Goal: Task Accomplishment & Management: Complete application form

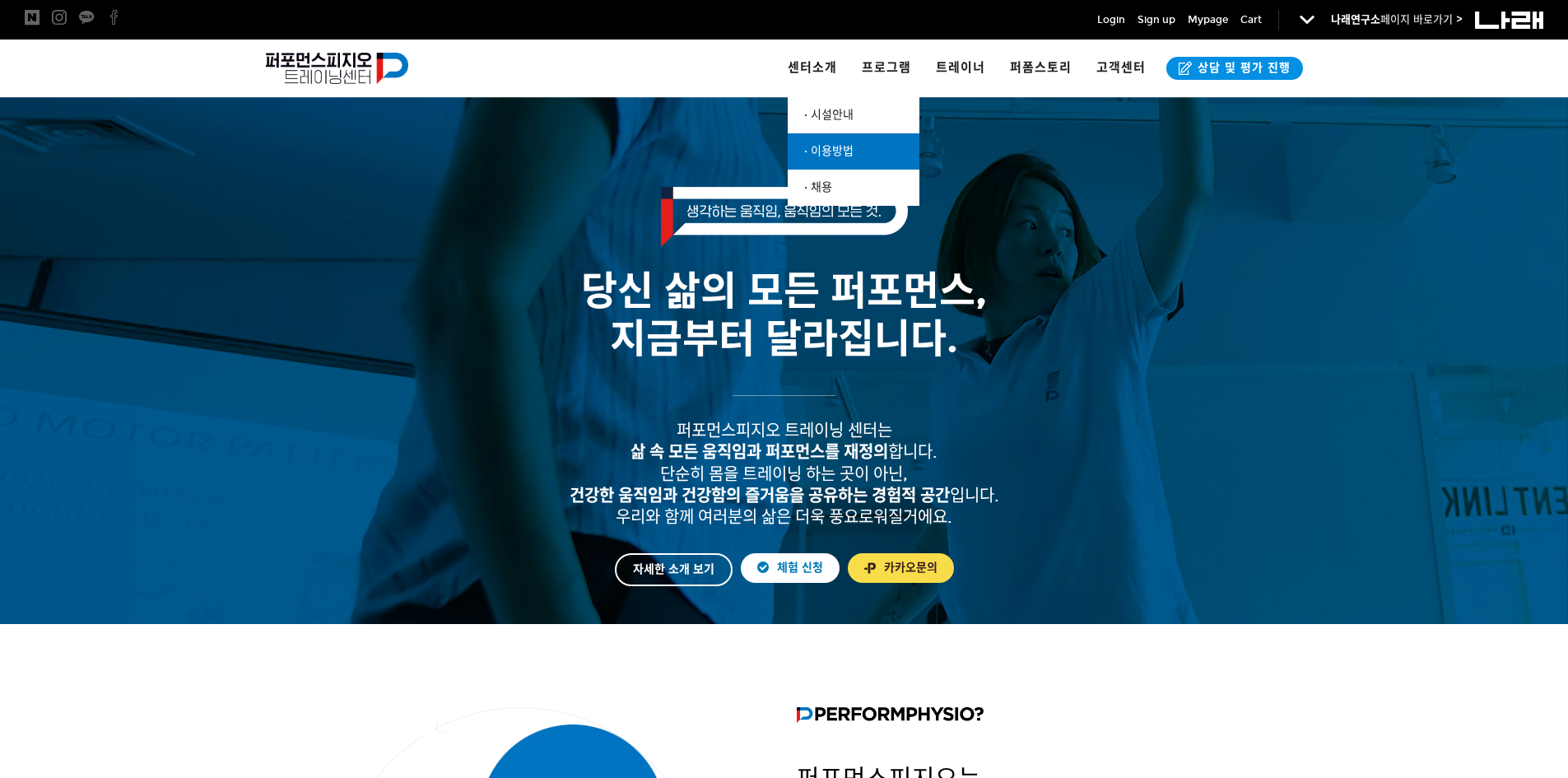
click at [869, 147] on link "· 이용방법" at bounding box center [854, 151] width 132 height 36
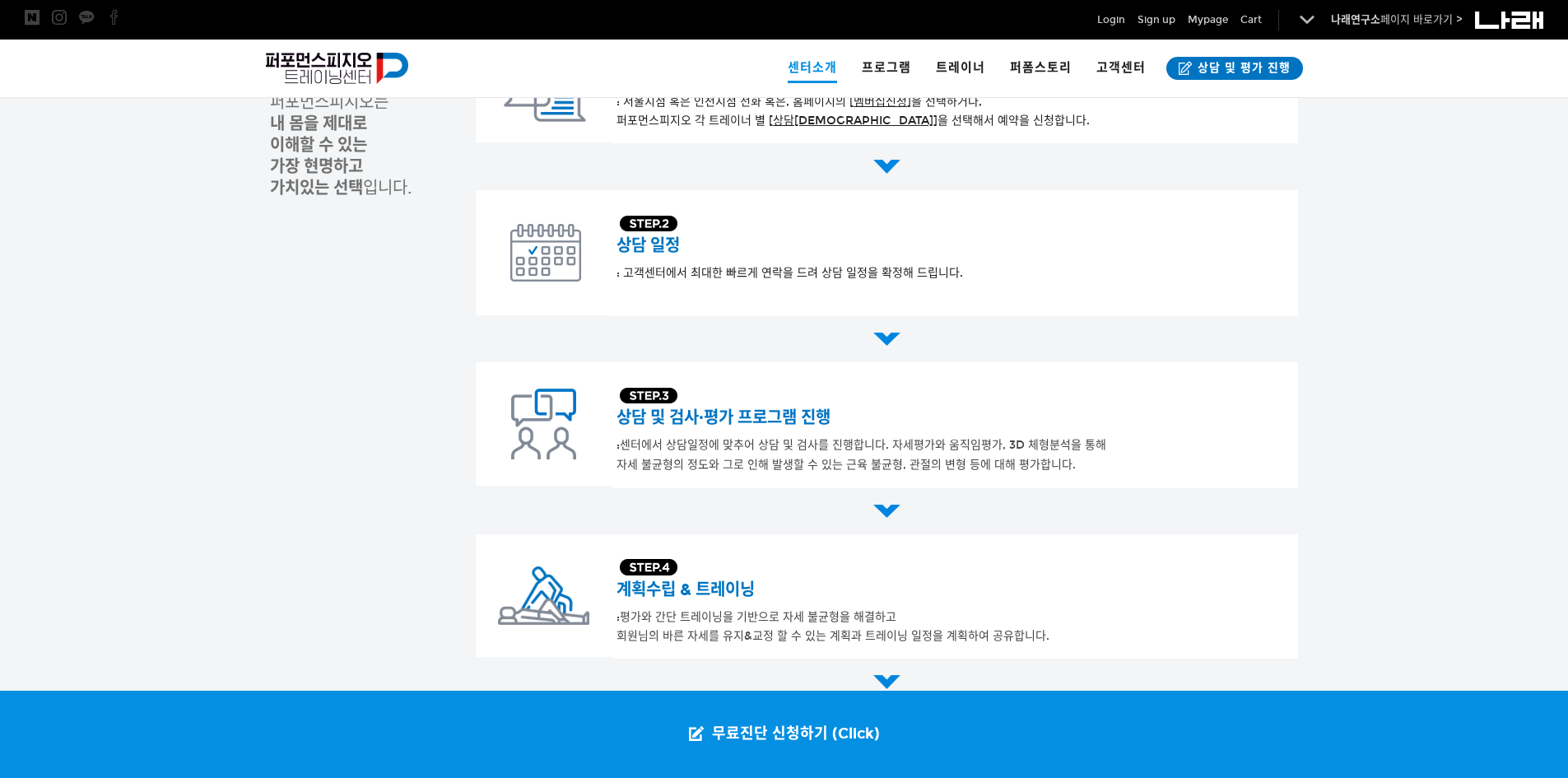
scroll to position [411, 0]
click at [1377, 219] on div at bounding box center [784, 531] width 1568 height 1099
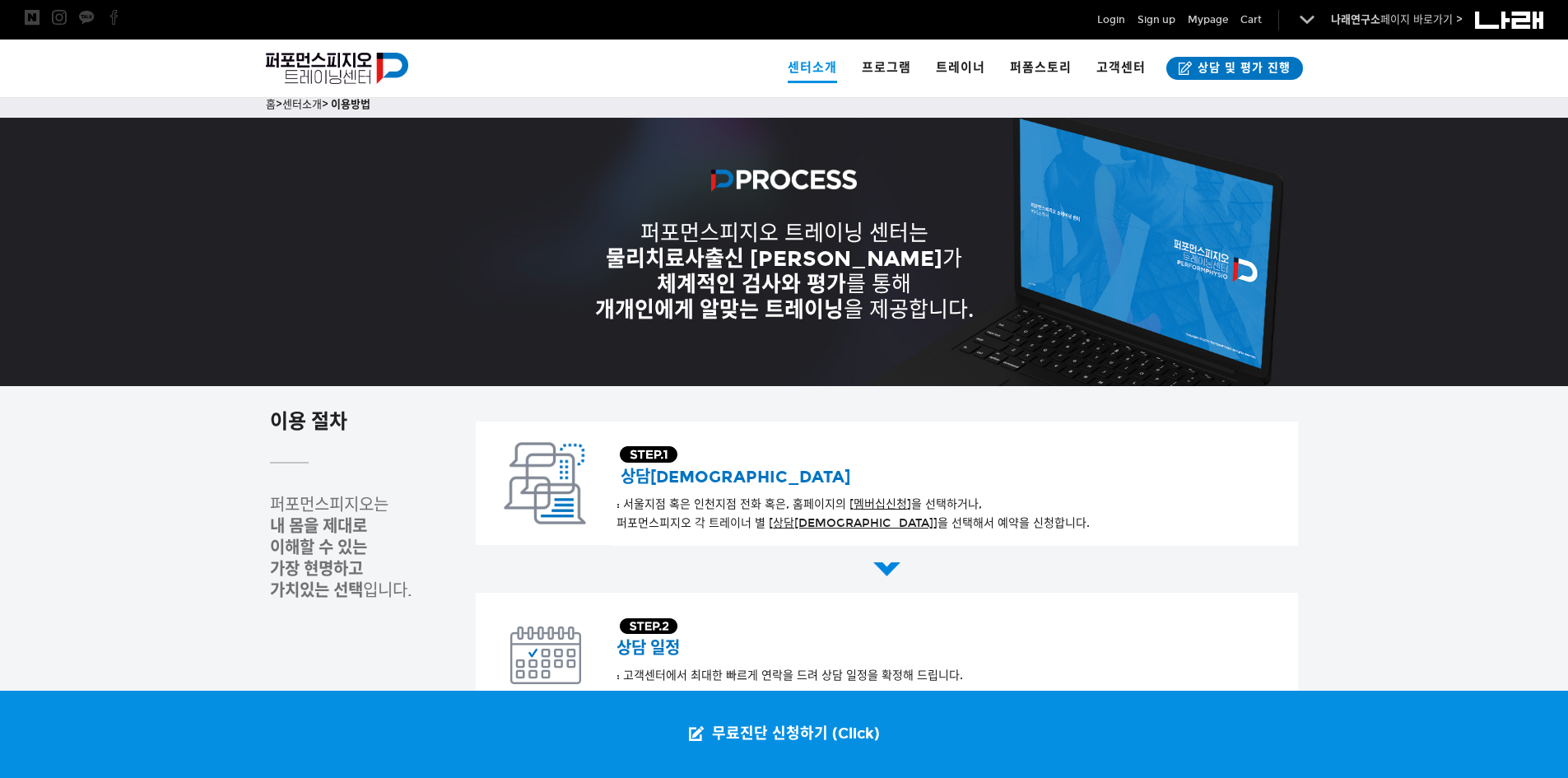
scroll to position [0, 0]
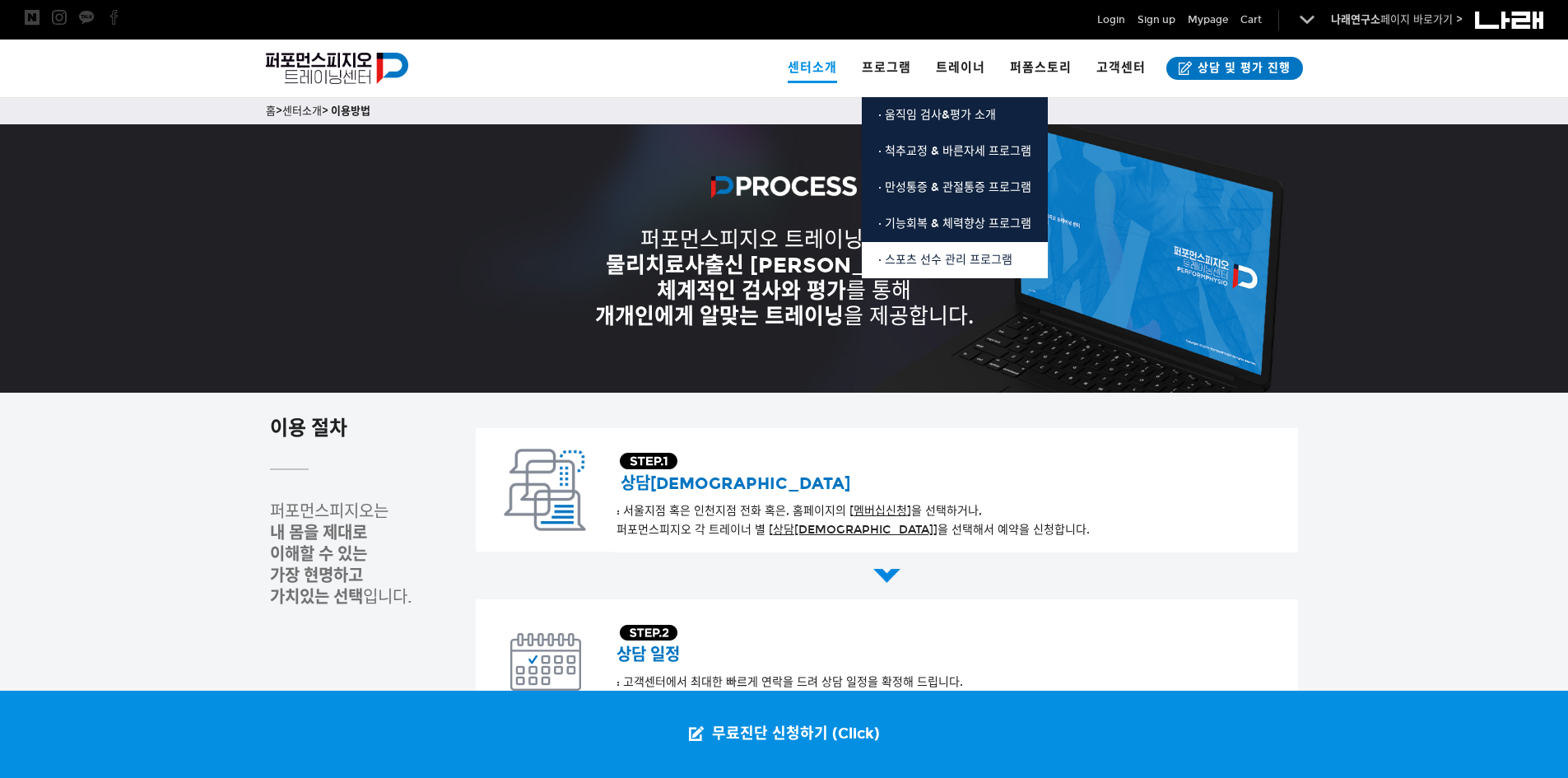
click at [946, 262] on span "· 스포츠 선수 관리 프로그램" at bounding box center [945, 260] width 134 height 14
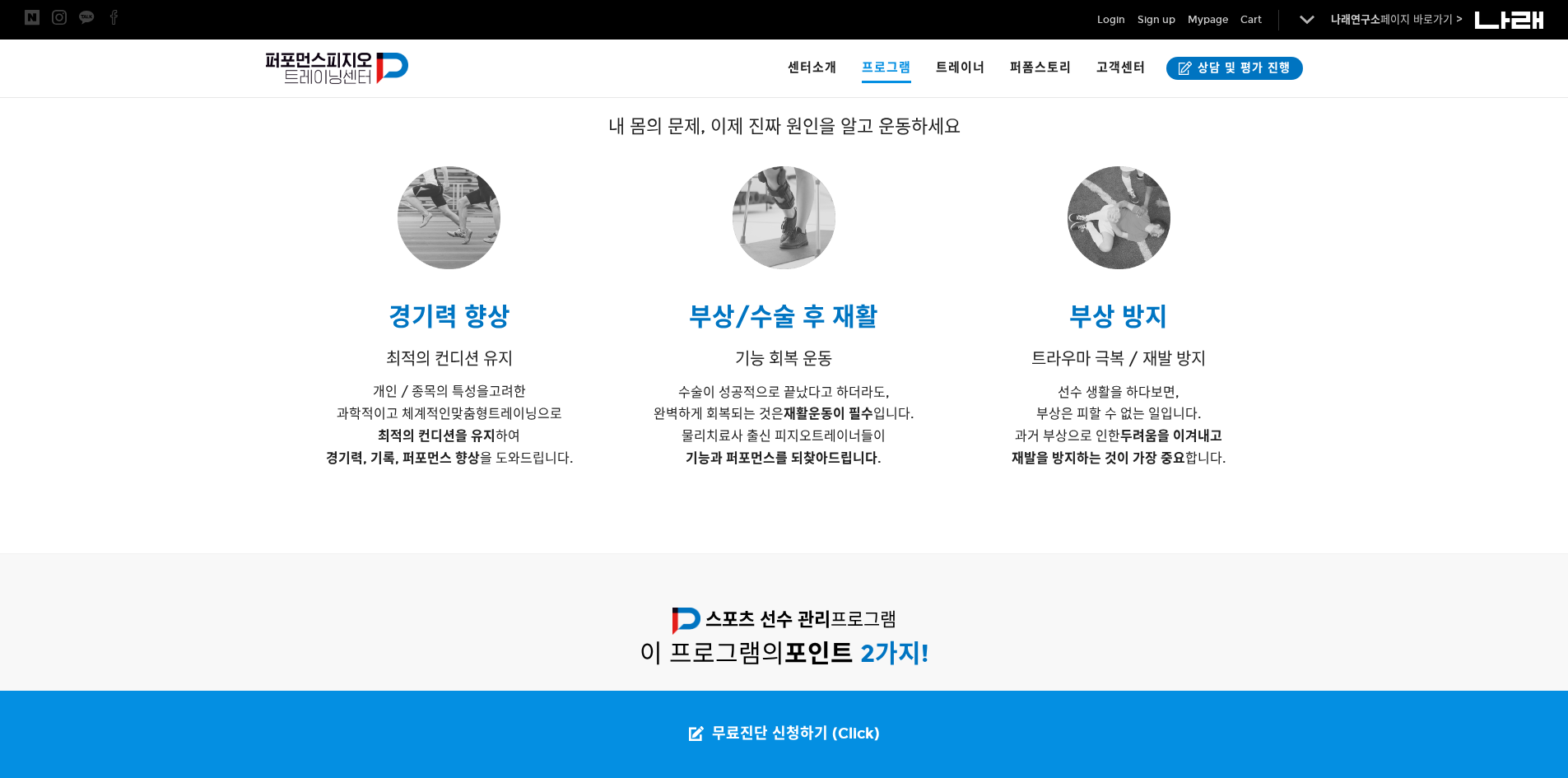
scroll to position [495, 0]
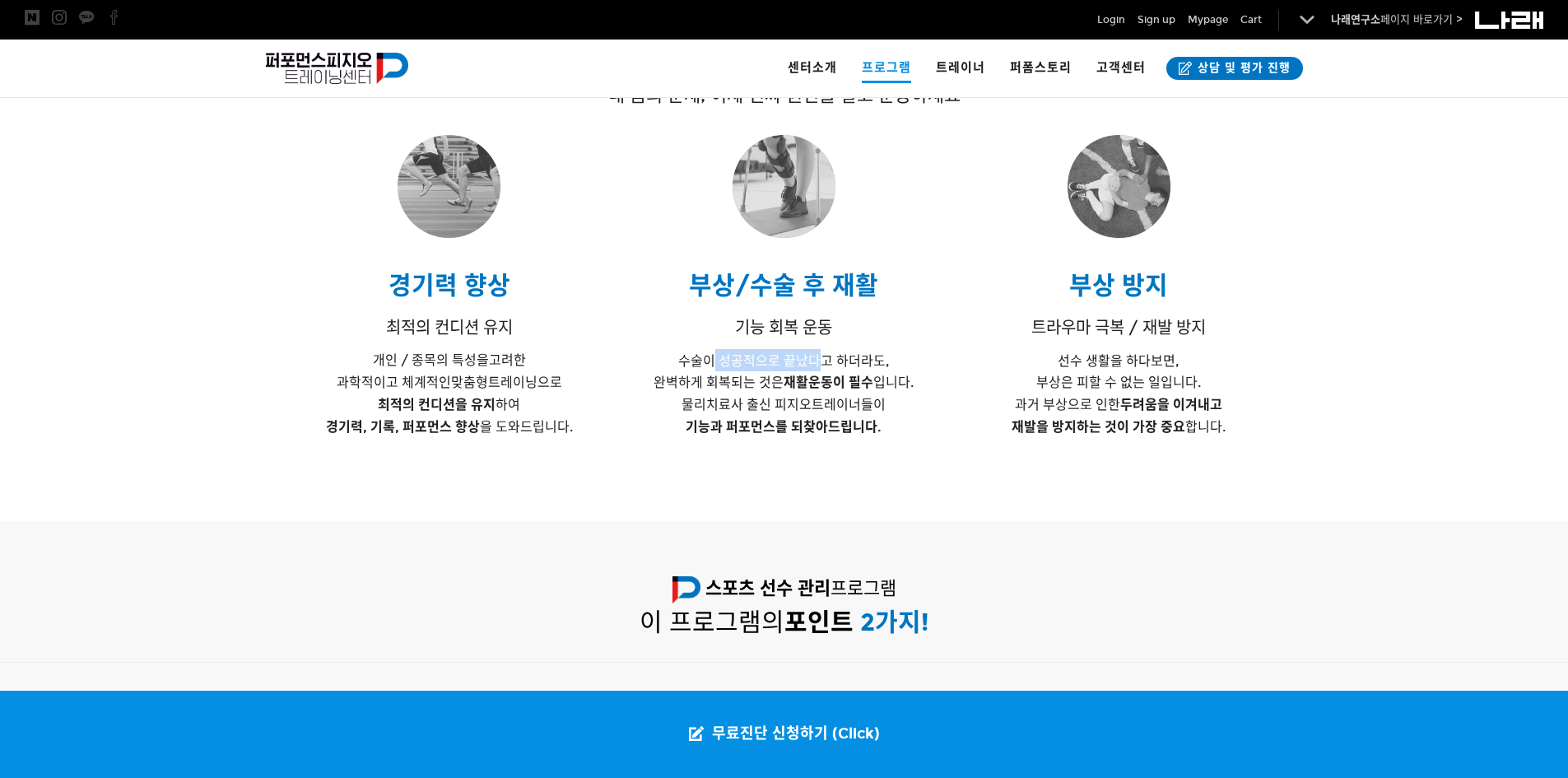
drag, startPoint x: 718, startPoint y: 362, endPoint x: 822, endPoint y: 361, distance: 104.0
click at [824, 361] on span "수술이 성공적으로 끝났다고 하더라도," at bounding box center [784, 362] width 212 height 16
click at [758, 386] on span "완벽하게 회복되는 것은 재활" at bounding box center [731, 382] width 154 height 16
drag, startPoint x: 716, startPoint y: 400, endPoint x: 809, endPoint y: 402, distance: 93.0
click at [757, 402] on span "물리치료사 출신 피지오트레이너들이" at bounding box center [784, 405] width 204 height 16
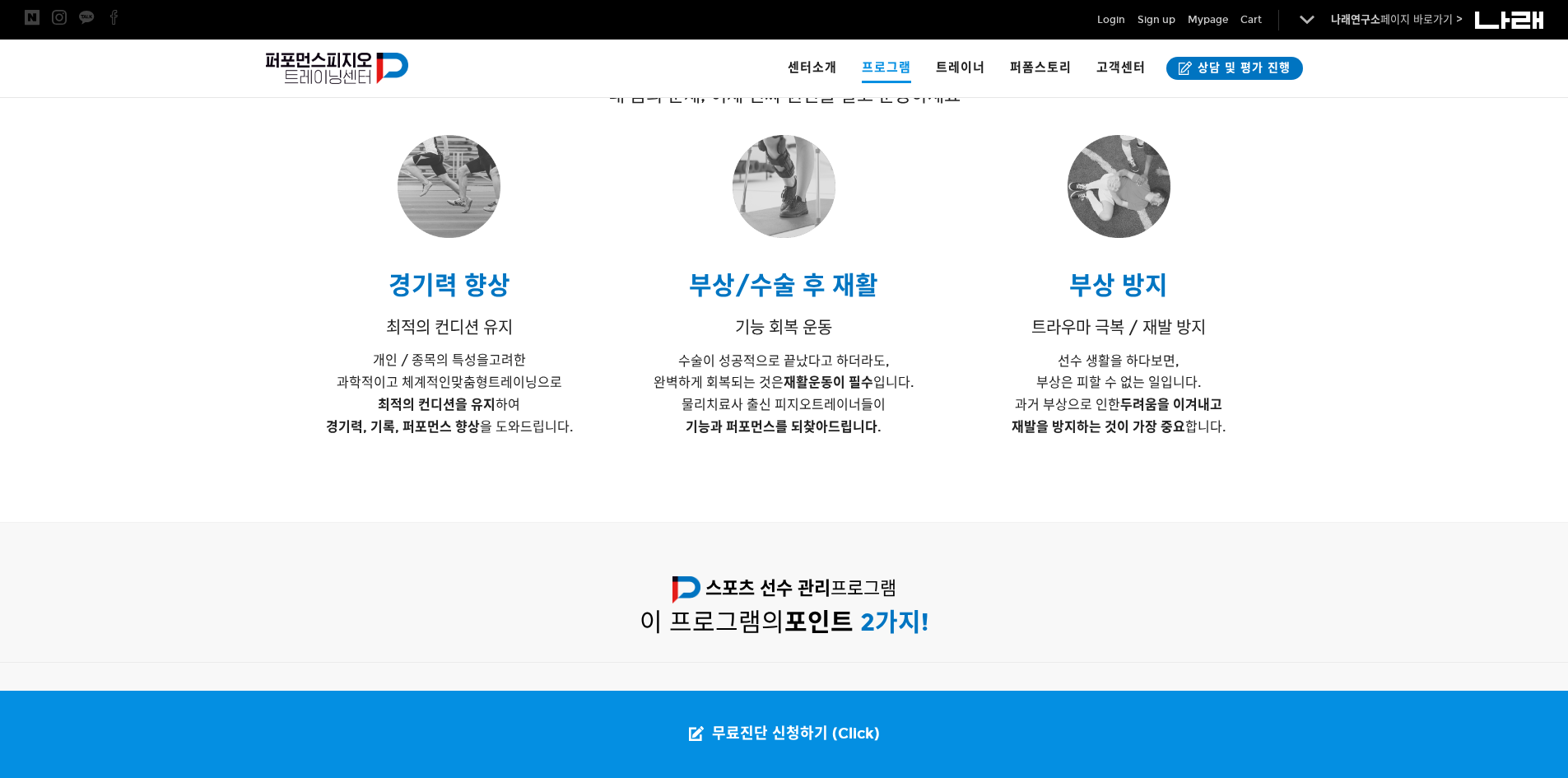
drag, startPoint x: 762, startPoint y: 428, endPoint x: 873, endPoint y: 419, distance: 111.4
click at [763, 428] on strong "기능과 퍼포먼스를 되찾아드립니다." at bounding box center [784, 427] width 196 height 16
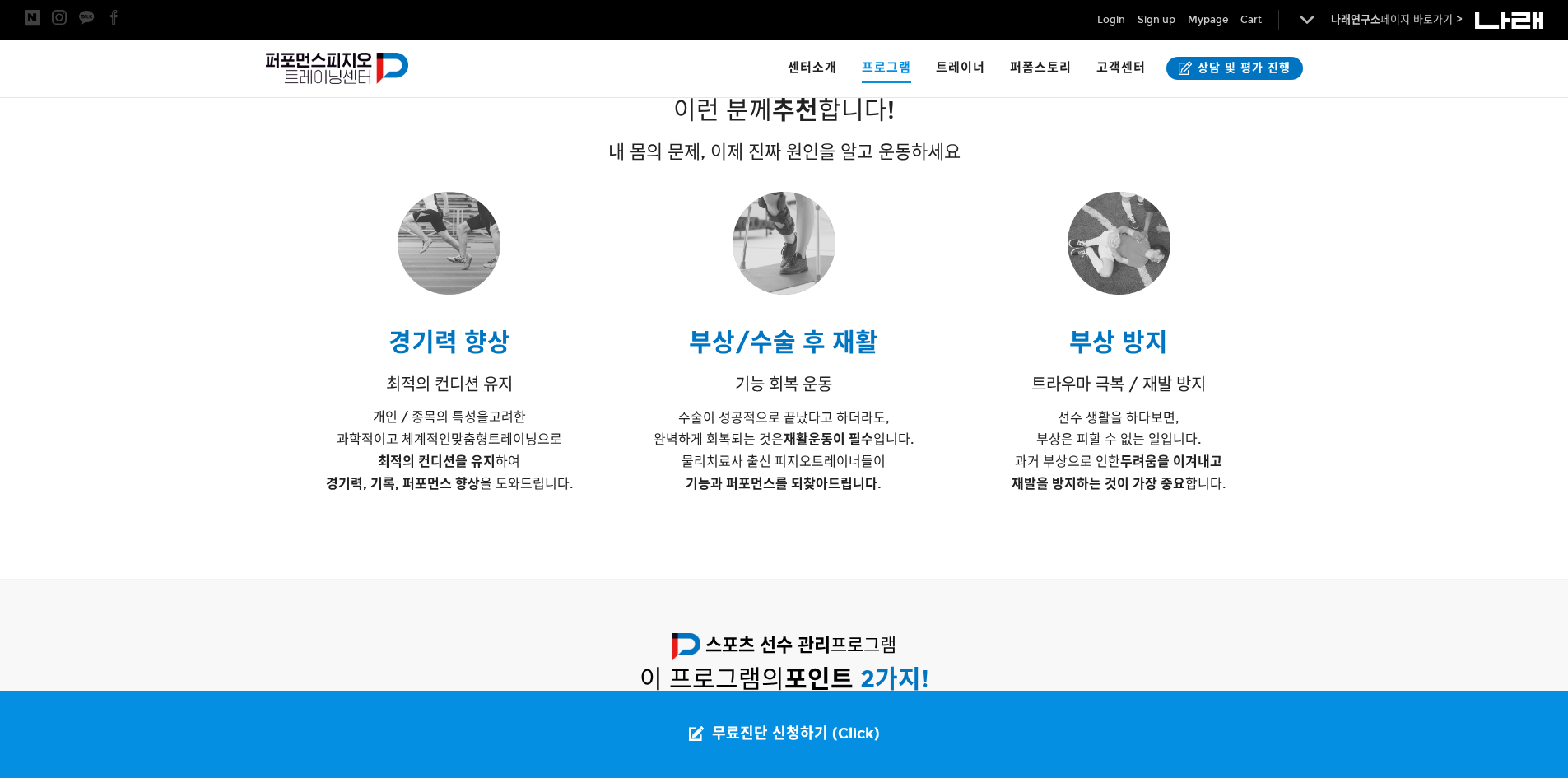
scroll to position [247, 0]
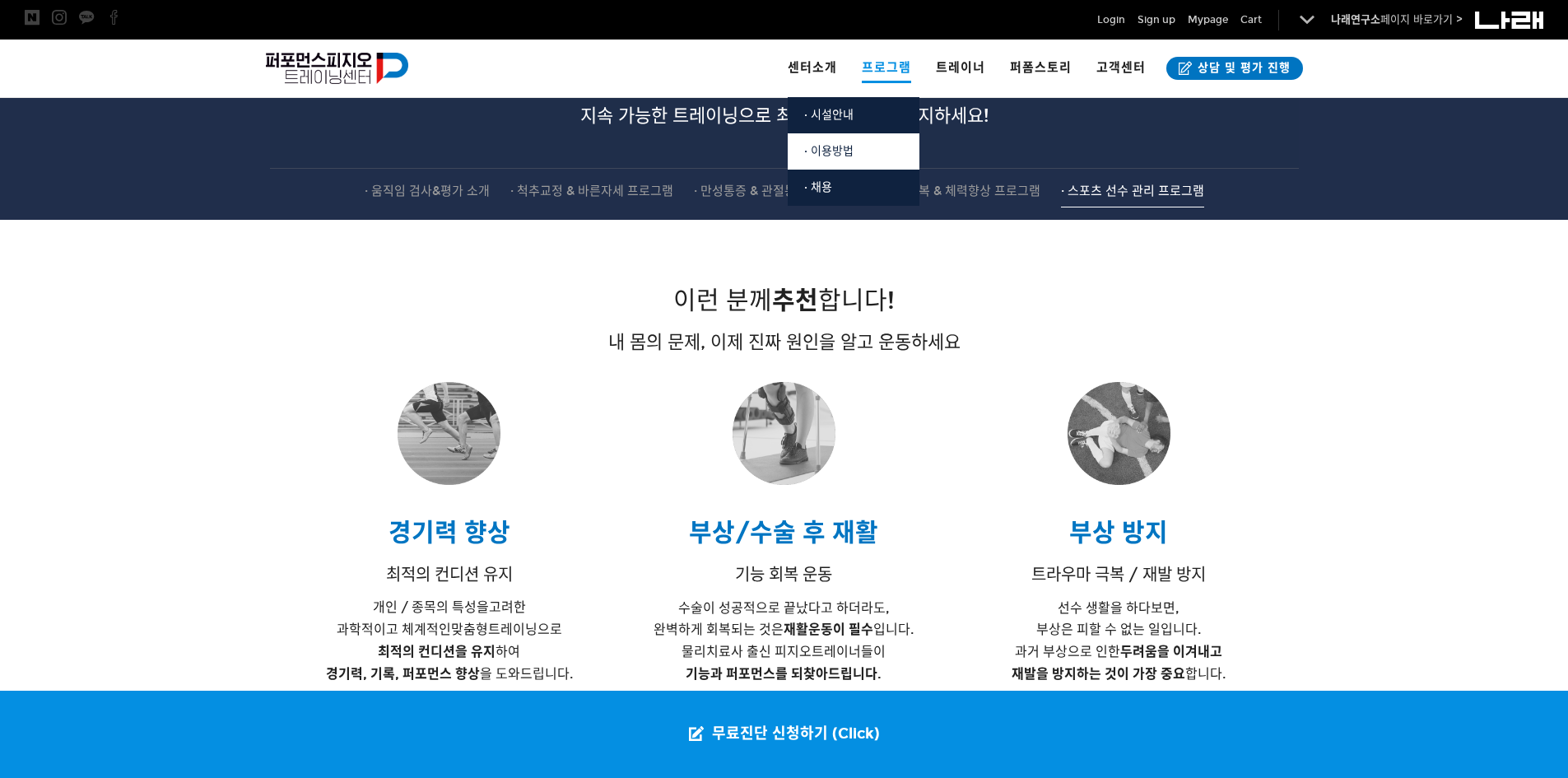
click at [835, 154] on span "· 이용방법" at bounding box center [828, 151] width 50 height 14
click at [828, 60] on link "센터소개" at bounding box center [813, 67] width 74 height 58
click at [839, 112] on span "· 시설안내" at bounding box center [828, 114] width 50 height 14
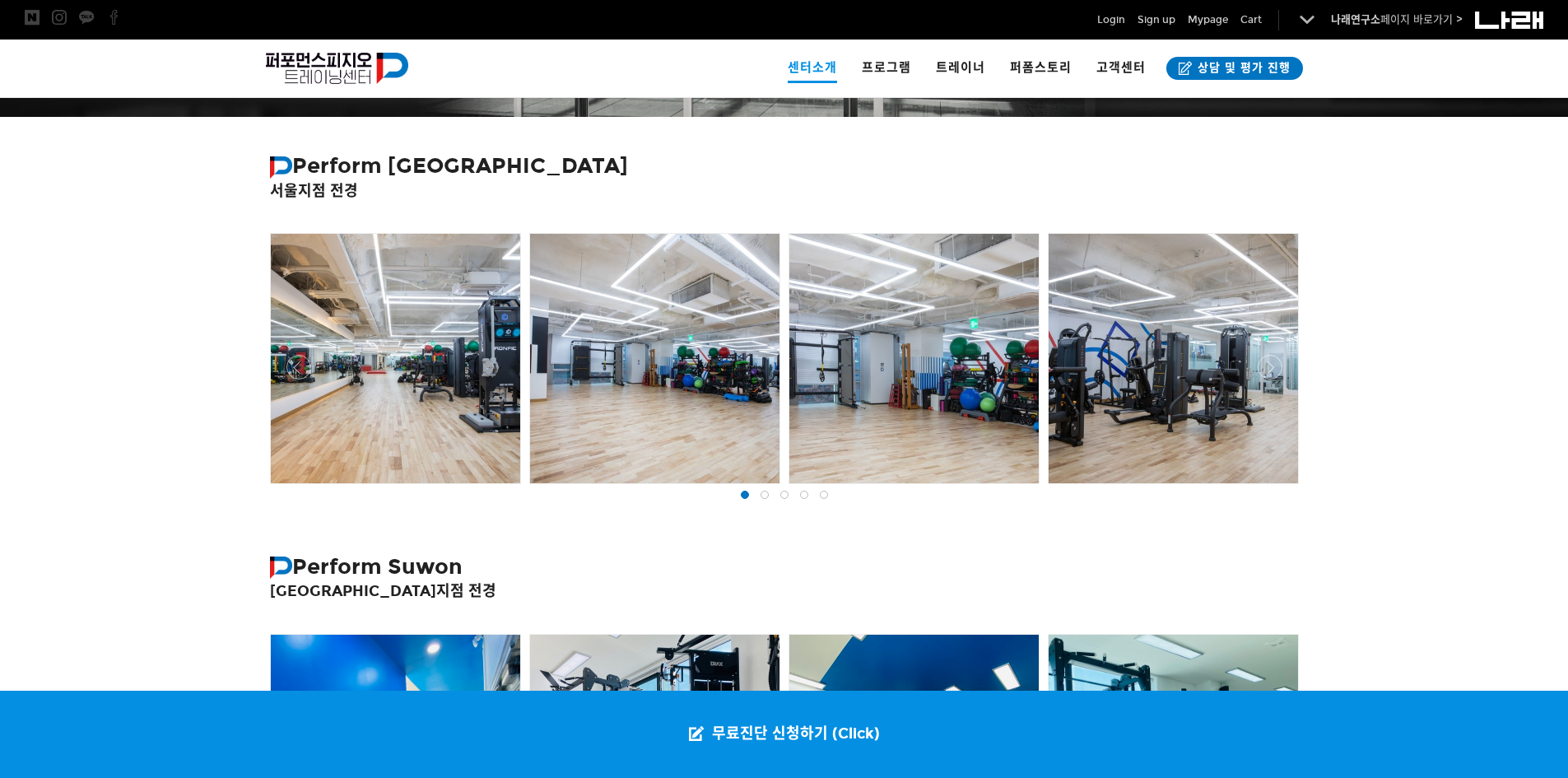
scroll to position [247, 0]
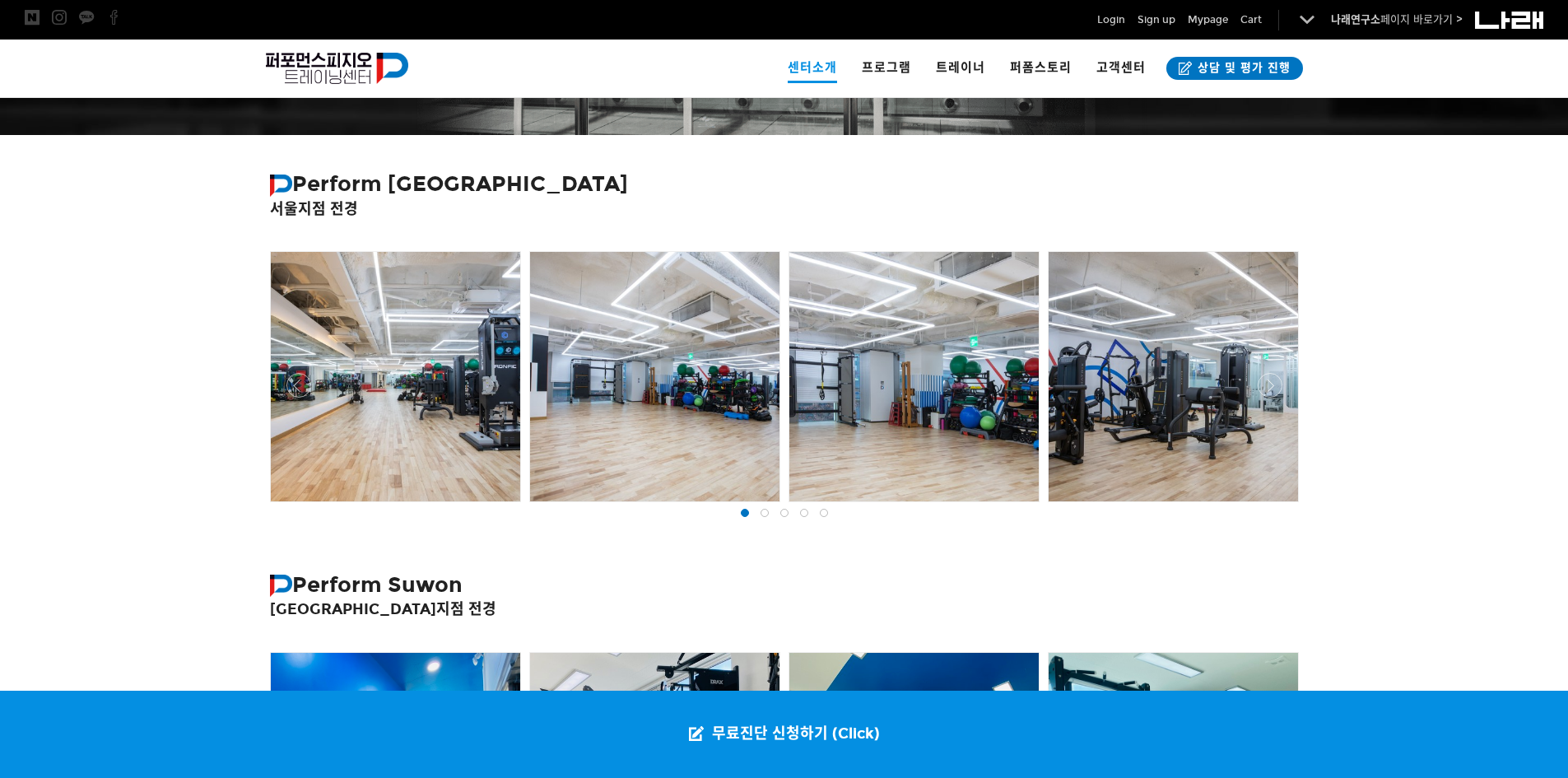
click at [1274, 506] on div at bounding box center [784, 506] width 1038 height 0
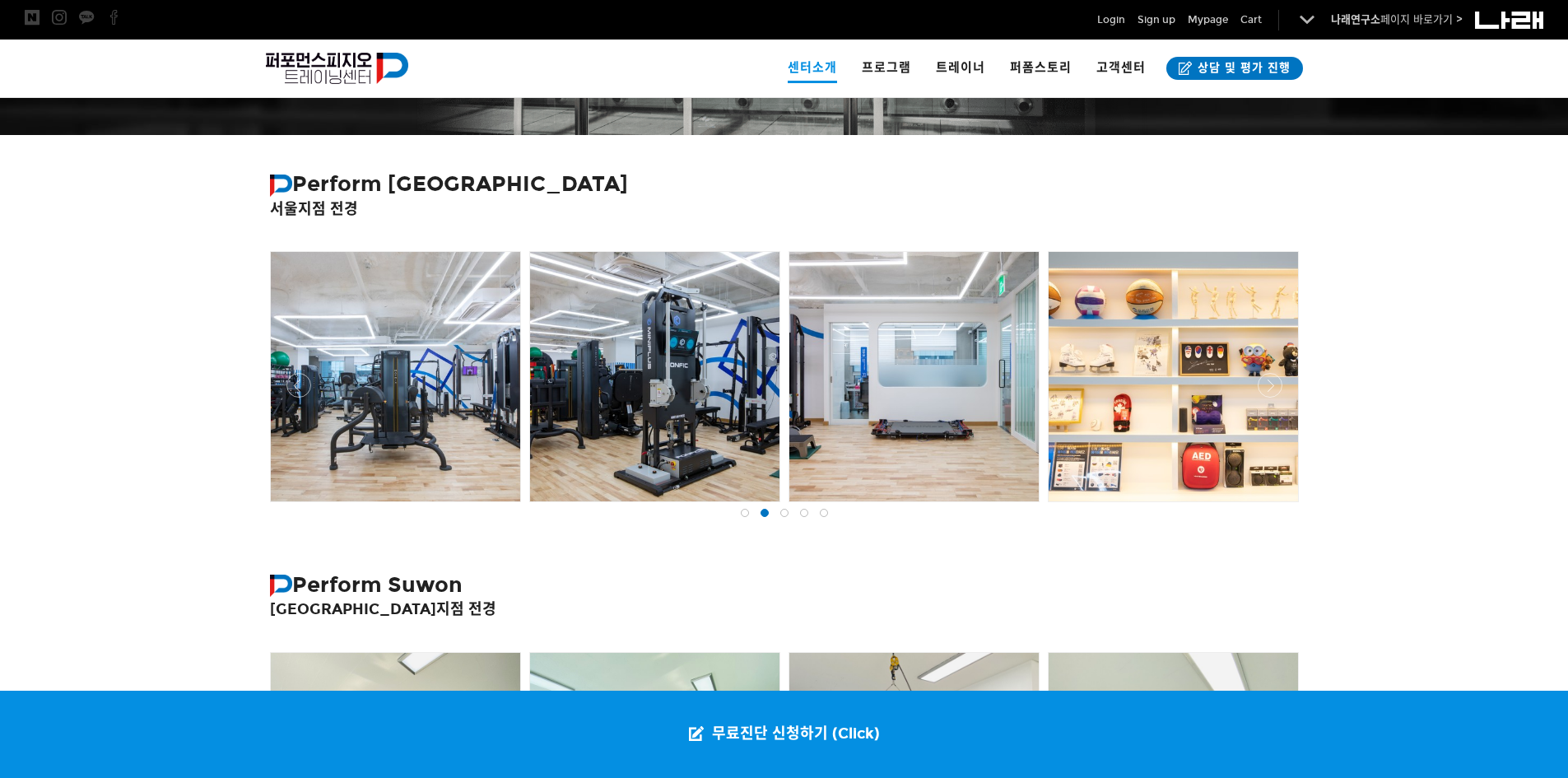
click at [1273, 506] on div at bounding box center [784, 506] width 1038 height 0
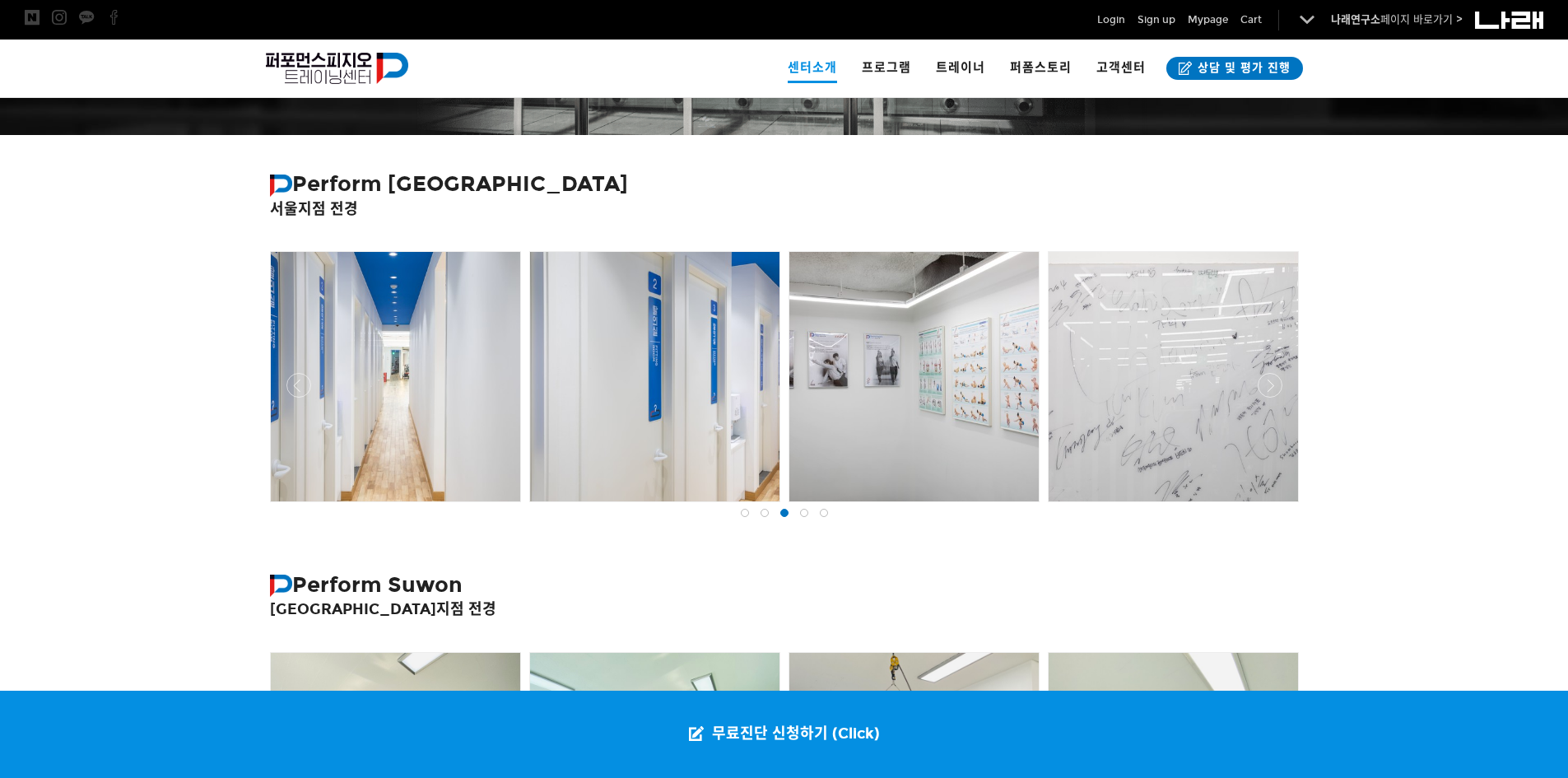
click at [1273, 506] on div at bounding box center [784, 506] width 1038 height 0
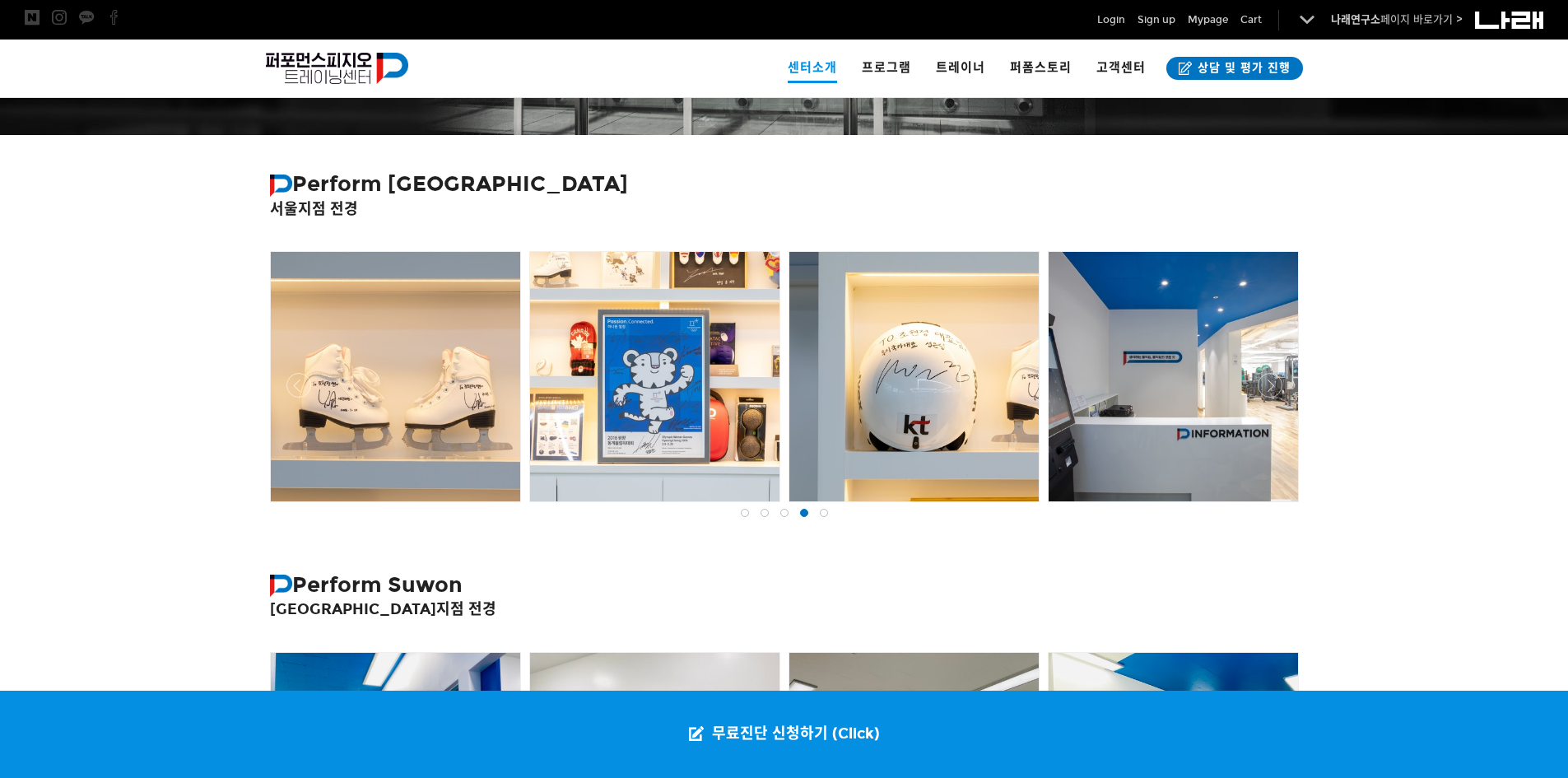
click at [1273, 506] on div at bounding box center [784, 506] width 1038 height 0
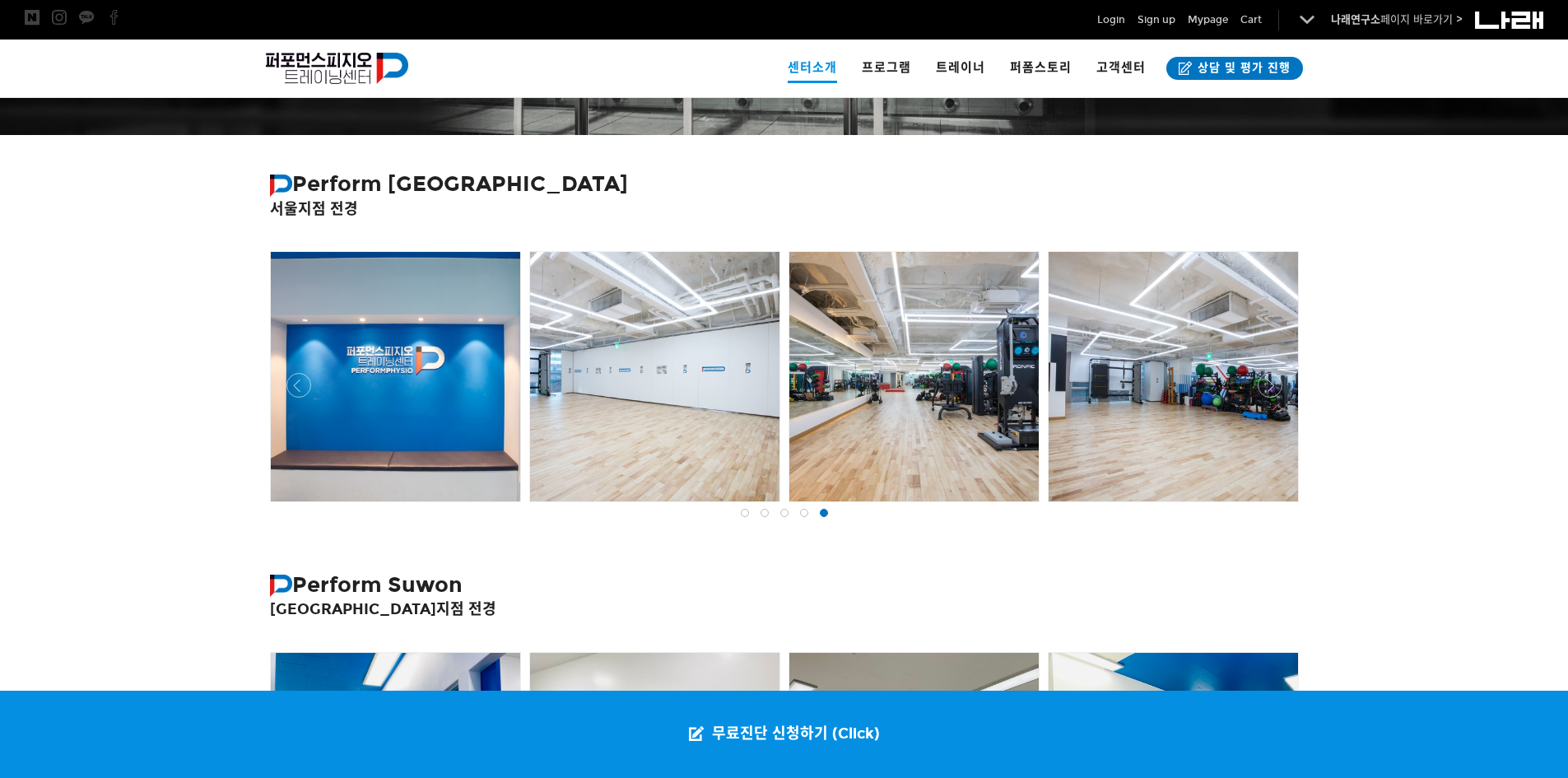
click at [1275, 506] on div at bounding box center [784, 506] width 1038 height 0
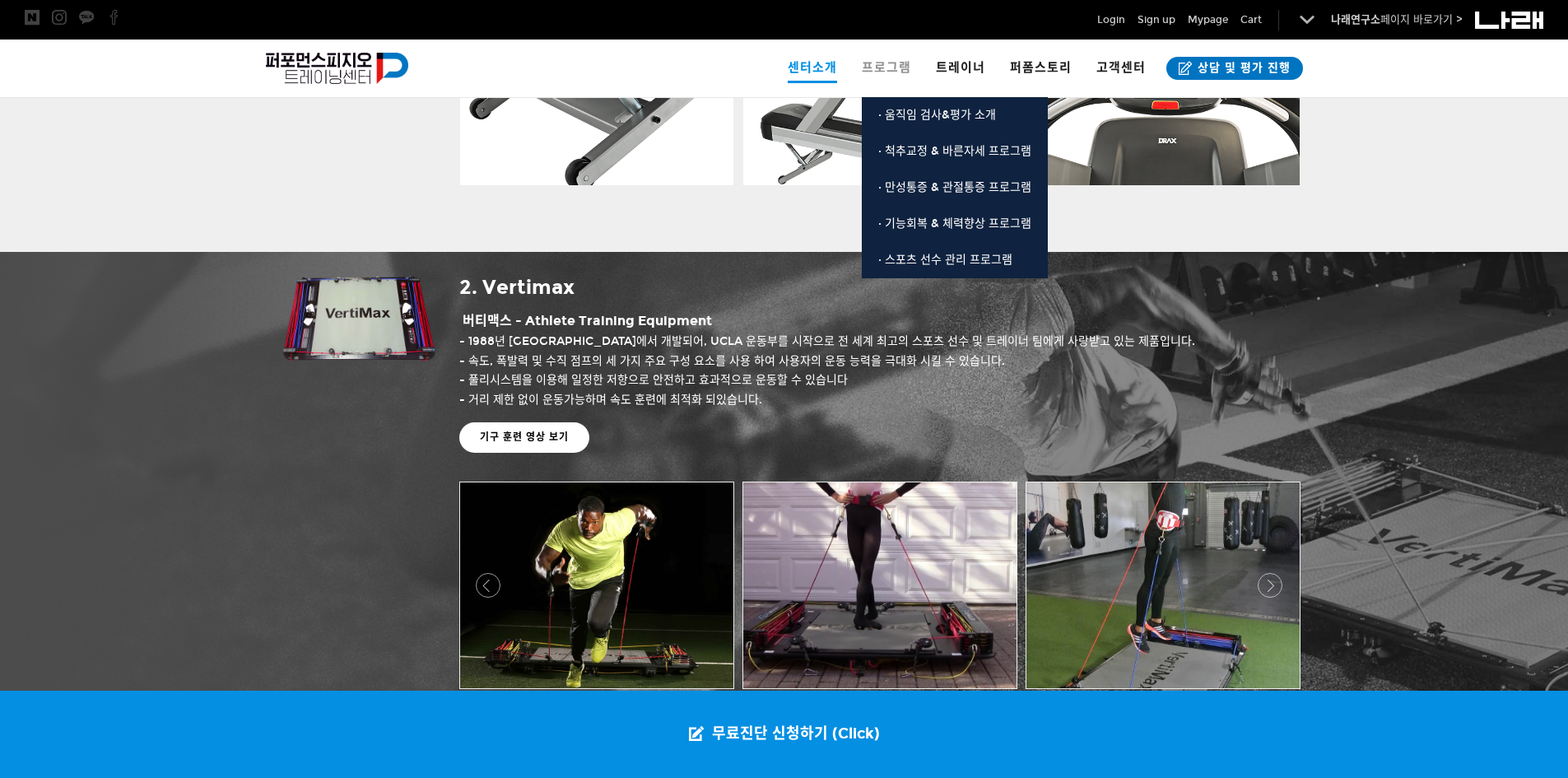
scroll to position [1483, 0]
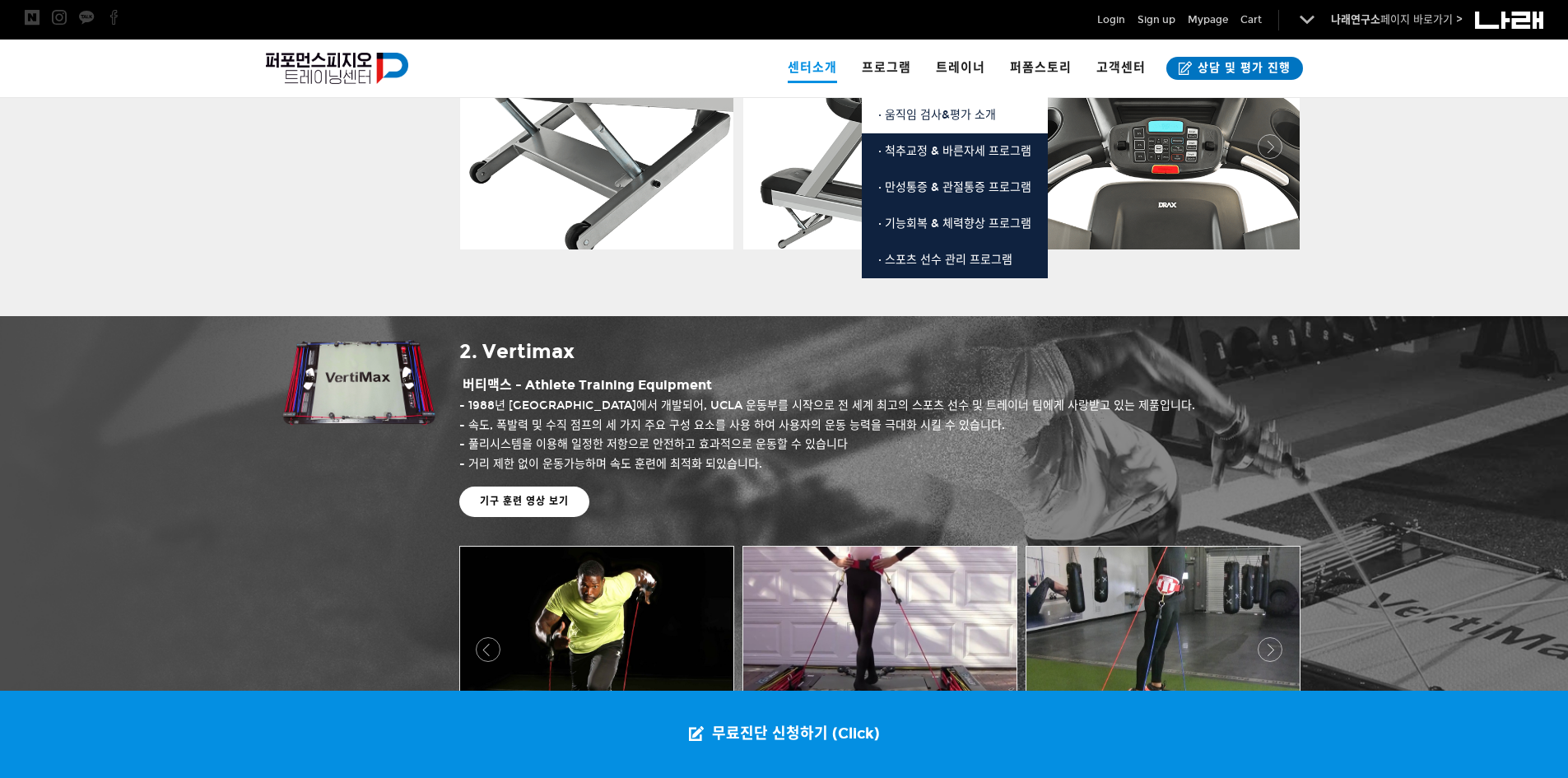
click at [919, 109] on span "· 움직임 검사&평가 소개" at bounding box center [937, 114] width 118 height 14
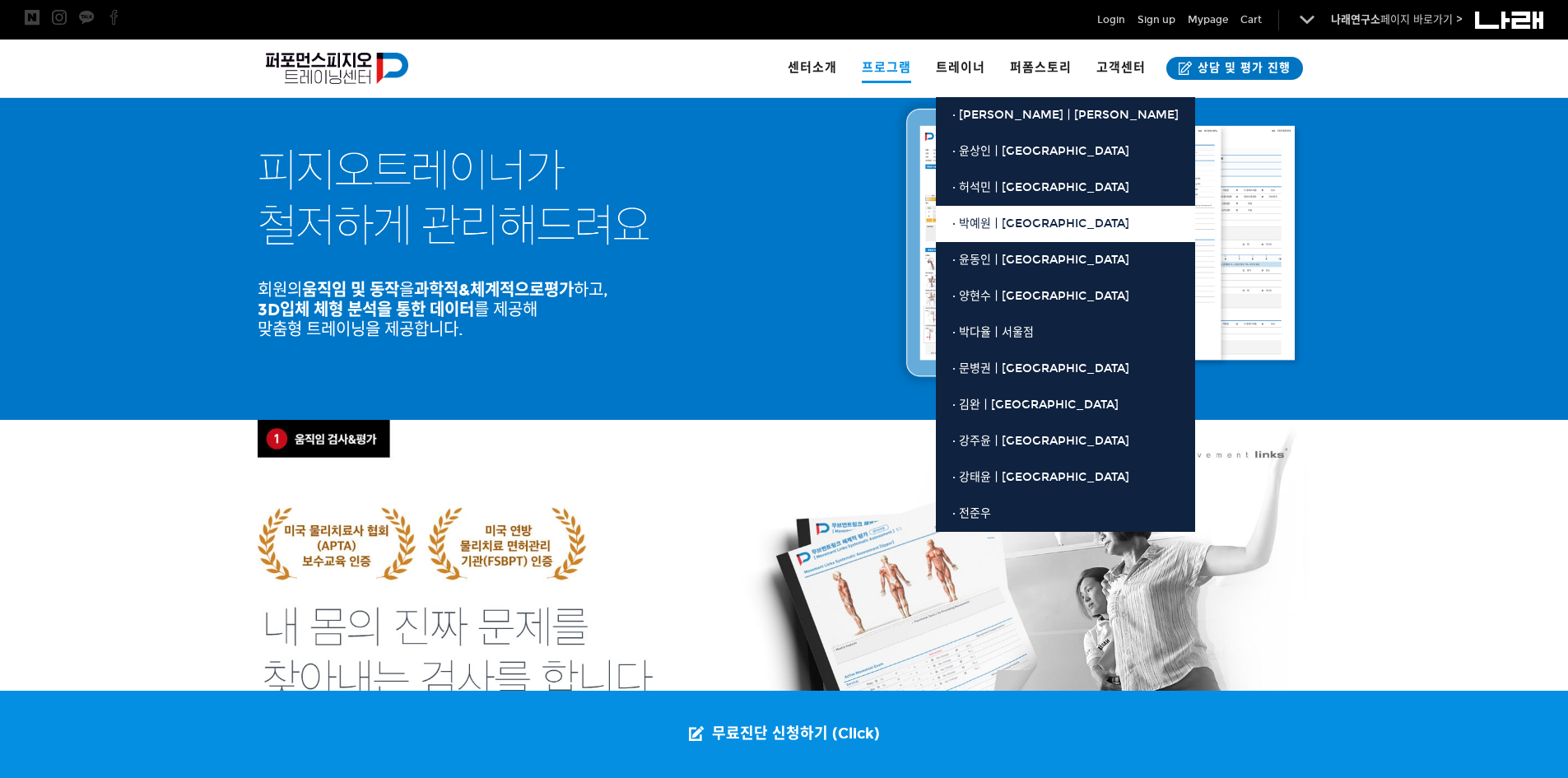
scroll to position [411, 0]
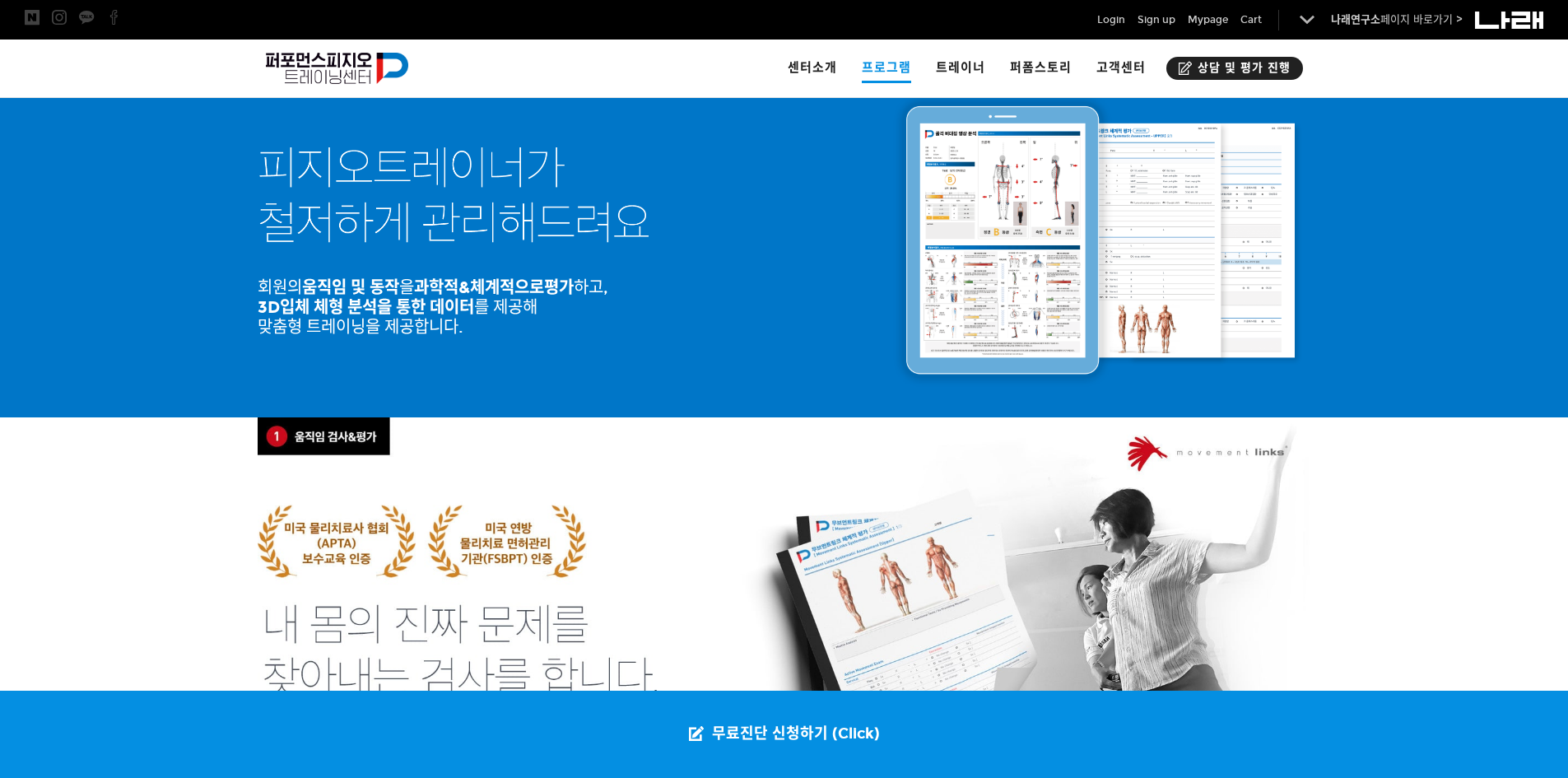
click at [1260, 72] on span "상담 및 평가 진행" at bounding box center [1242, 68] width 98 height 17
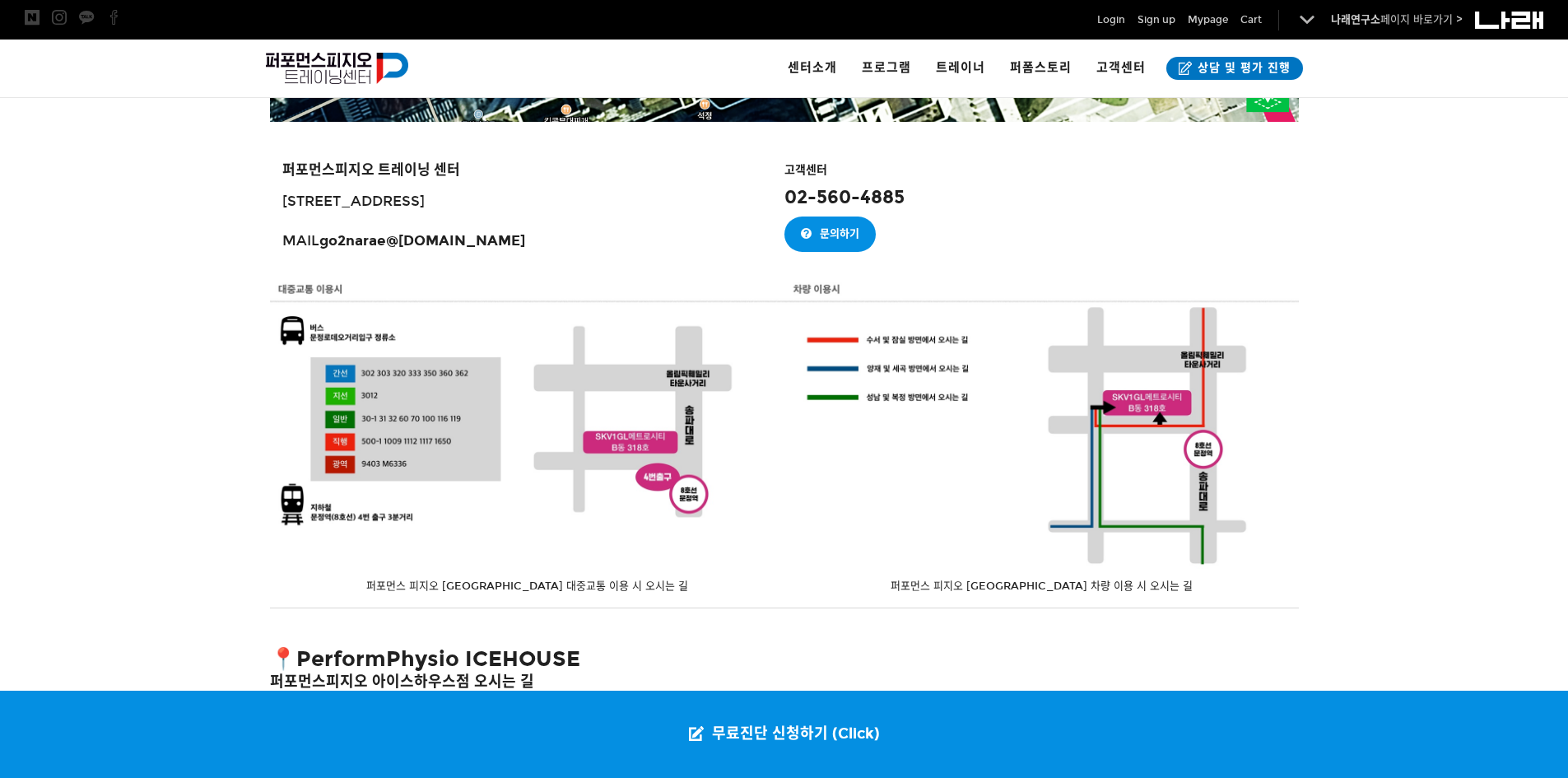
scroll to position [2307, 0]
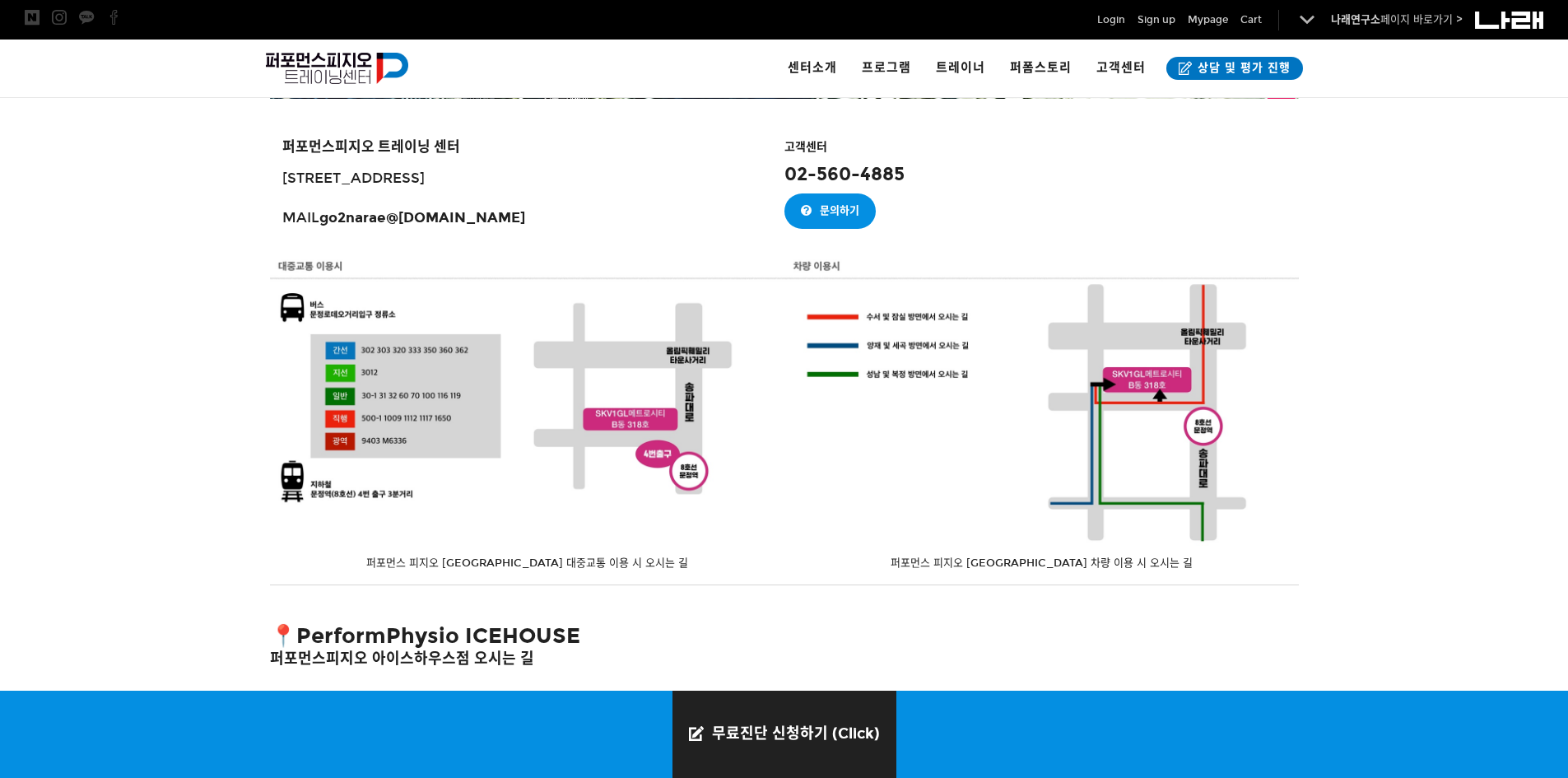
click at [845, 721] on link "무료진단 신청하기 (Click)" at bounding box center [784, 734] width 224 height 87
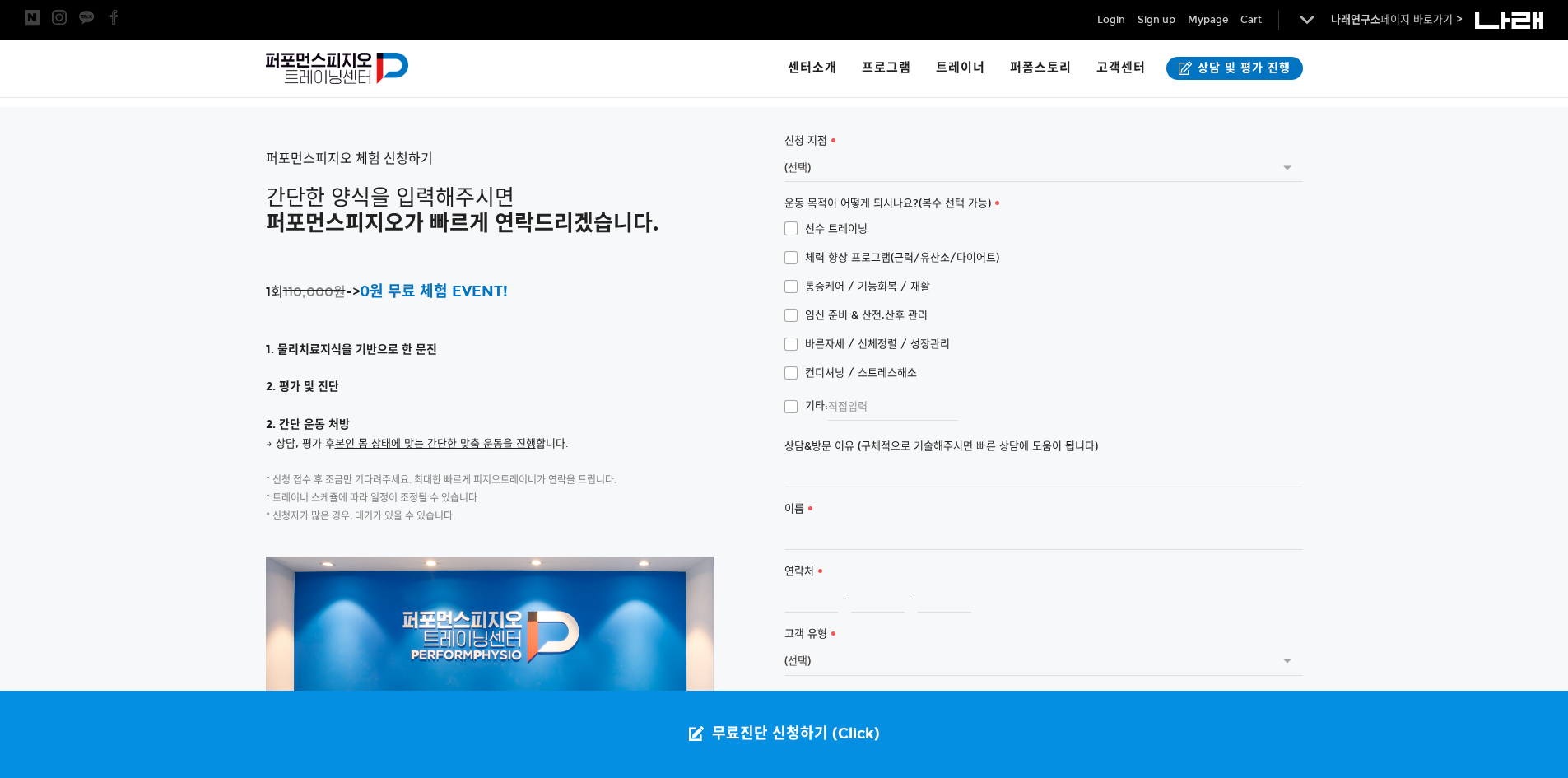
scroll to position [3635, 0]
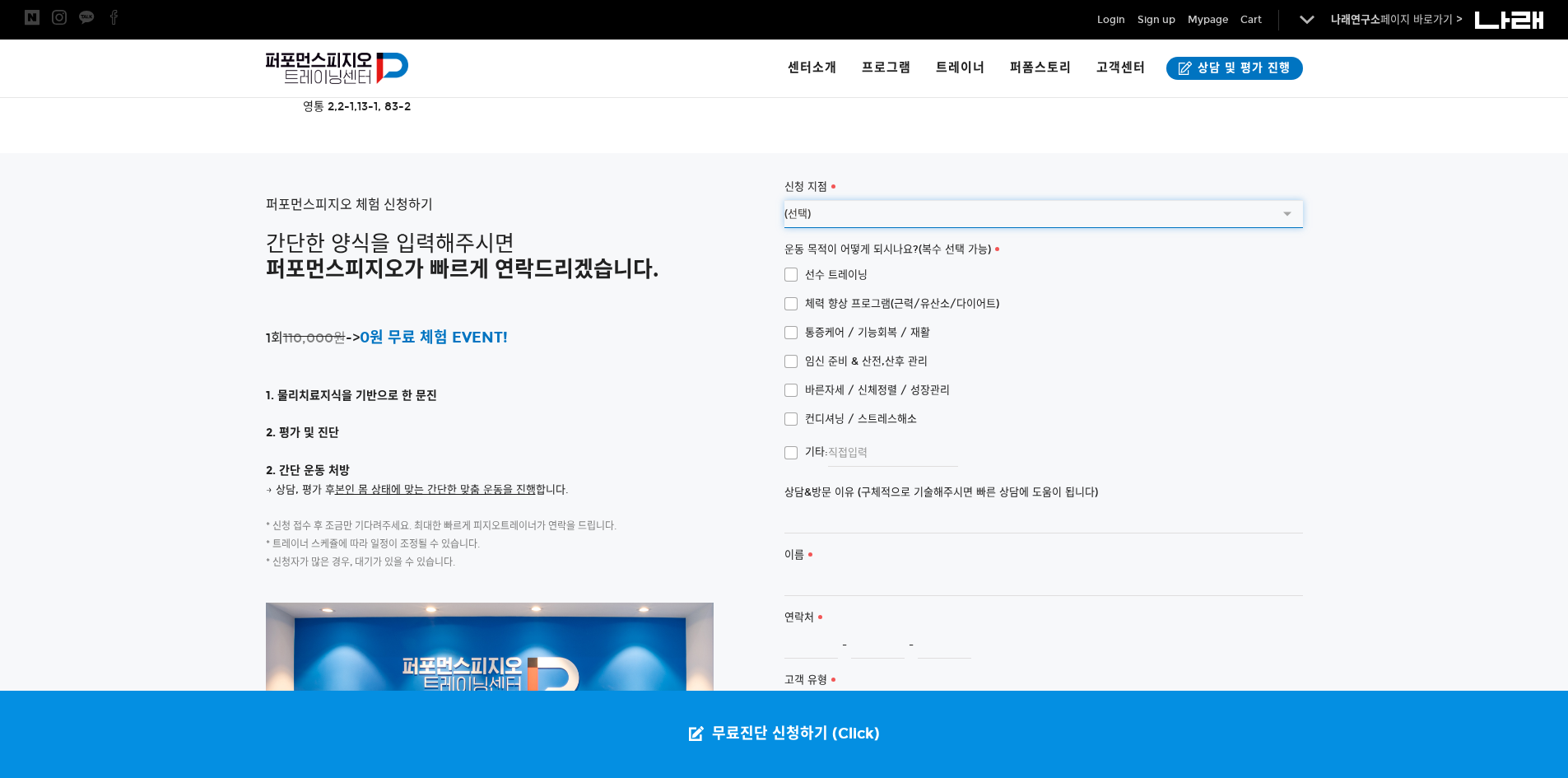
click at [859, 200] on select "(선택) [GEOGRAPHIC_DATA] [GEOGRAPHIC_DATA]([GEOGRAPHIC_DATA])" at bounding box center [1043, 214] width 519 height 28
select select "서울 송파 문정점"
click at [784, 200] on select "(선택) [GEOGRAPHIC_DATA] [GEOGRAPHIC_DATA]([GEOGRAPHIC_DATA])" at bounding box center [1043, 214] width 519 height 28
click at [865, 266] on span "선수 트레이닝" at bounding box center [826, 275] width 83 height 19
click at [779, 267] on input "선수 트레이닝" at bounding box center [773, 272] width 11 height 11
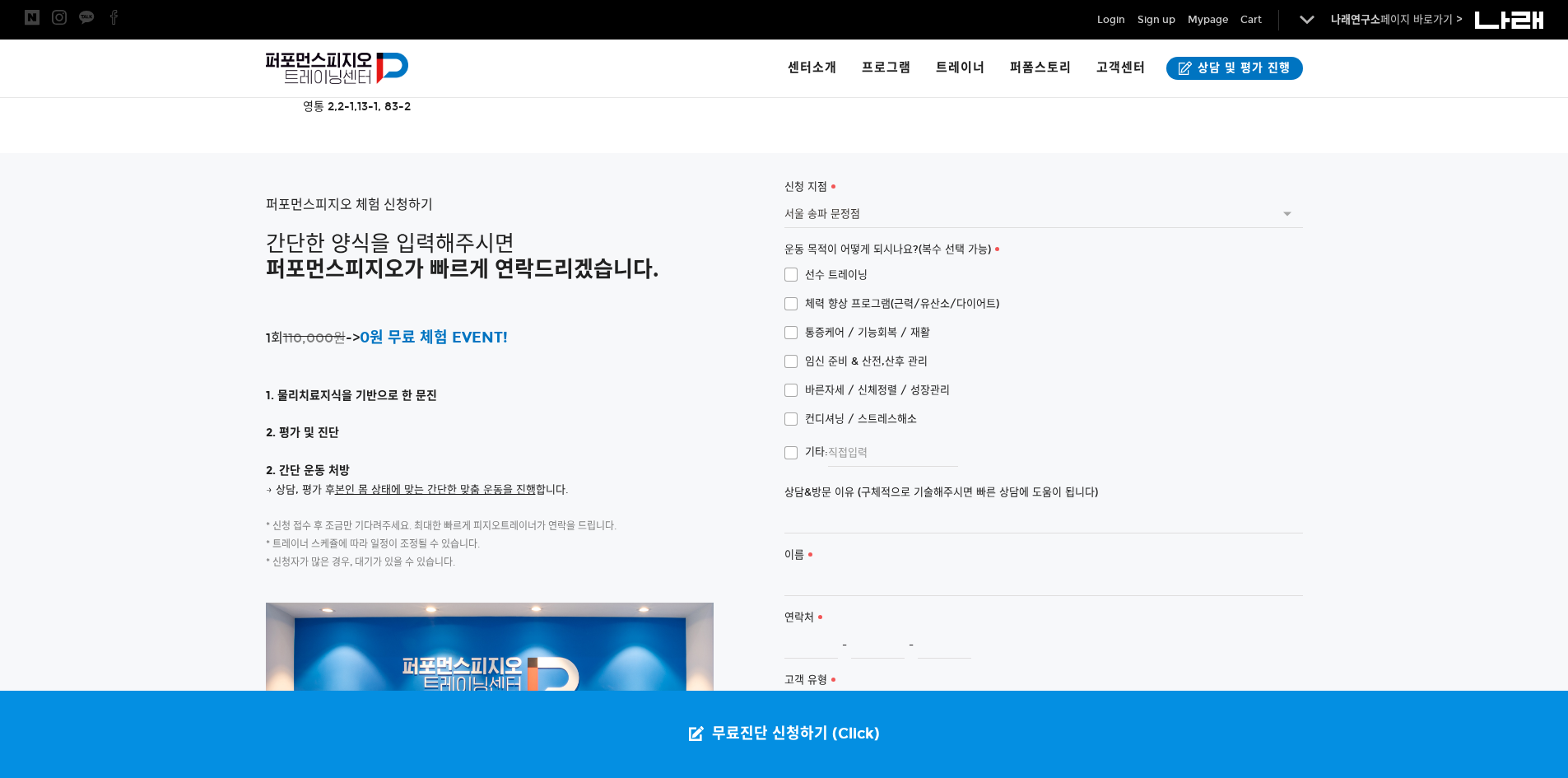
checkbox input "true"
click at [839, 505] on input "상담&방문 이유 (구체적으로 기술해주시면 빠른 상담에 도움이 됩니다)" at bounding box center [1043, 519] width 519 height 28
type input "좌"
type input "ㅈ"
type input "ㅇ"
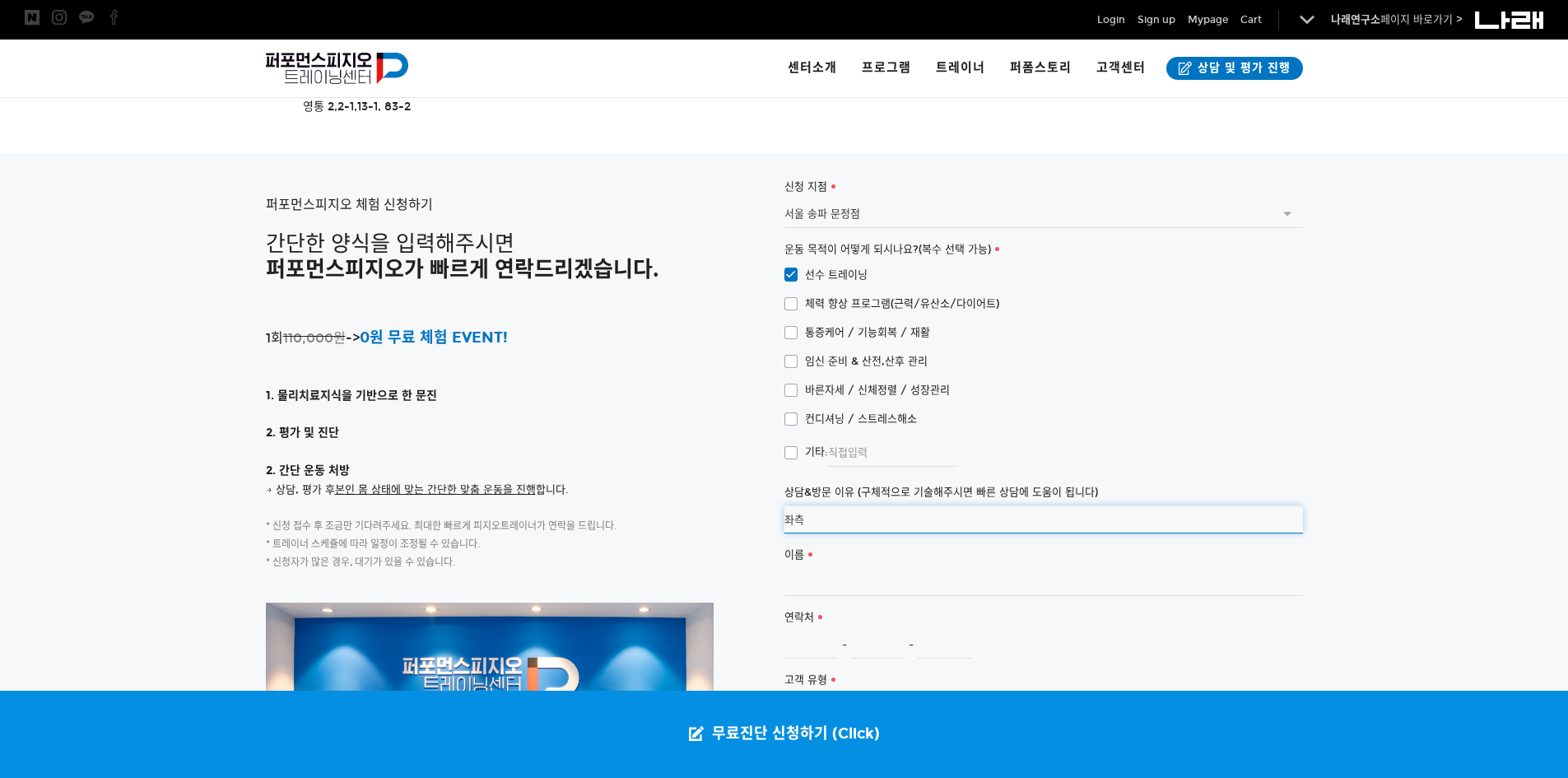
type input "좌"
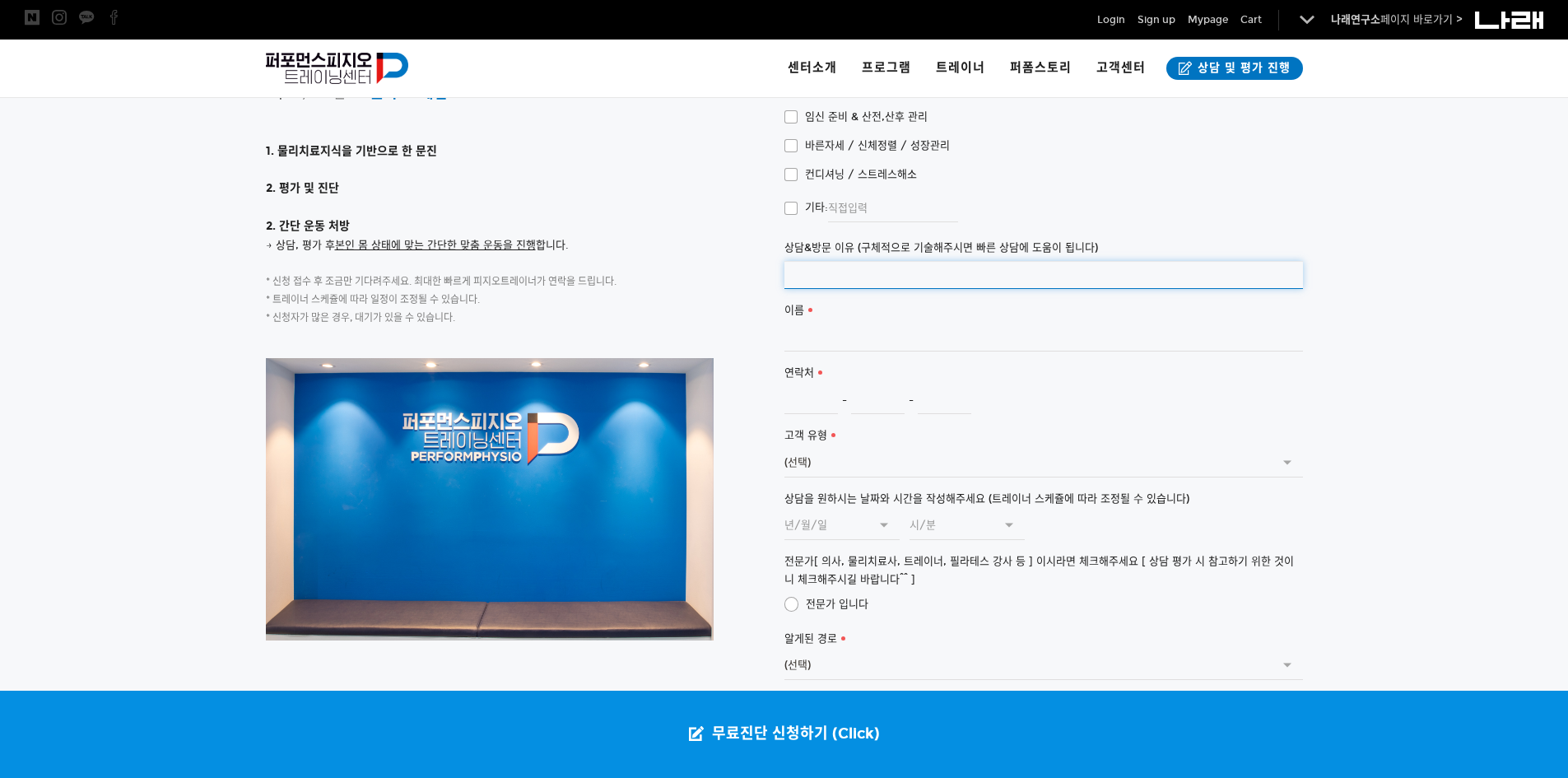
scroll to position [3882, 0]
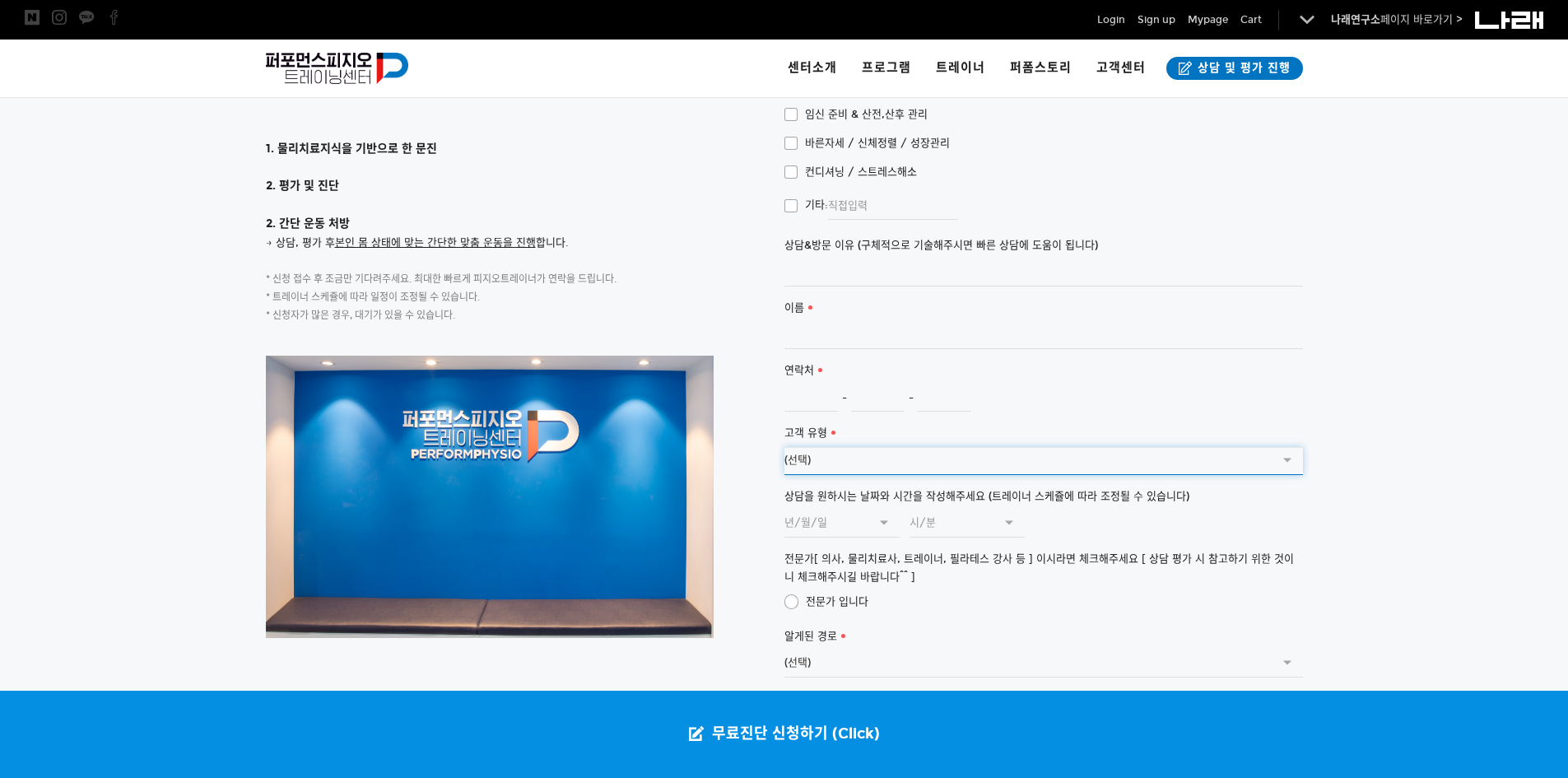
click at [812, 448] on select "(선택) 개인 기업 가족 기타" at bounding box center [1043, 461] width 519 height 28
select select "개인"
click at [784, 448] on select "(선택) 개인 기업 가족 기타" at bounding box center [1043, 461] width 519 height 28
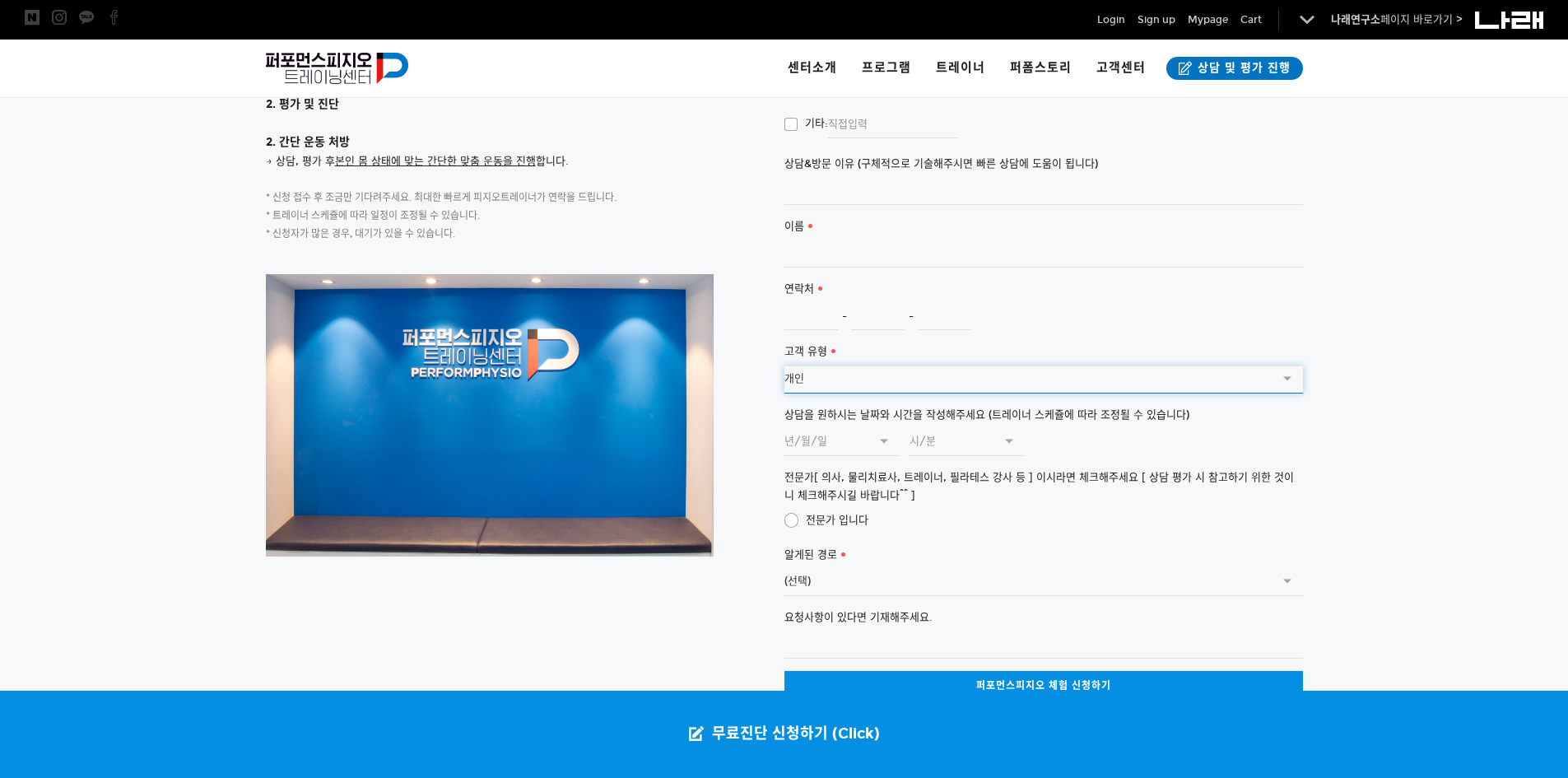
scroll to position [3964, 0]
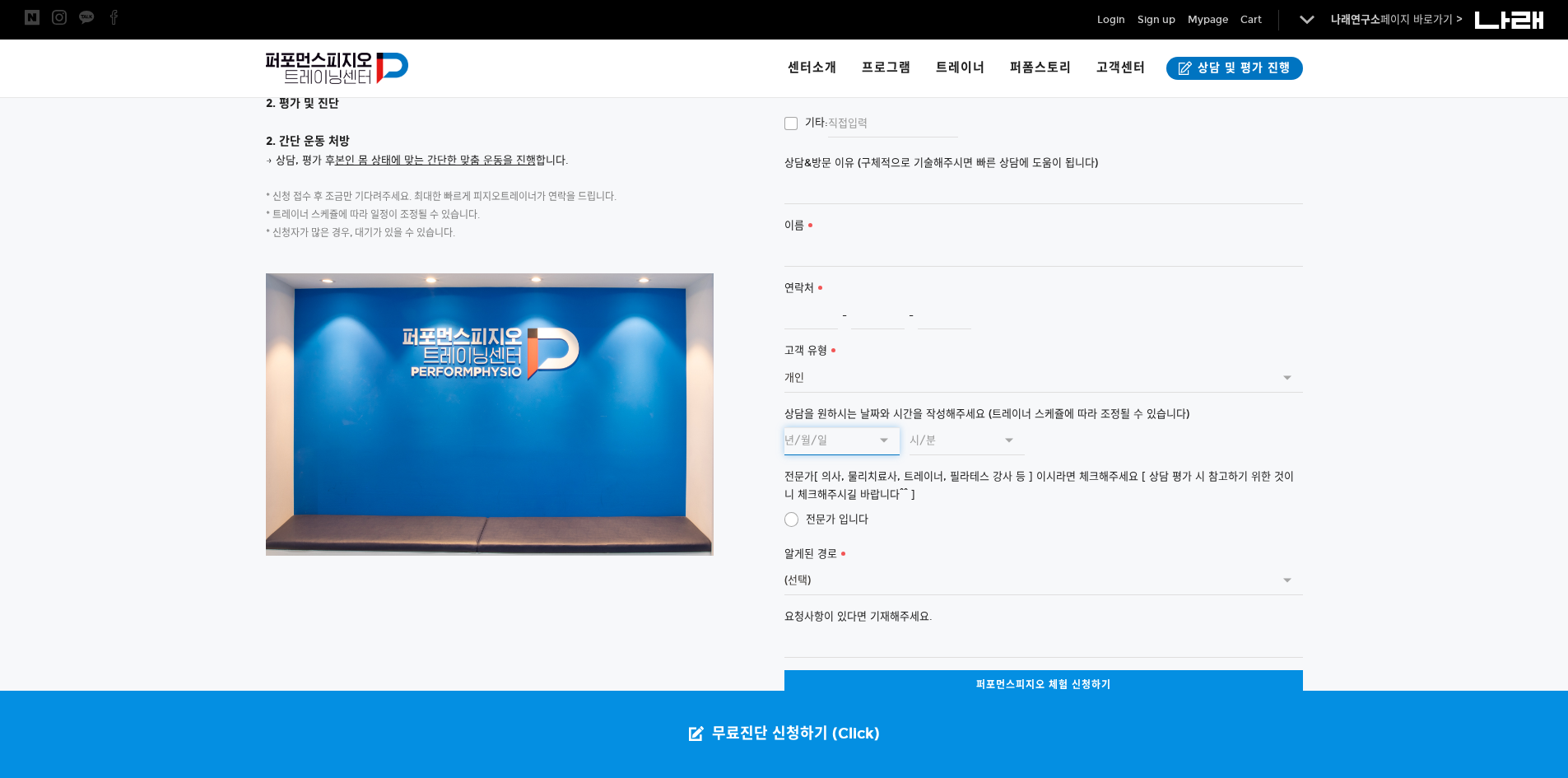
type input "2025.8.18"
click at [882, 427] on input "2025.8.18" at bounding box center [842, 441] width 115 height 28
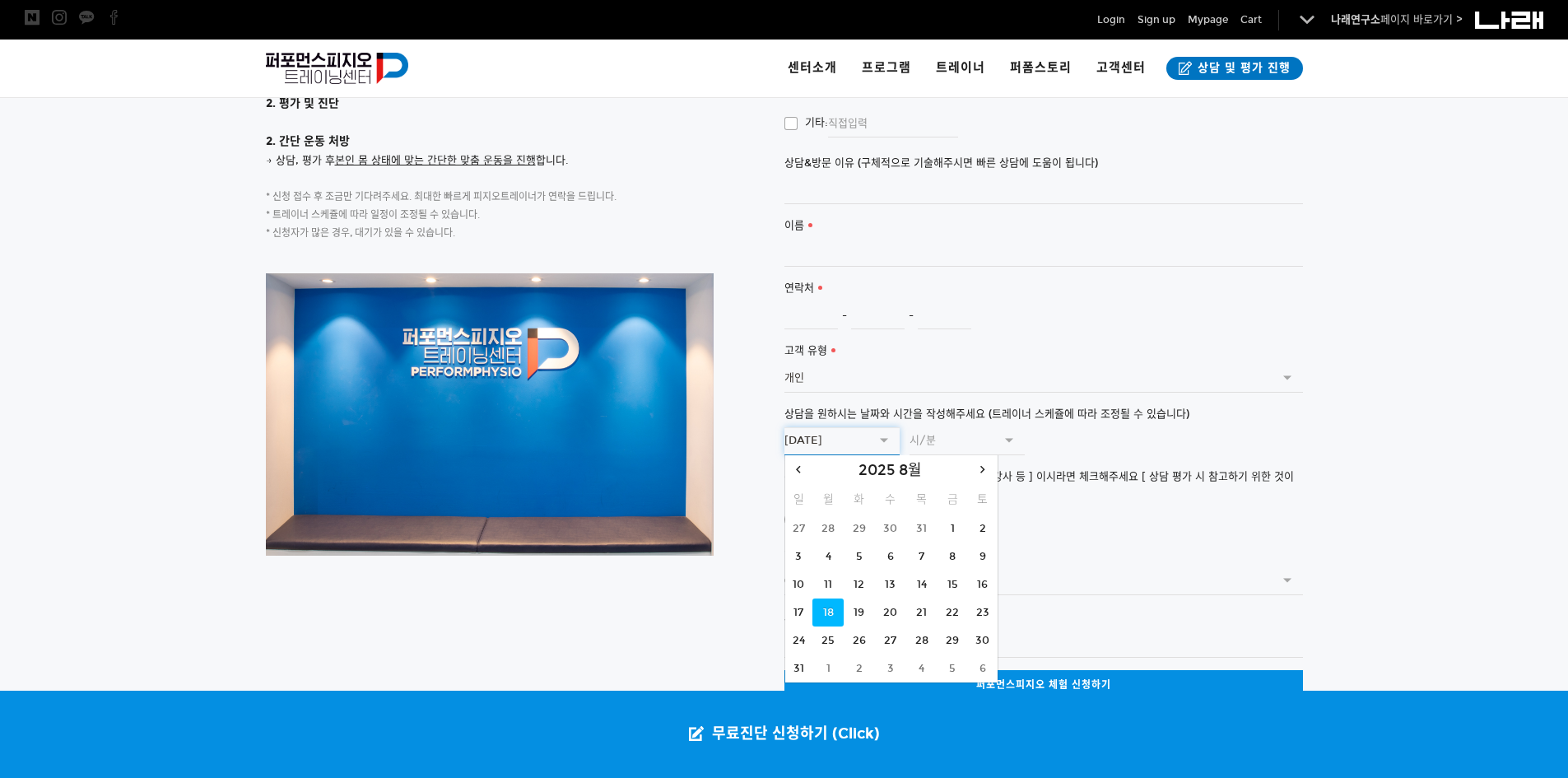
click at [882, 427] on input "2025.8.18" at bounding box center [842, 441] width 115 height 28
click at [1414, 374] on div at bounding box center [784, 281] width 1568 height 916
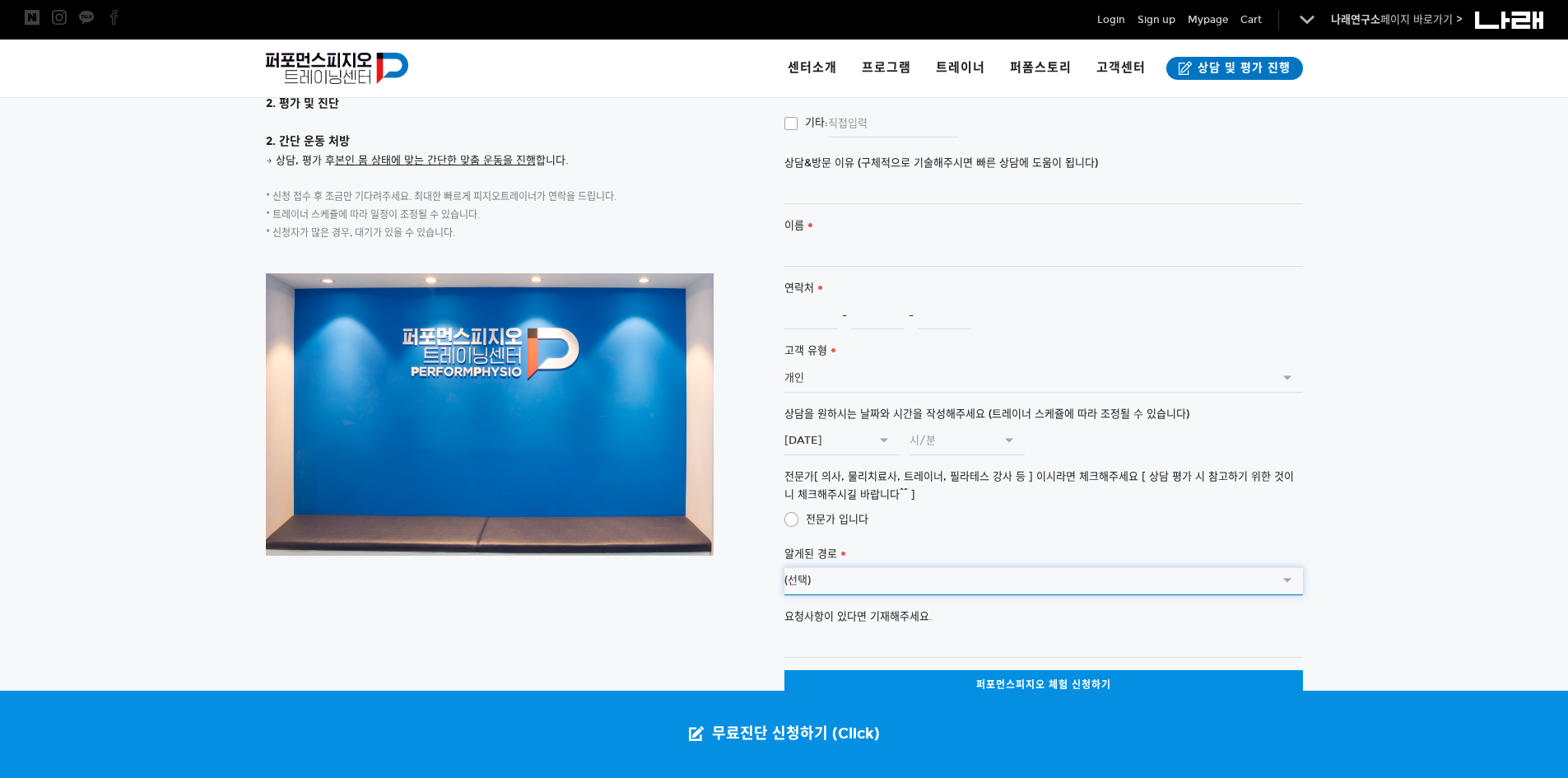
click at [914, 568] on select "(선택) SNS광고 (페이스북,인스타그램) 커뮤니티 (네이버 카페 등) 검색 엔진 (네이버, 다음 등) 오프라인 광고물 (전단,디지털사이니지 …" at bounding box center [1043, 582] width 519 height 28
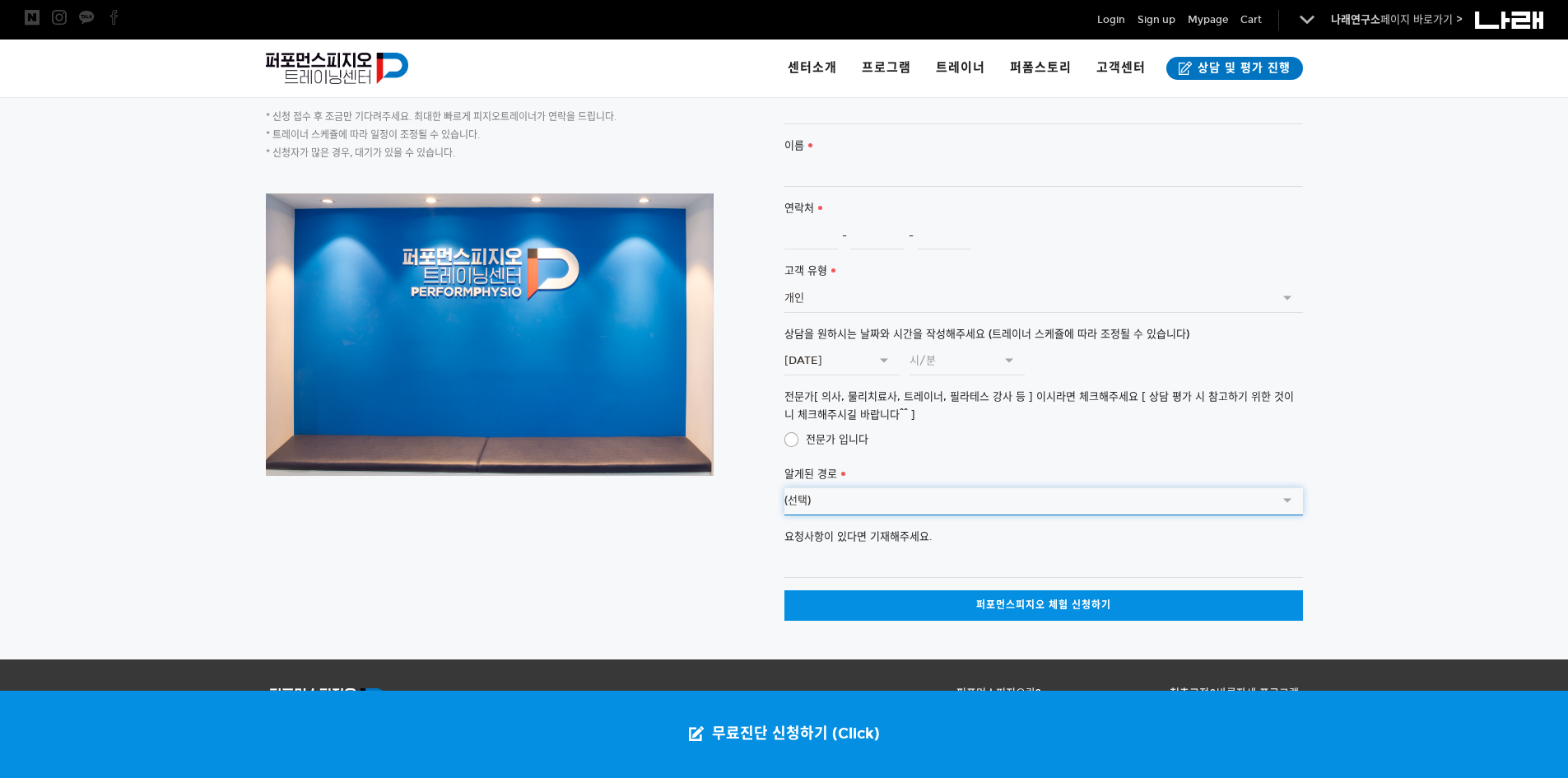
scroll to position [4046, 0]
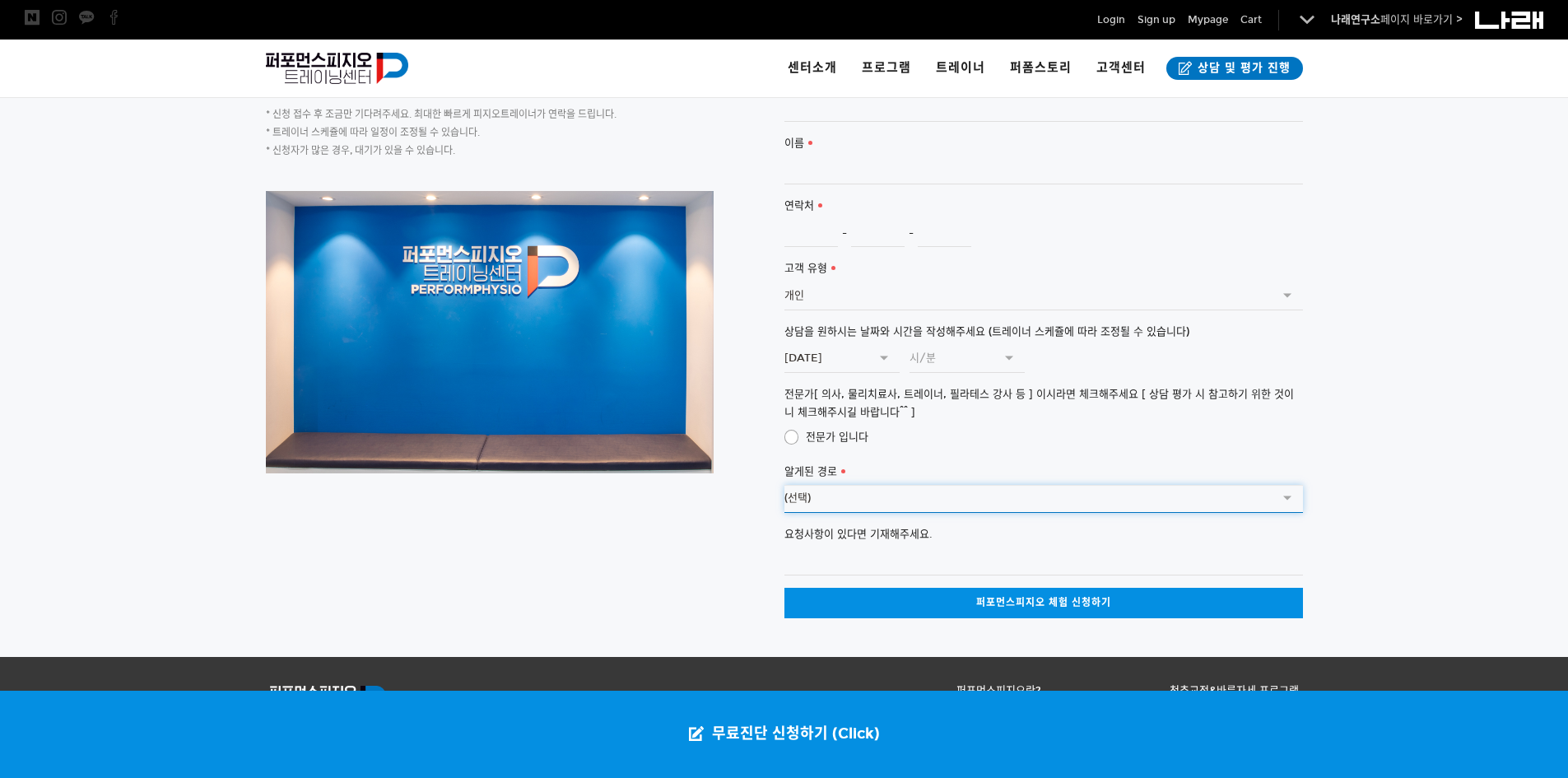
click at [823, 485] on select "(선택) SNS광고 (페이스북,인스타그램) 커뮤니티 (네이버 카페 등) 검색 엔진 (네이버, 다음 등) 오프라인 광고물 (전단,디지털사이니지 …" at bounding box center [1043, 498] width 519 height 28
click at [929, 485] on select "(선택) SNS광고 (페이스북,인스타그램) 커뮤니티 (네이버 카페 등) 검색 엔진 (네이버, 다음 등) 오프라인 광고물 (전단,디지털사이니지 …" at bounding box center [1043, 498] width 519 height 28
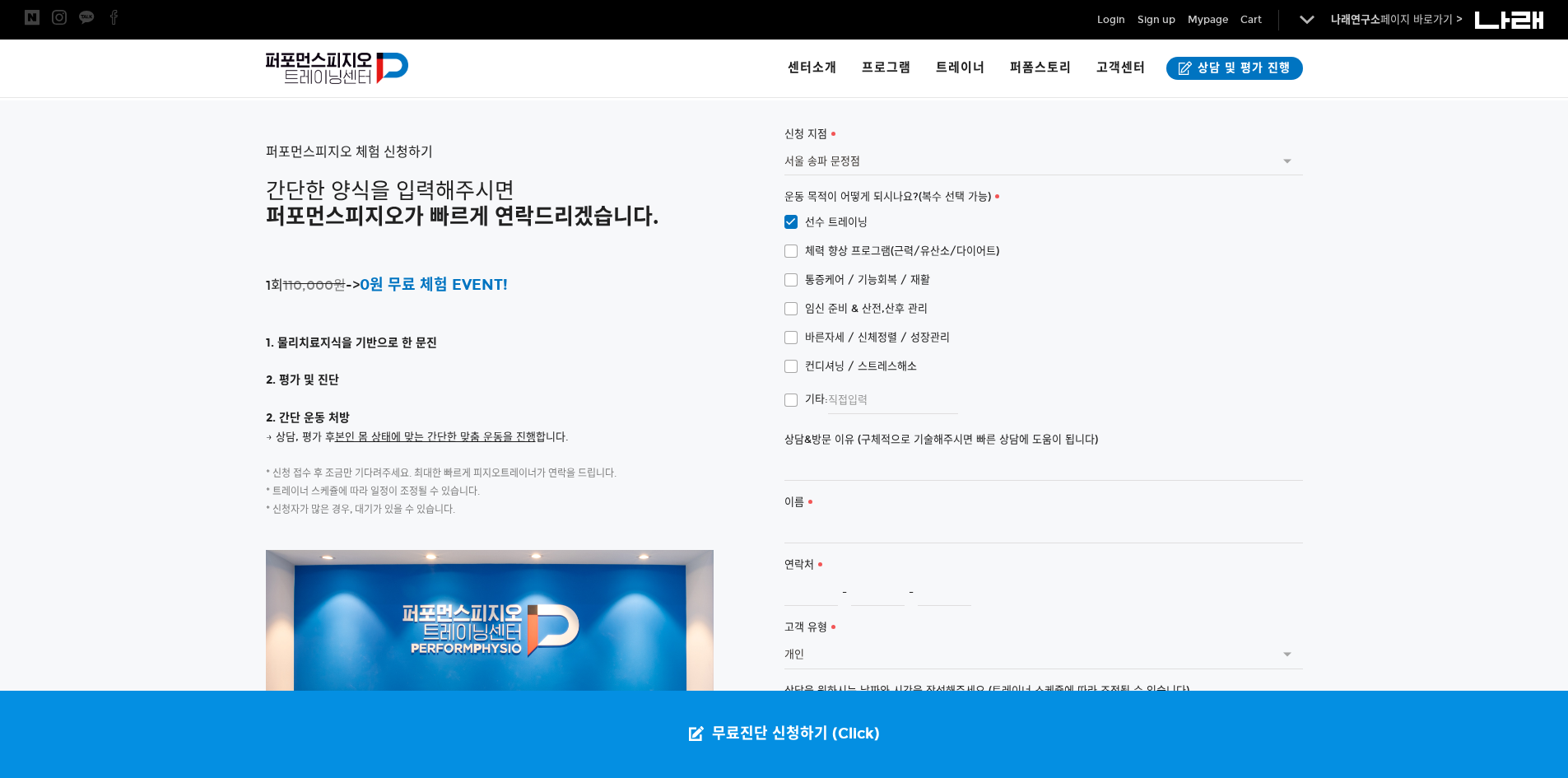
scroll to position [3635, 0]
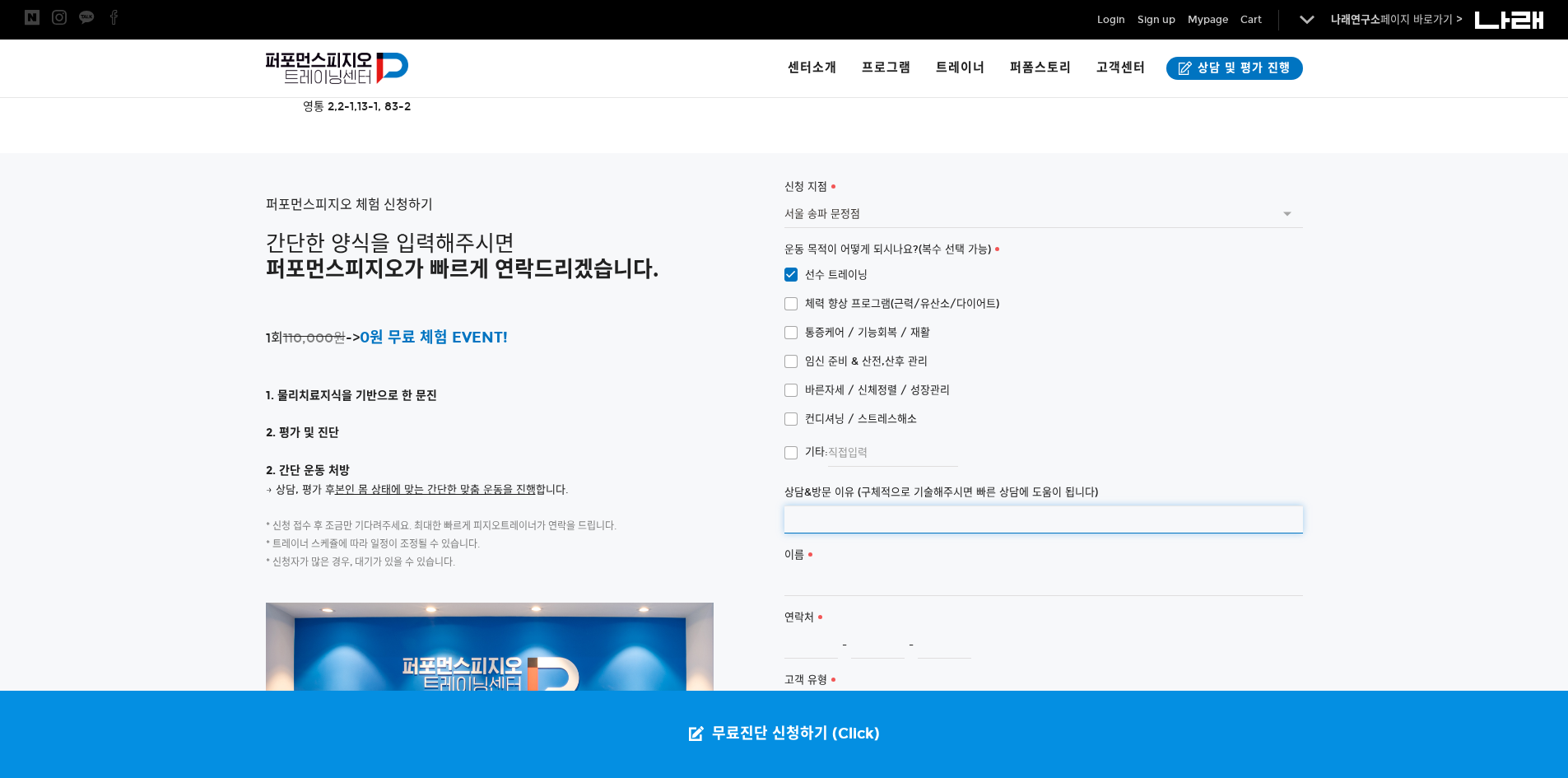
click at [838, 505] on input "상담&방문 이유 (구체적으로 기술해주시면 빠른 상담에 도움이 됩니다)" at bounding box center [1043, 519] width 519 height 28
type input "1"
click at [707, 443] on p at bounding box center [525, 452] width 519 height 19
click at [937, 505] on input "전방십자인대 재건술 후 재활운동" at bounding box center [1043, 519] width 519 height 28
type input "전방십자인대 재건술 후 재활운동이 필요하다고 느낌"
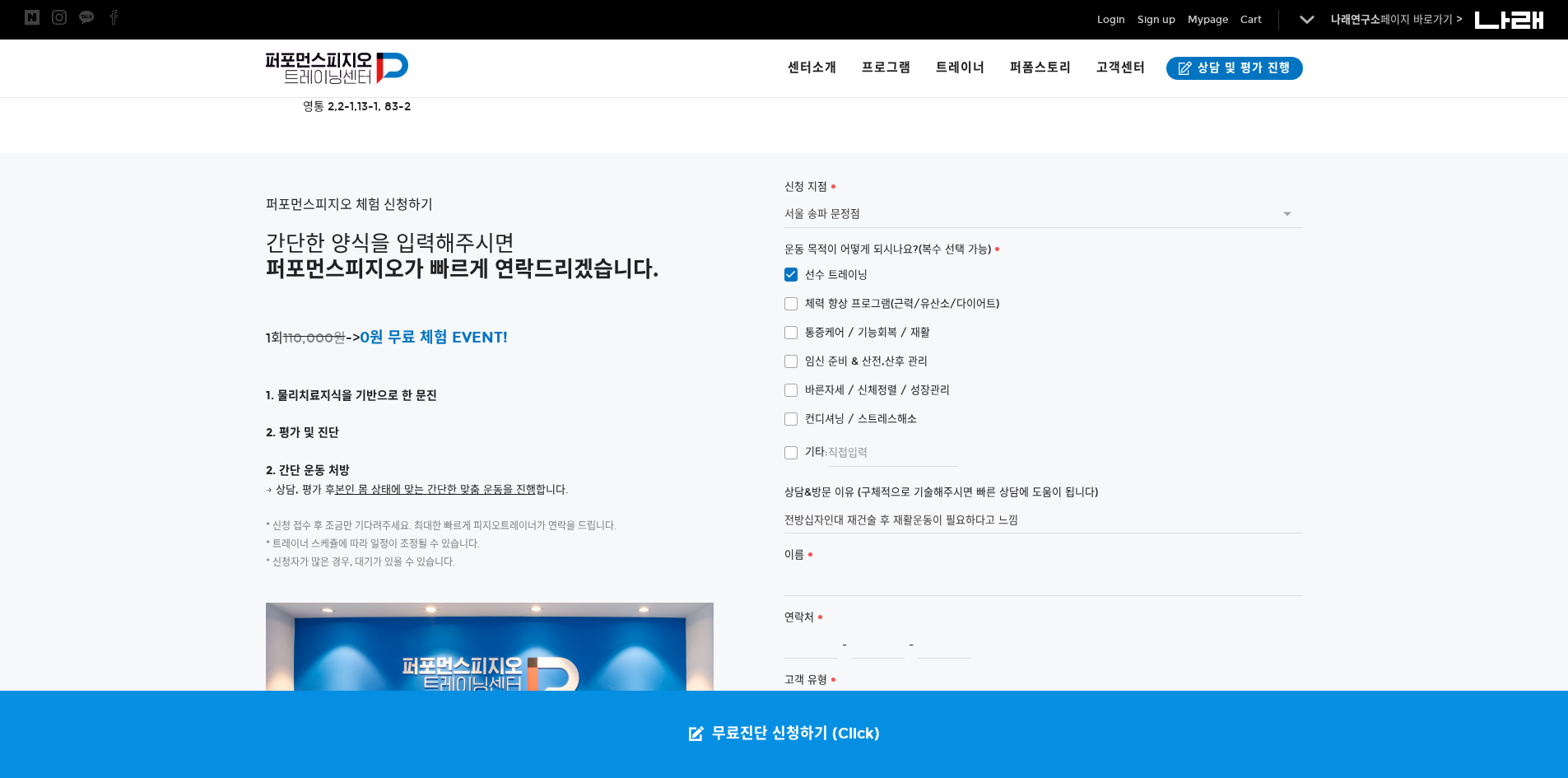
click at [741, 461] on p "2. 간단 운동 처방" at bounding box center [525, 471] width 519 height 20
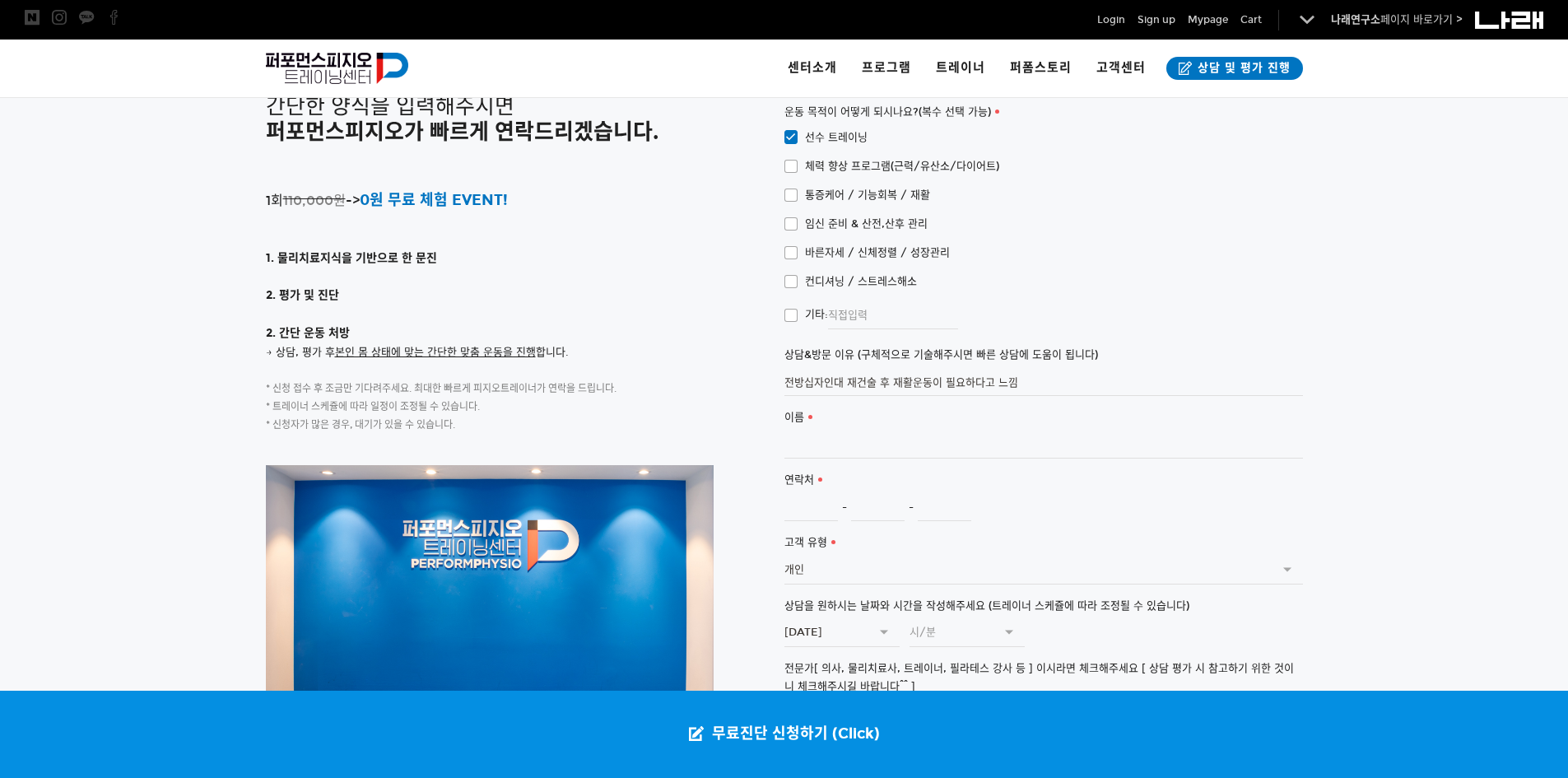
scroll to position [3800, 0]
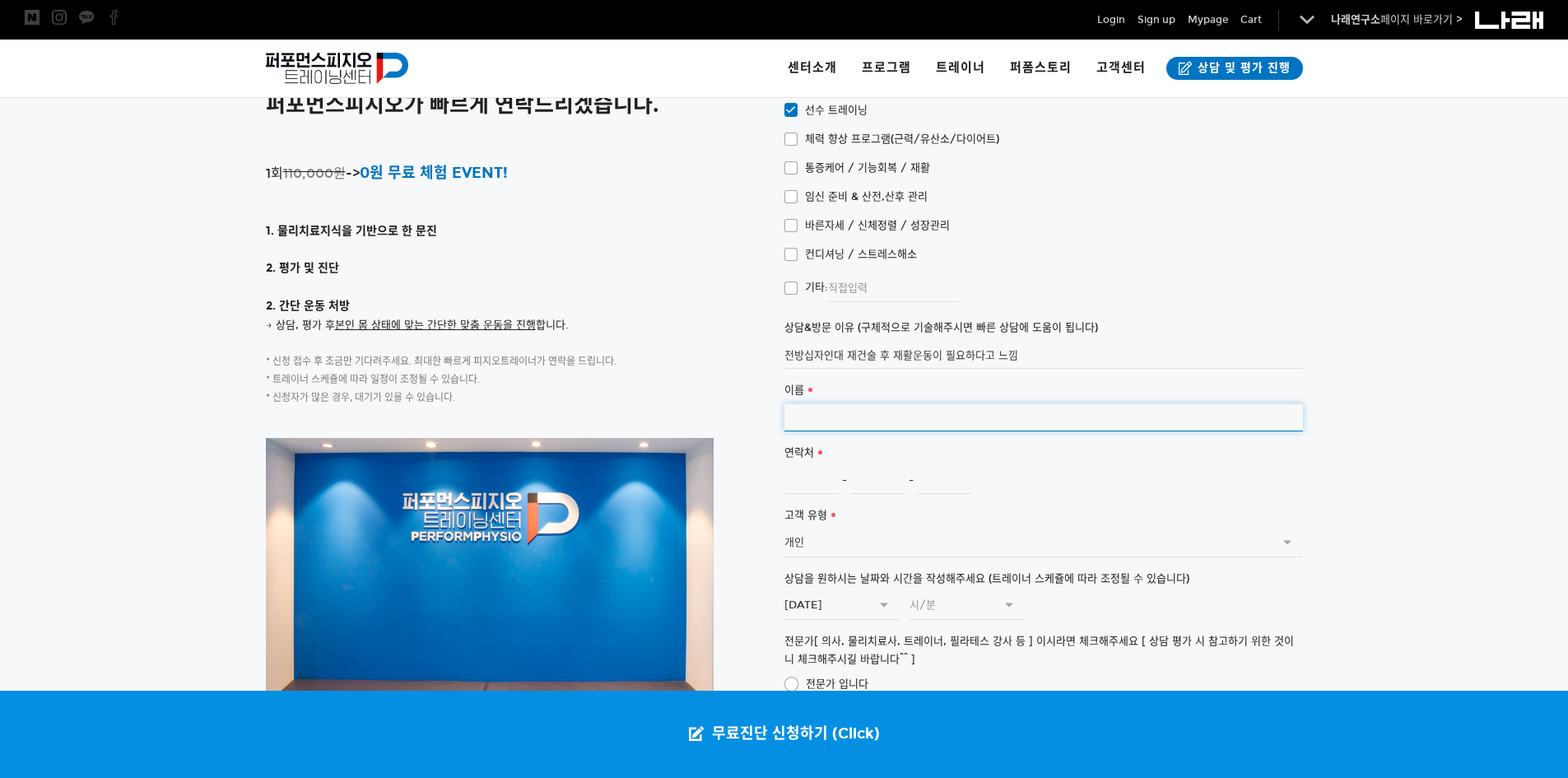
click at [831, 404] on input "이름" at bounding box center [1043, 417] width 519 height 28
type input "신성주"
click at [803, 466] on input "연락처" at bounding box center [811, 480] width 54 height 28
type input "010"
click at [875, 466] on input "연락처" at bounding box center [877, 480] width 54 height 28
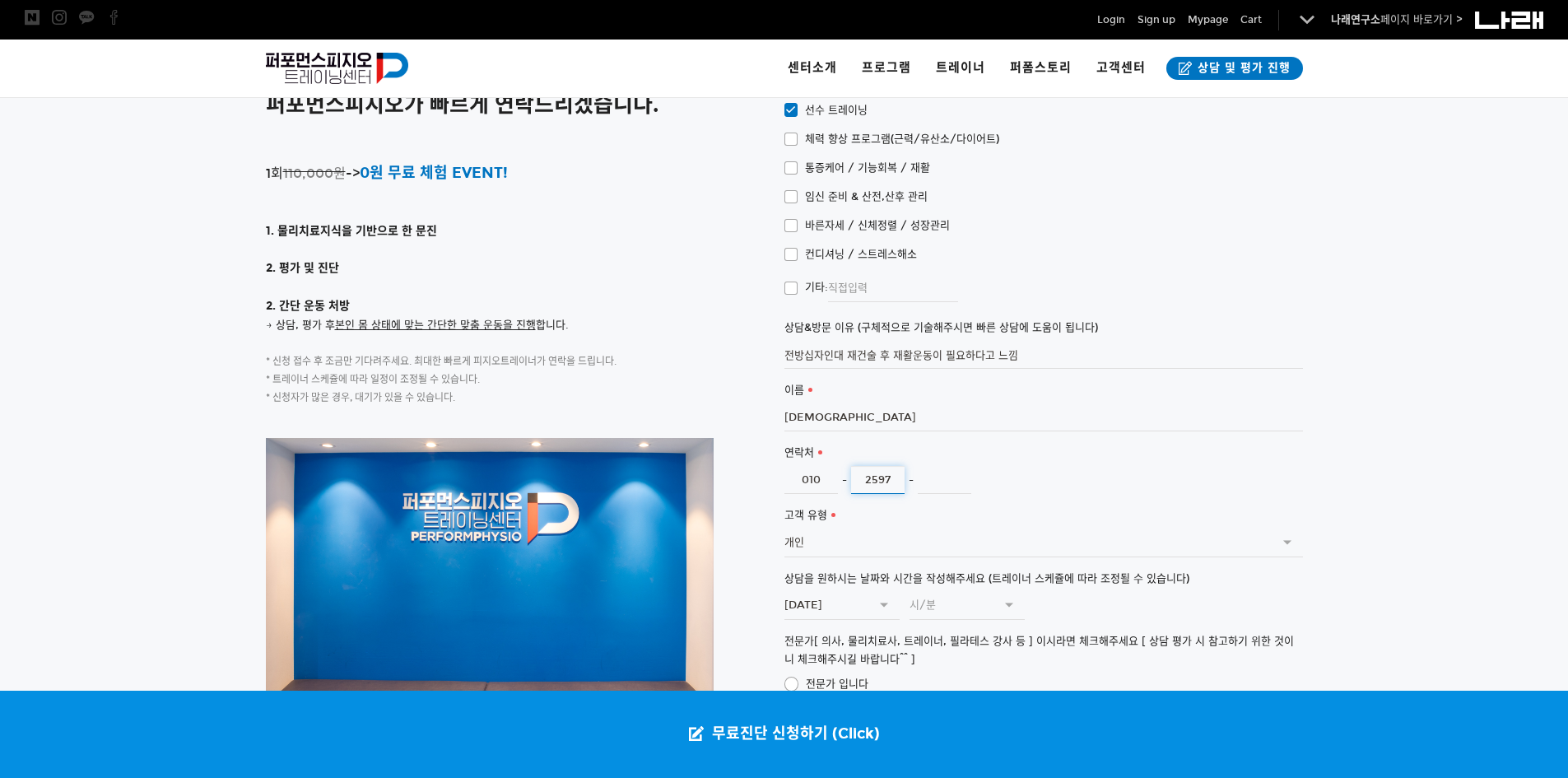
type input "2597"
click at [942, 466] on input "연락처" at bounding box center [945, 480] width 54 height 28
type input "7372"
click at [722, 353] on p "* 신청 접수 후 조금만 기다려주세요. 최대한 빠르게 피지오트레이너가 연락을 드립니다." at bounding box center [525, 362] width 519 height 19
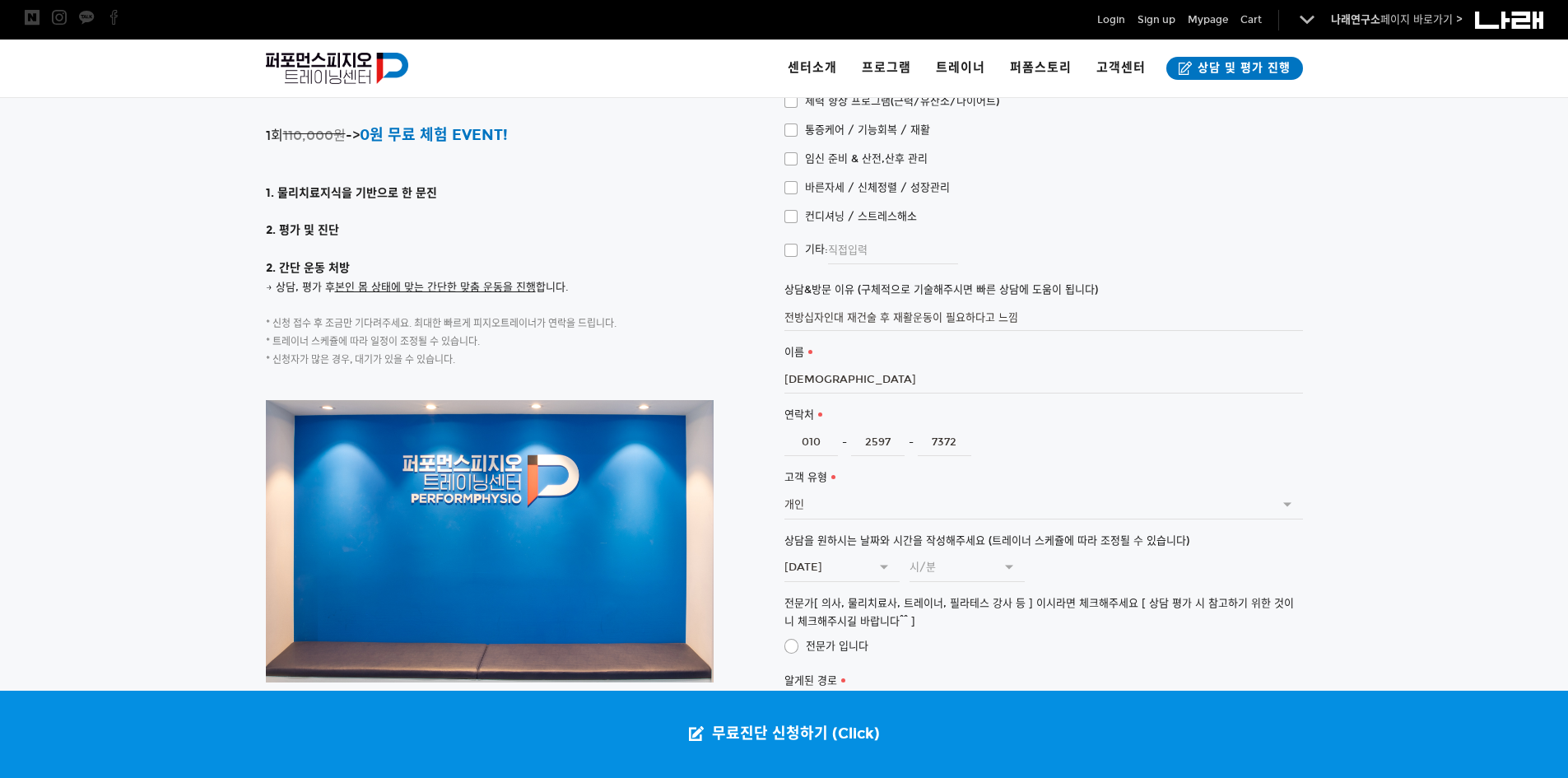
scroll to position [3882, 0]
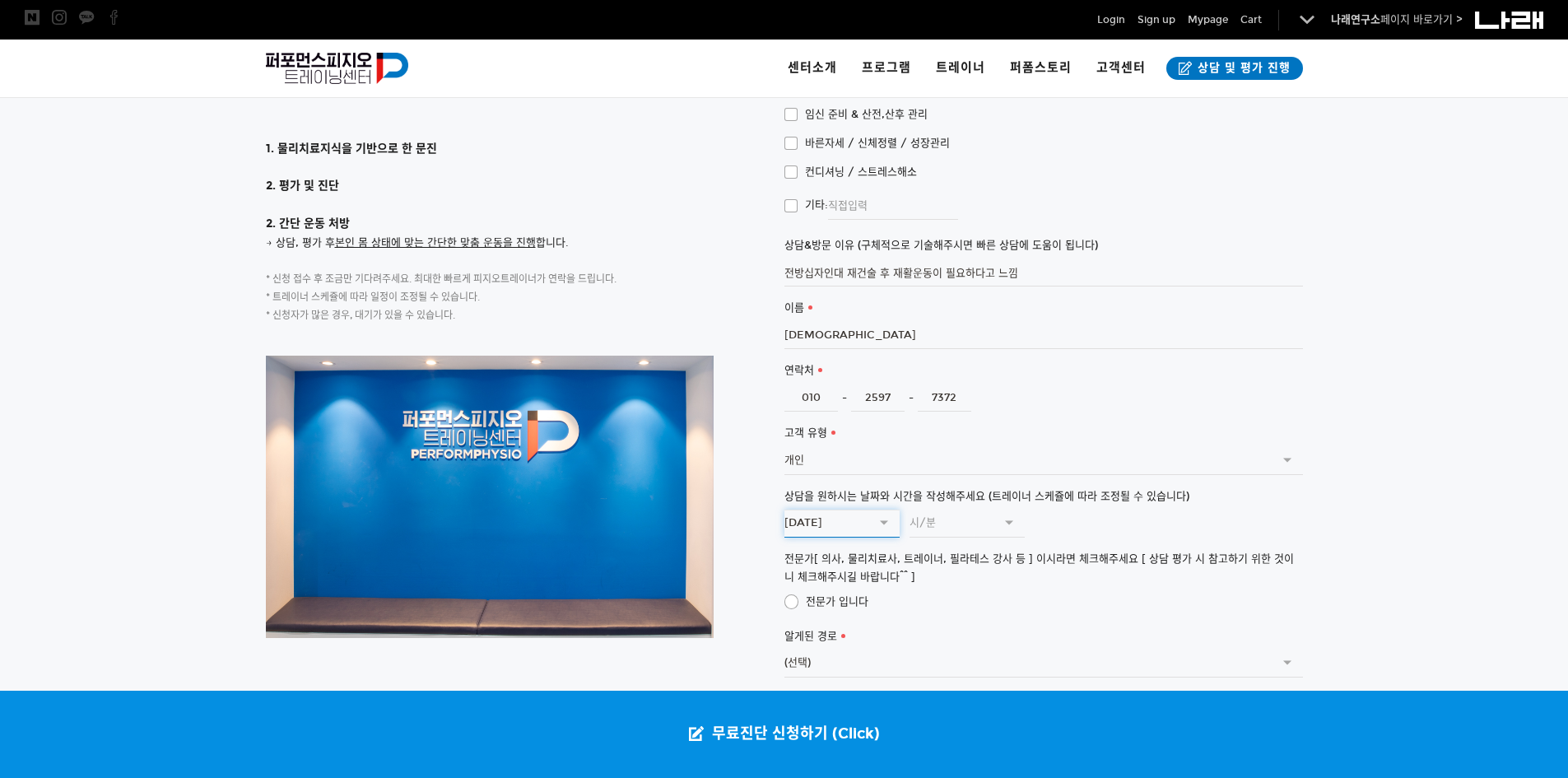
click at [879, 510] on input "2025.8.18" at bounding box center [842, 524] width 115 height 28
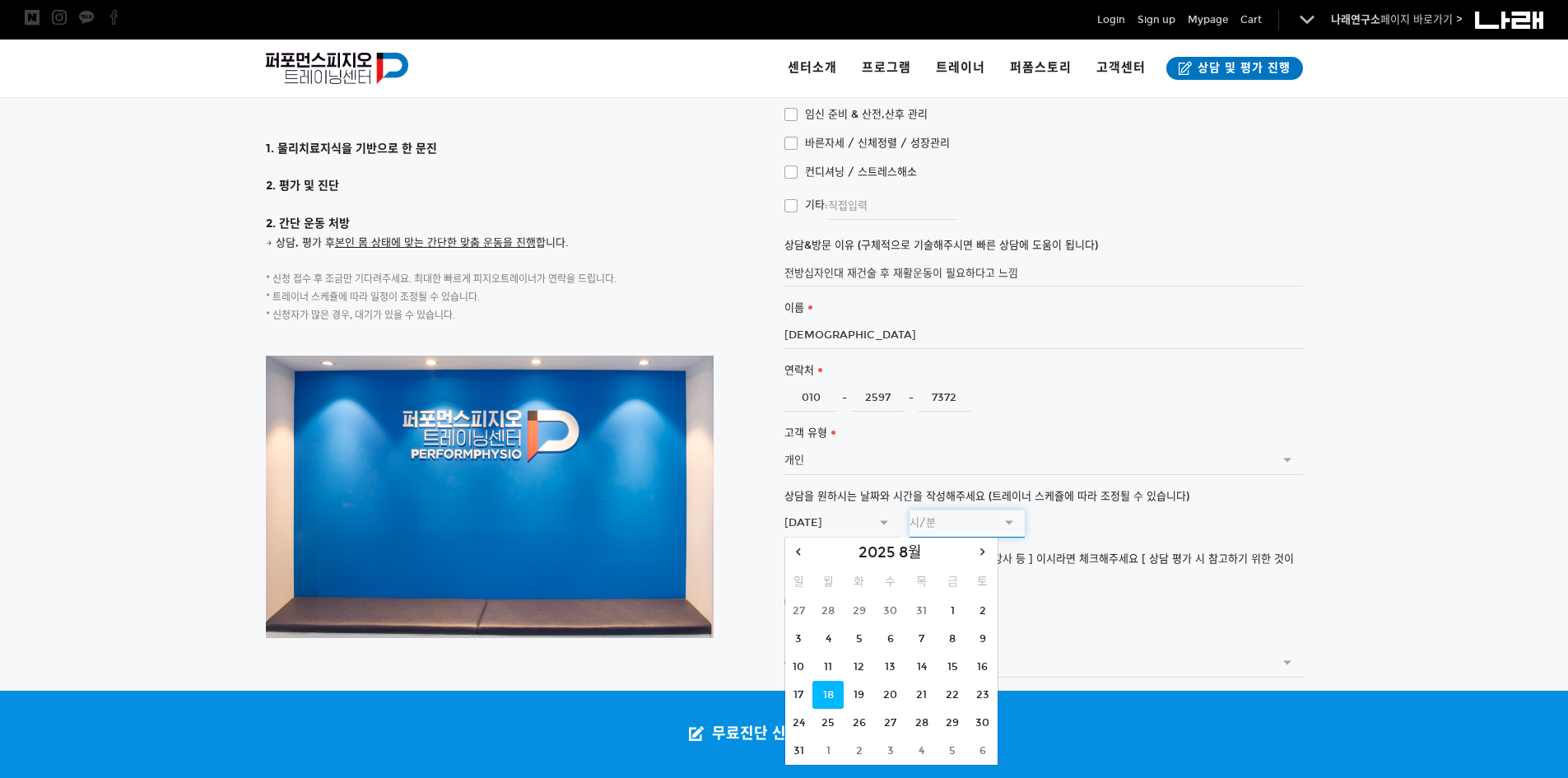
click at [1000, 510] on input "text" at bounding box center [967, 524] width 115 height 28
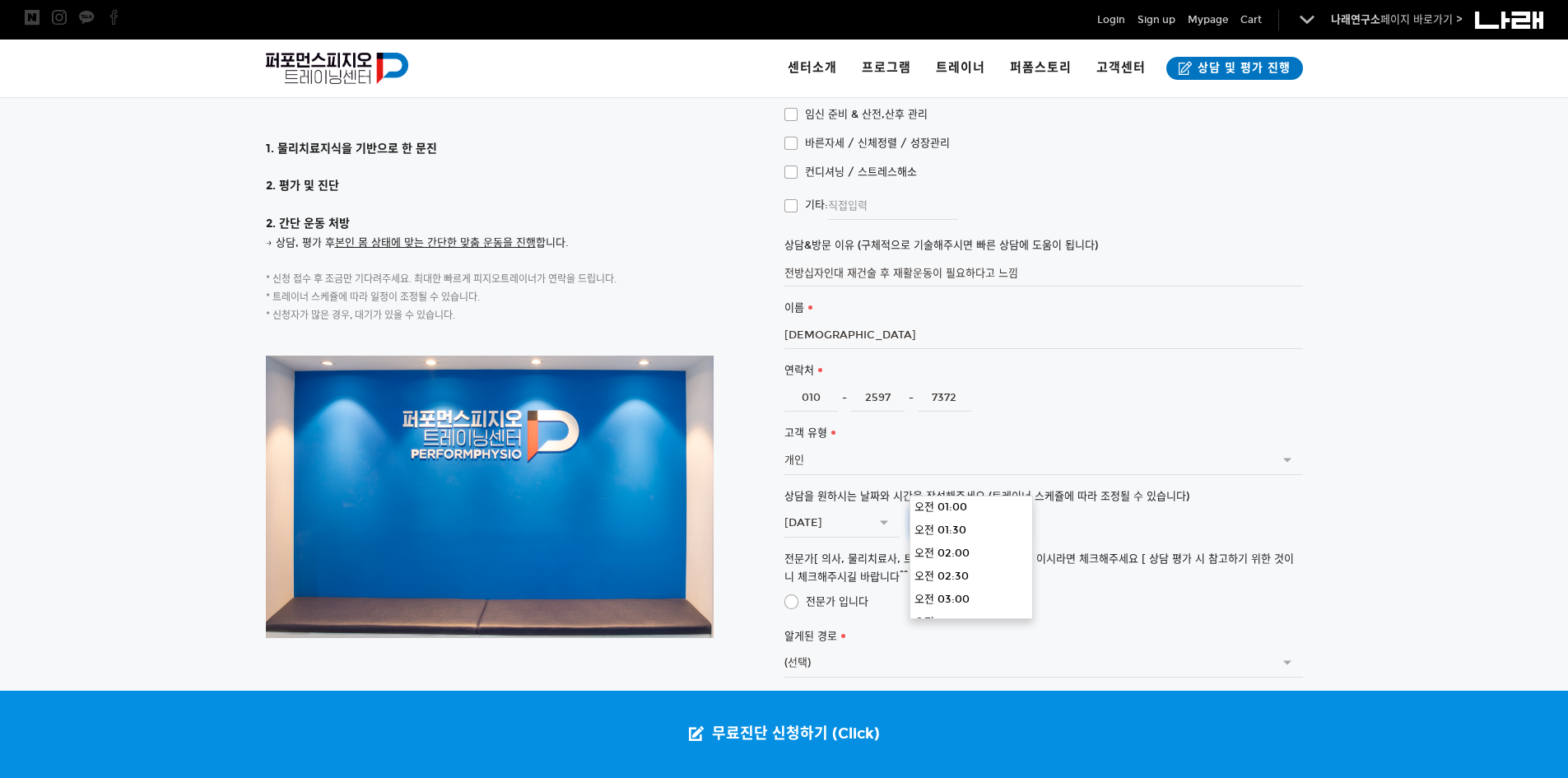
scroll to position [0, 0]
click at [982, 593] on li "오전 02:00" at bounding box center [971, 601] width 122 height 23
click at [1008, 510] on input "오전 02:00" at bounding box center [967, 524] width 115 height 28
click at [988, 521] on li "오전 02:00" at bounding box center [971, 532] width 122 height 23
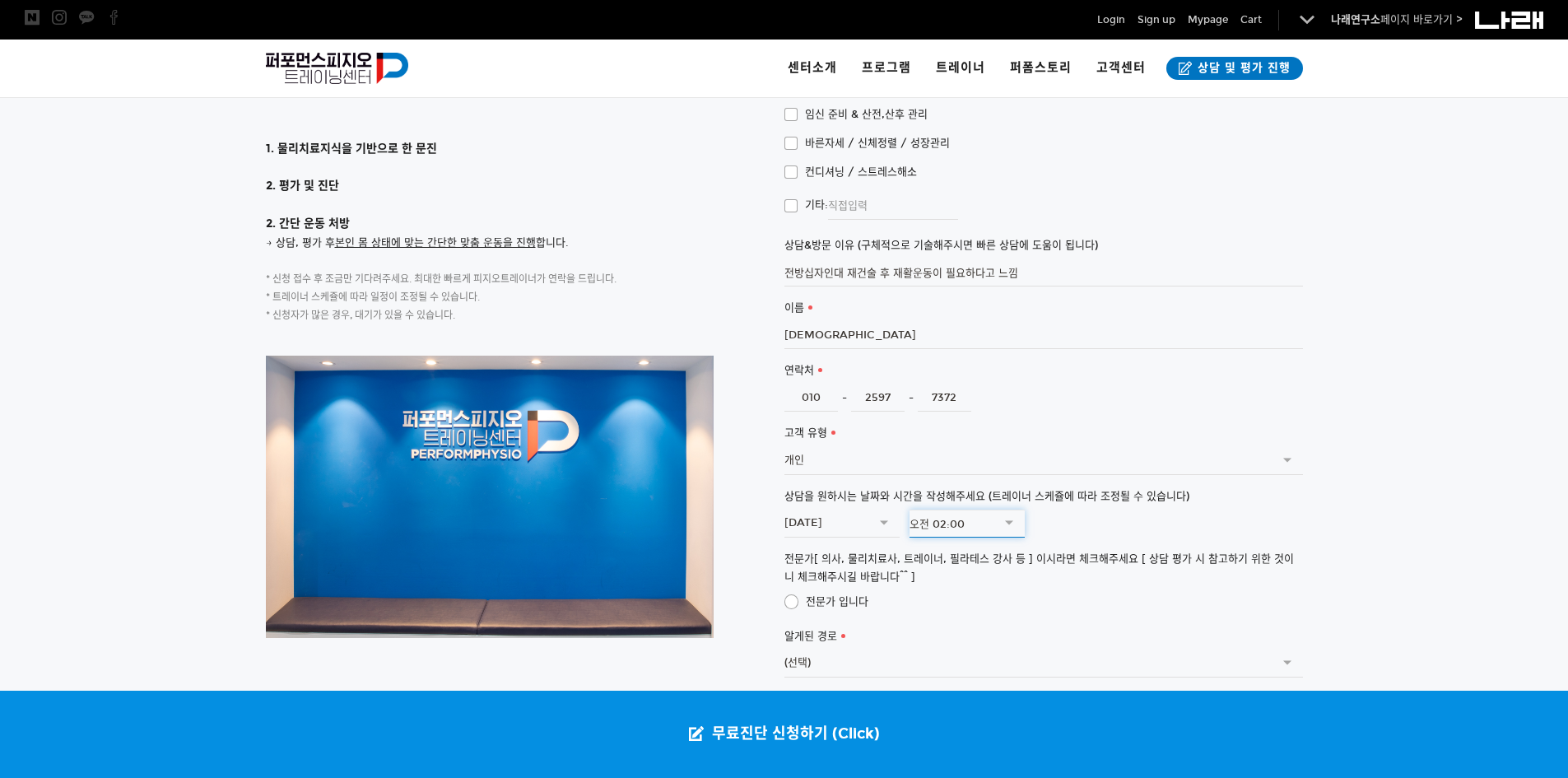
click at [1008, 510] on input "오전 02:00" at bounding box center [967, 524] width 115 height 28
type input "오후 02:00"
click at [971, 517] on li "오후 02:00" at bounding box center [971, 510] width 122 height 23
click at [1462, 479] on div at bounding box center [784, 364] width 1568 height 916
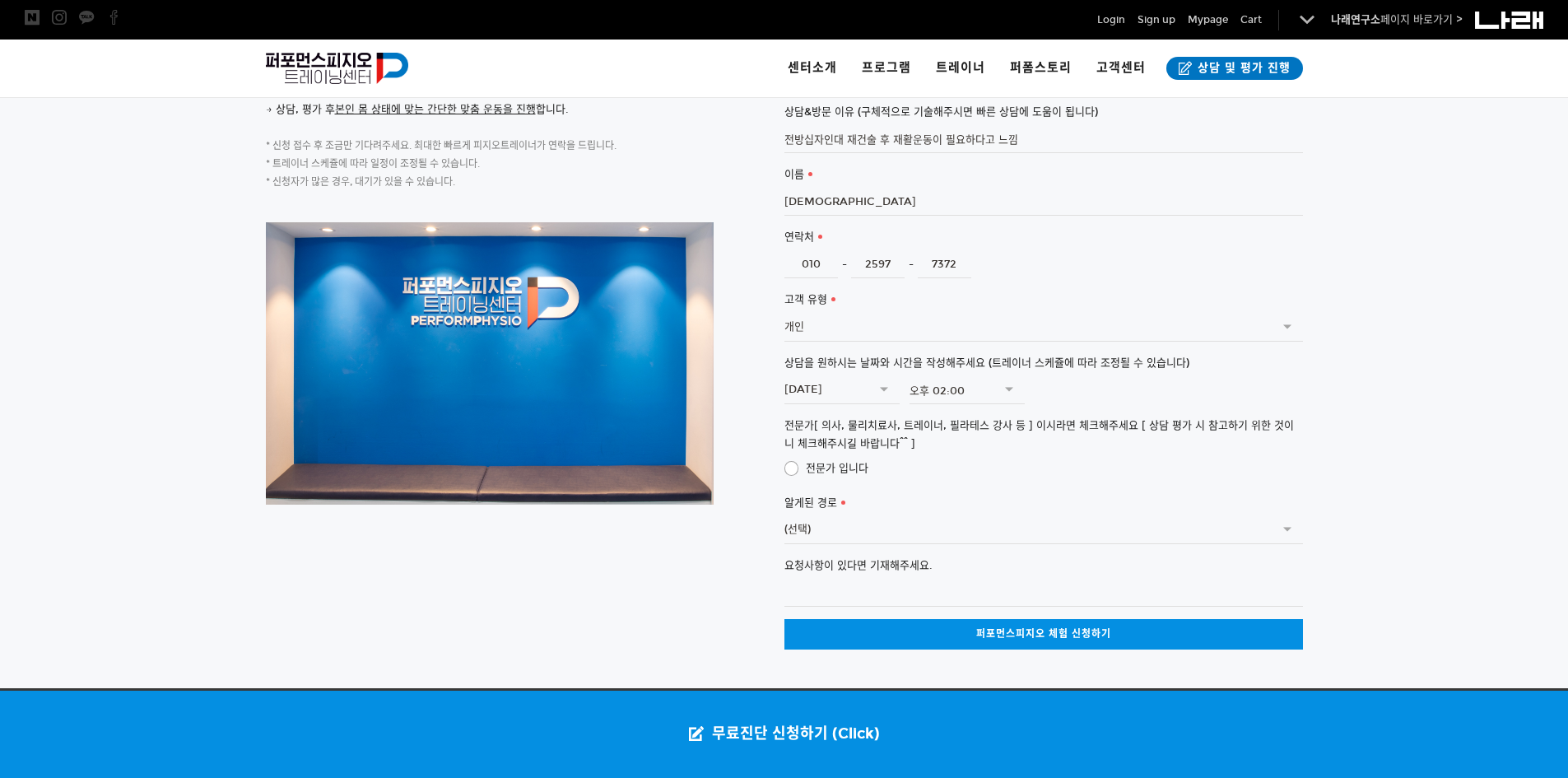
scroll to position [4046, 0]
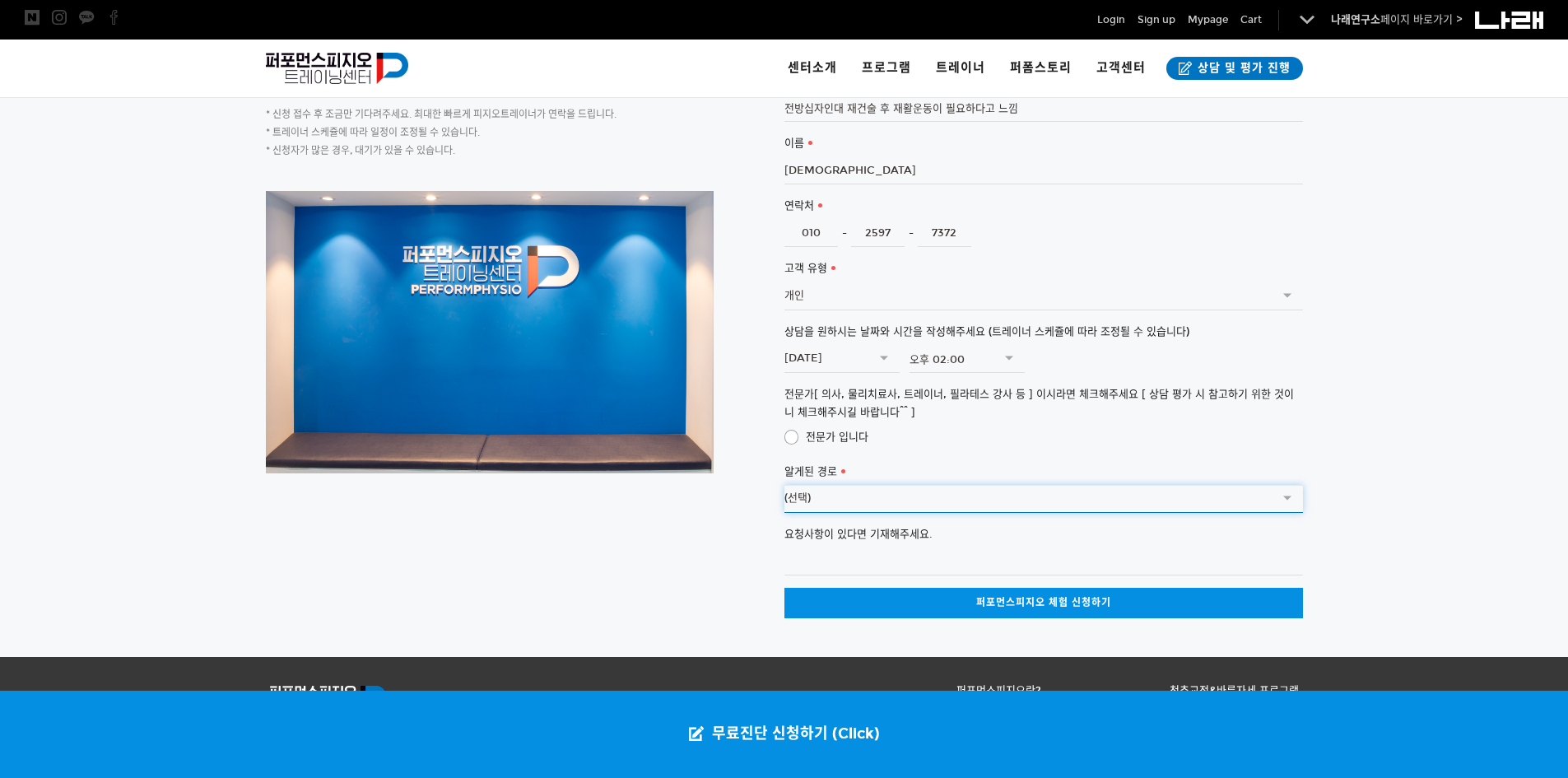
click at [1039, 485] on select "(선택) SNS광고 (페이스북,인스타그램) 커뮤니티 (네이버 카페 등) 검색 엔진 (네이버, 다음 등) 오프라인 광고물 (전단,디지털사이니지 …" at bounding box center [1043, 498] width 519 height 28
select select "추천인 (병원 물리치료사 등) - 추천인을 적어주시면, 상담시 도움이 됩니다."
click at [784, 485] on select "(선택) SNS광고 (페이스북,인스타그램) 커뮤니티 (네이버 카페 등) 검색 엔진 (네이버, 다음 등) 오프라인 광고물 (전단,디지털사이니지 …" at bounding box center [1043, 498] width 519 height 28
click at [993, 547] on input "요청사항이 있다면 기재해주세요." at bounding box center [1043, 561] width 519 height 28
type input "c"
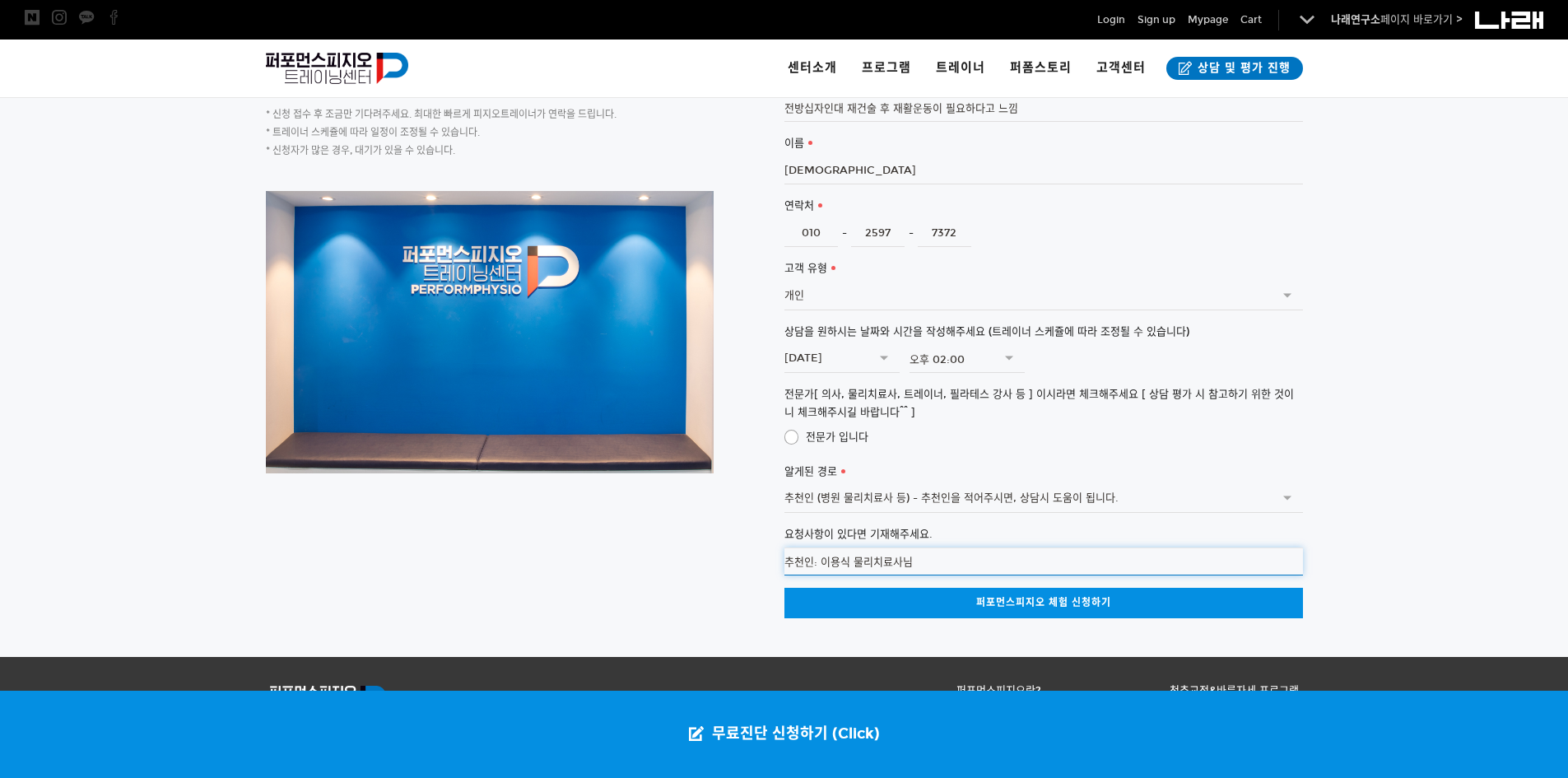
type input "추천인: 이용식 물리치료사님"
click at [744, 540] on div "퍼포먼스피지오 체험 신청하기 간단한 양식을 입력해주시면 퍼포먼스피지오가 빠르게 연락드리겠습니다. 1회 110,000원 -> 0원 무료 체험 E…" at bounding box center [784, 193] width 1038 height 852
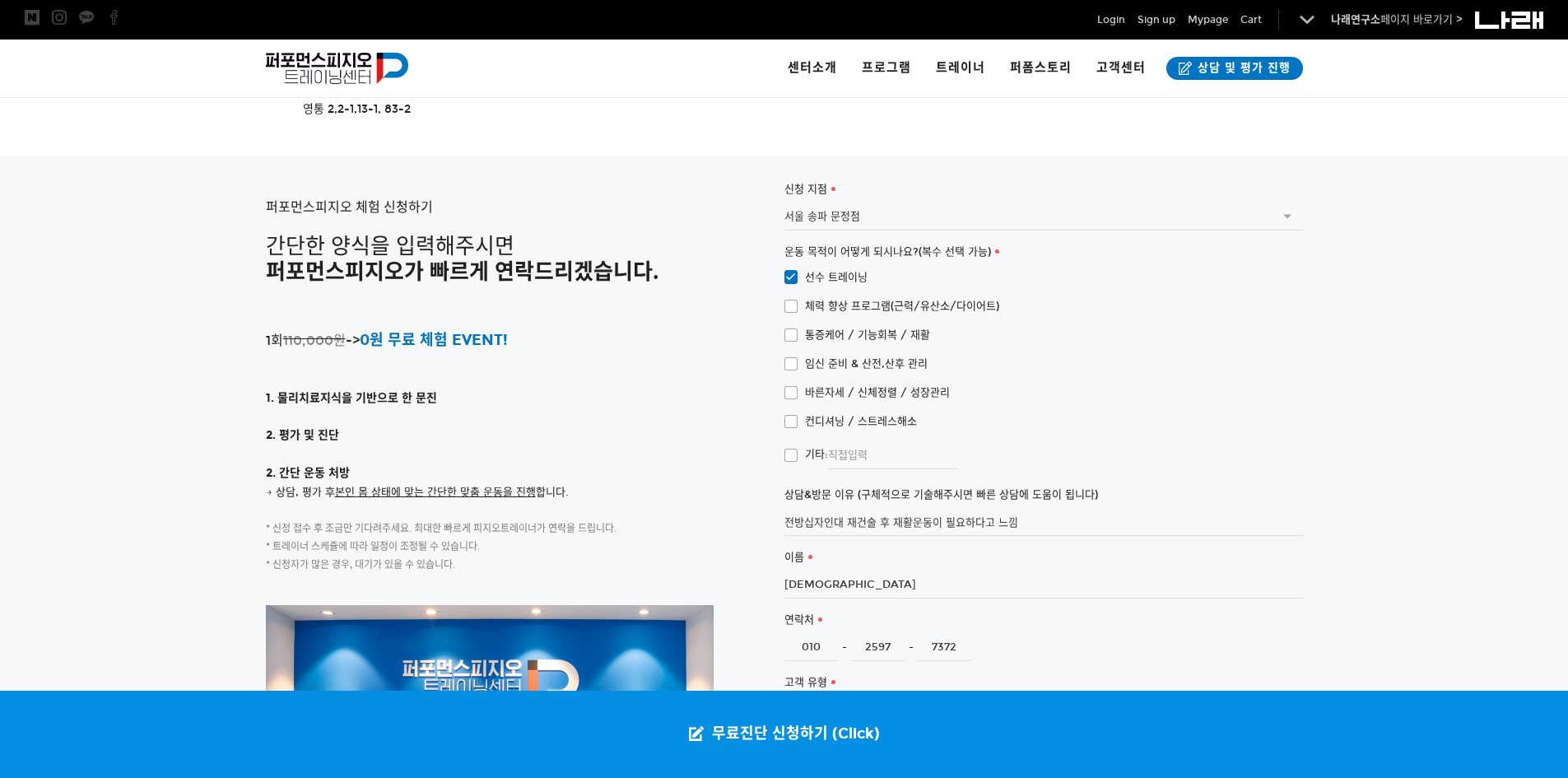
scroll to position [3635, 0]
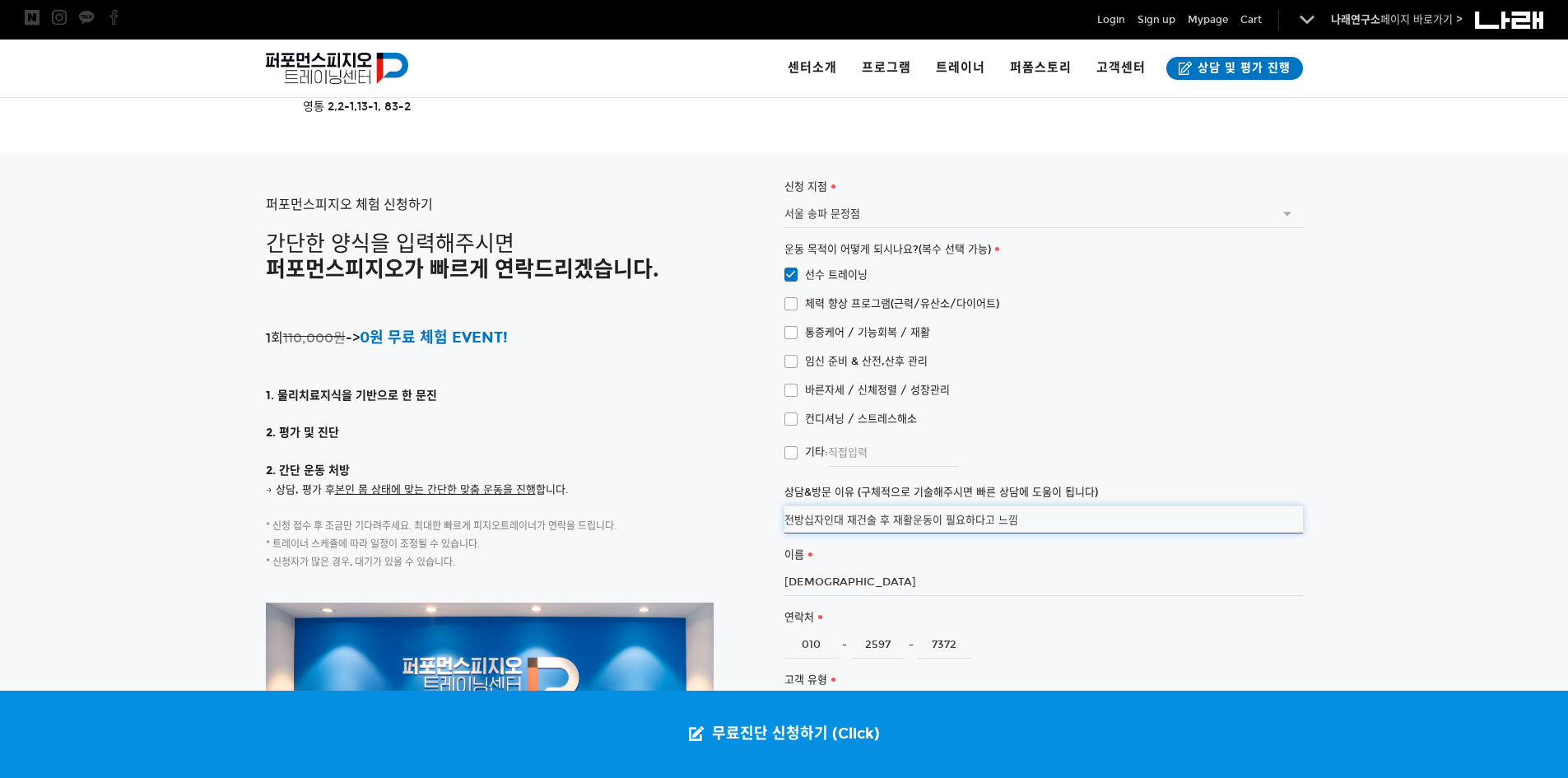
click at [1032, 505] on input "전방십자인대 재건술 후 재활운동이 필요하다고 느낌" at bounding box center [1043, 519] width 519 height 28
type input "전"
click at [1390, 384] on div at bounding box center [784, 611] width 1568 height 916
click at [1069, 505] on input "1년전 오른쪽다리 ,약 9주 전 왼쪽다리 전방십자인대 수술 후" at bounding box center [1043, 519] width 519 height 28
click at [1457, 370] on div at bounding box center [784, 611] width 1568 height 916
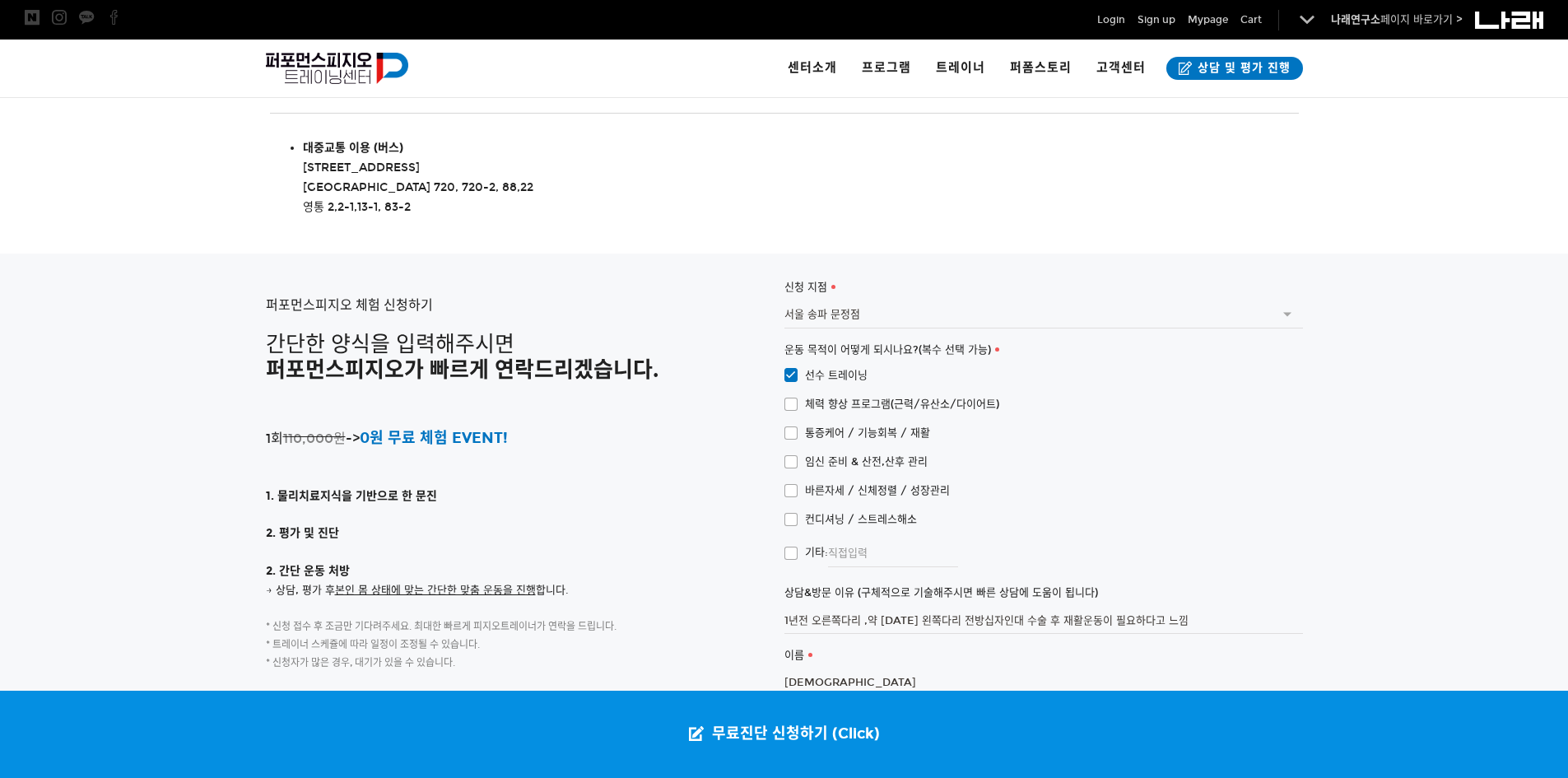
scroll to position [3470, 0]
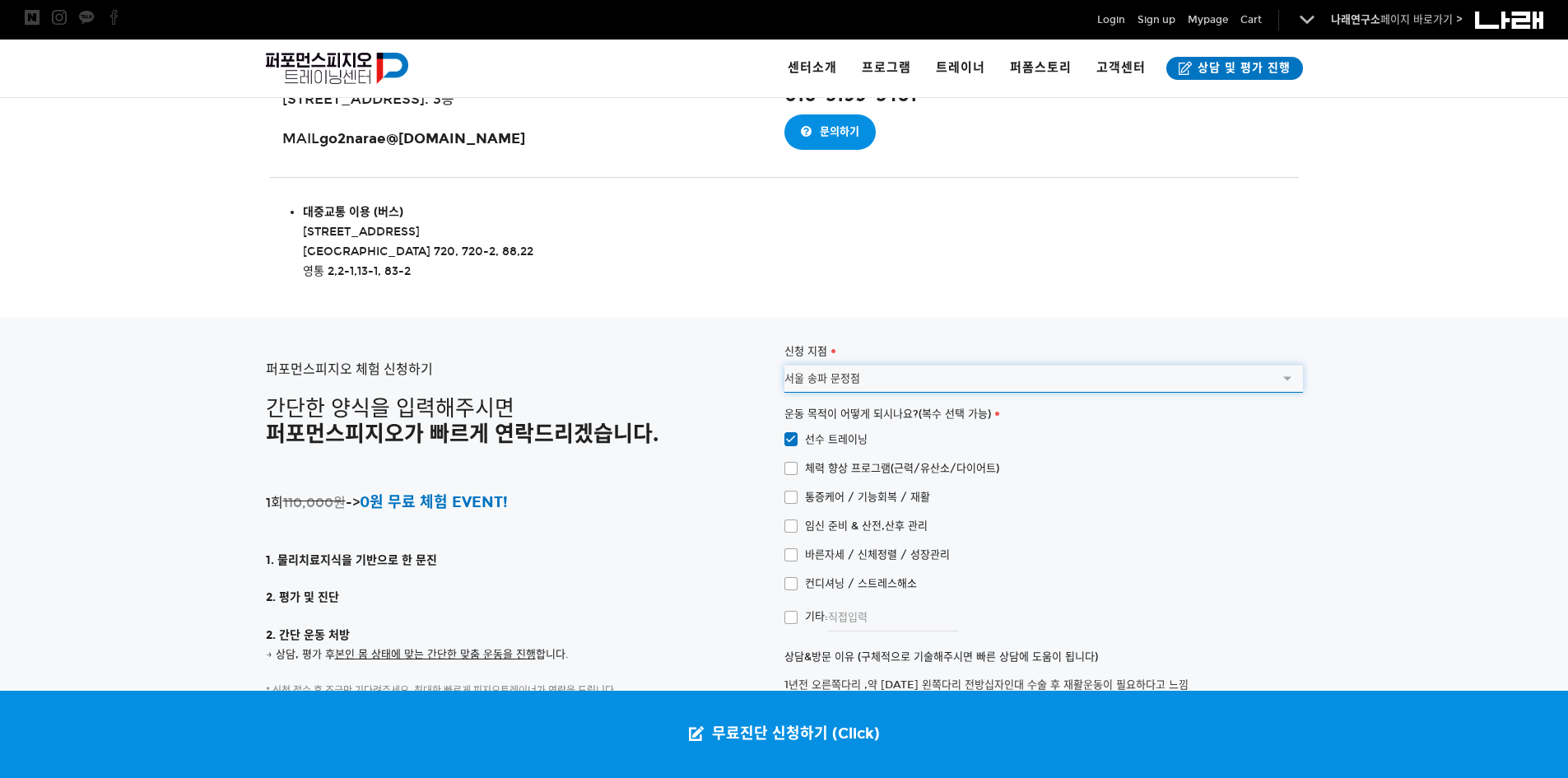
click at [1254, 365] on select "(선택) 서울 송파 문정점 수원점(아이스하우스점)" at bounding box center [1043, 378] width 519 height 28
click at [1294, 365] on select "(선택) 서울 송파 문정점 수원점(아이스하우스점)" at bounding box center [1043, 378] width 519 height 28
click at [1434, 359] on div at bounding box center [784, 775] width 1568 height 916
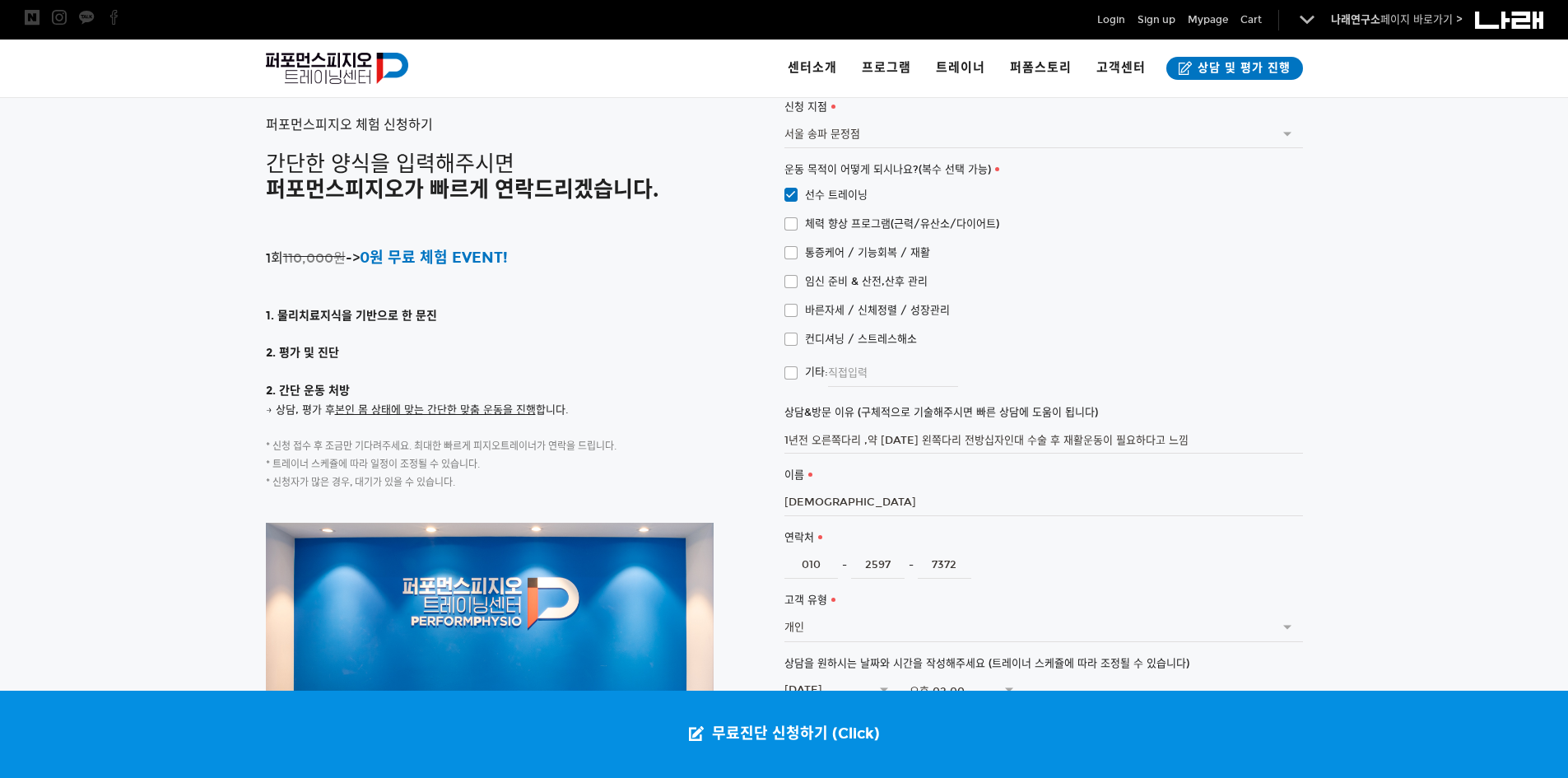
scroll to position [3717, 0]
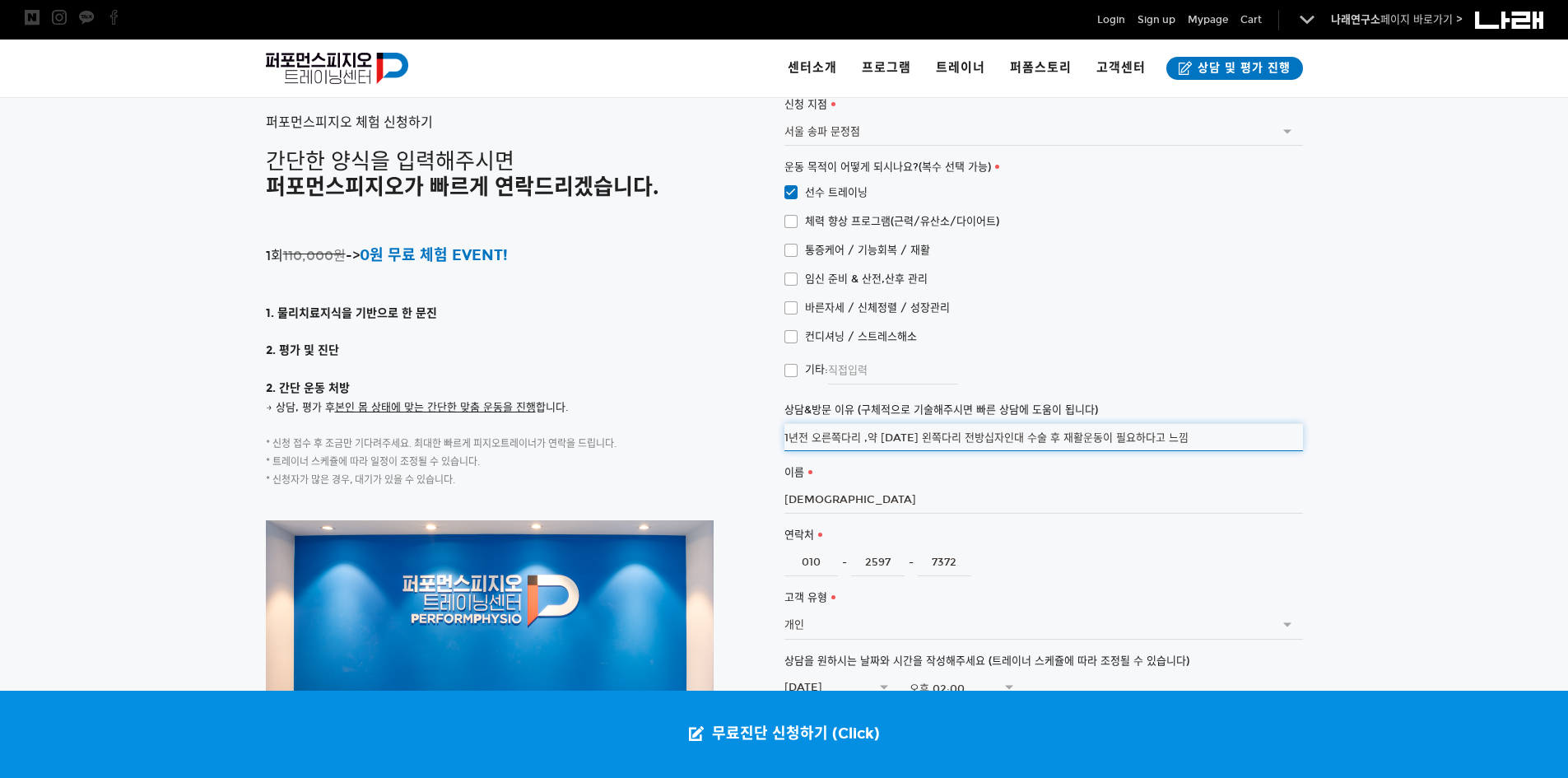
click at [785, 423] on input "1년전 오른쪽다리 ,약 9주 전 왼쪽다리 전방십자인대 수술 후 재활운동이 필요하다고 느낌" at bounding box center [1043, 437] width 519 height 28
type input "레슬링 선수이고 1년전 오른쪽 다리 ,약 9주 전 왼쪽 다리 전방십자인대 수술 후 재활운동이 필요하다고 느낌"
click at [1426, 350] on div at bounding box center [784, 528] width 1568 height 916
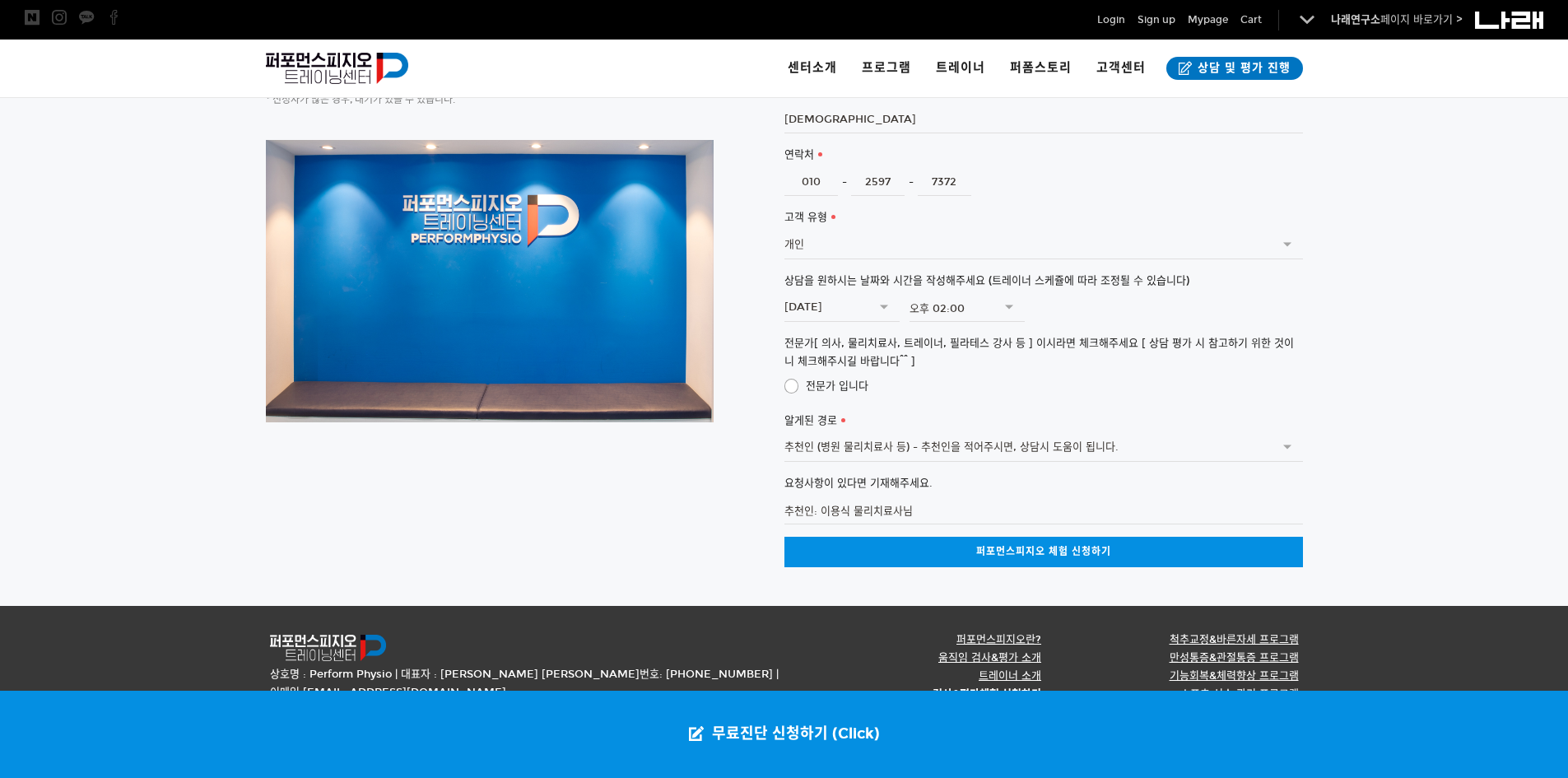
scroll to position [4099, 0]
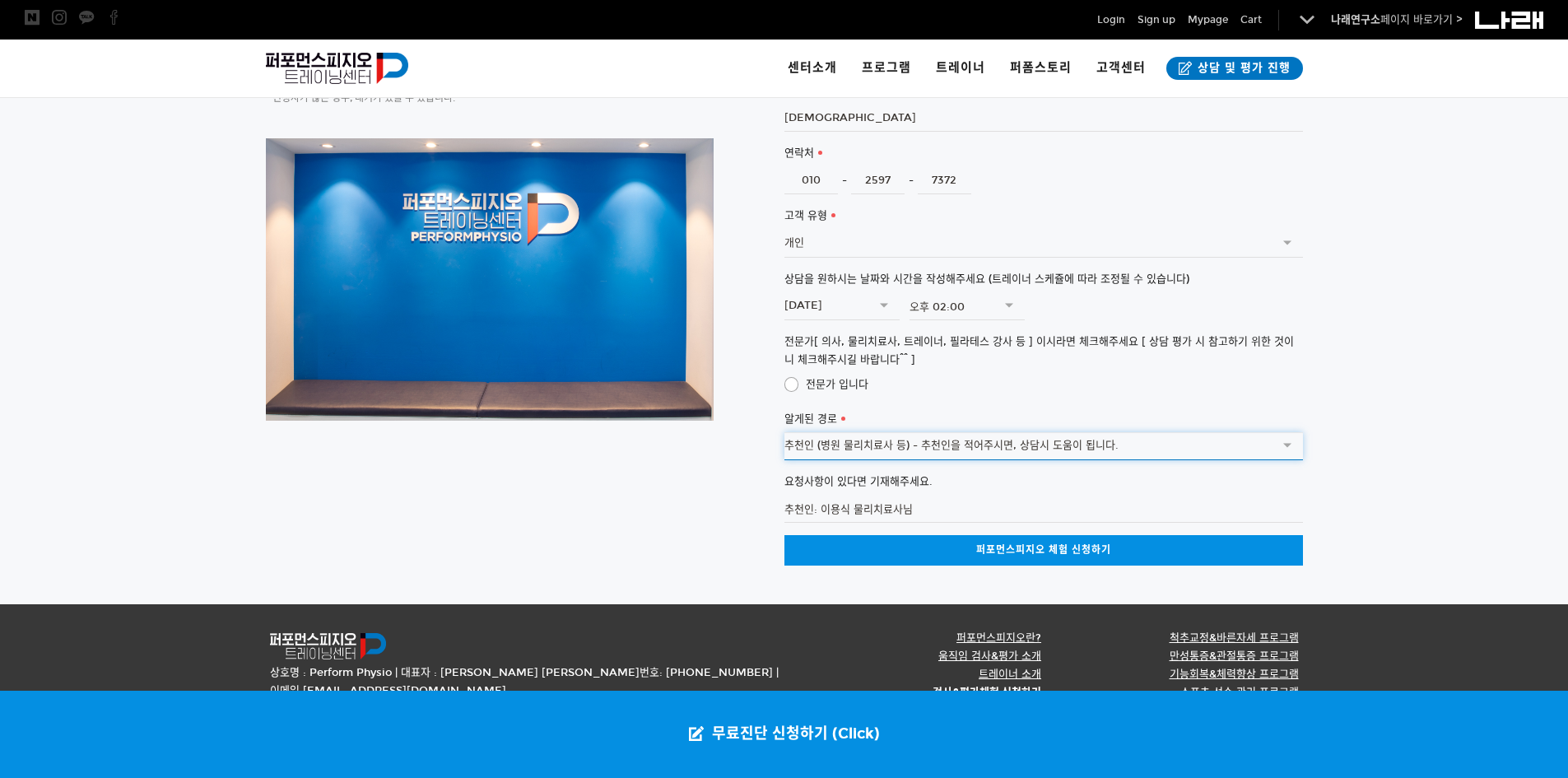
click at [1277, 432] on select "(선택) SNS광고 (페이스북,인스타그램) 커뮤니티 (네이버 카페 등) 검색 엔진 (네이버, 다음 등) 오프라인 광고물 (전단,디지털사이니지 …" at bounding box center [1043, 446] width 519 height 28
click at [1282, 432] on select "(선택) SNS광고 (페이스북,인스타그램) 커뮤니티 (네이버 카페 등) 검색 엔진 (네이버, 다음 등) 오프라인 광고물 (전단,디지털사이니지 …" at bounding box center [1043, 446] width 519 height 28
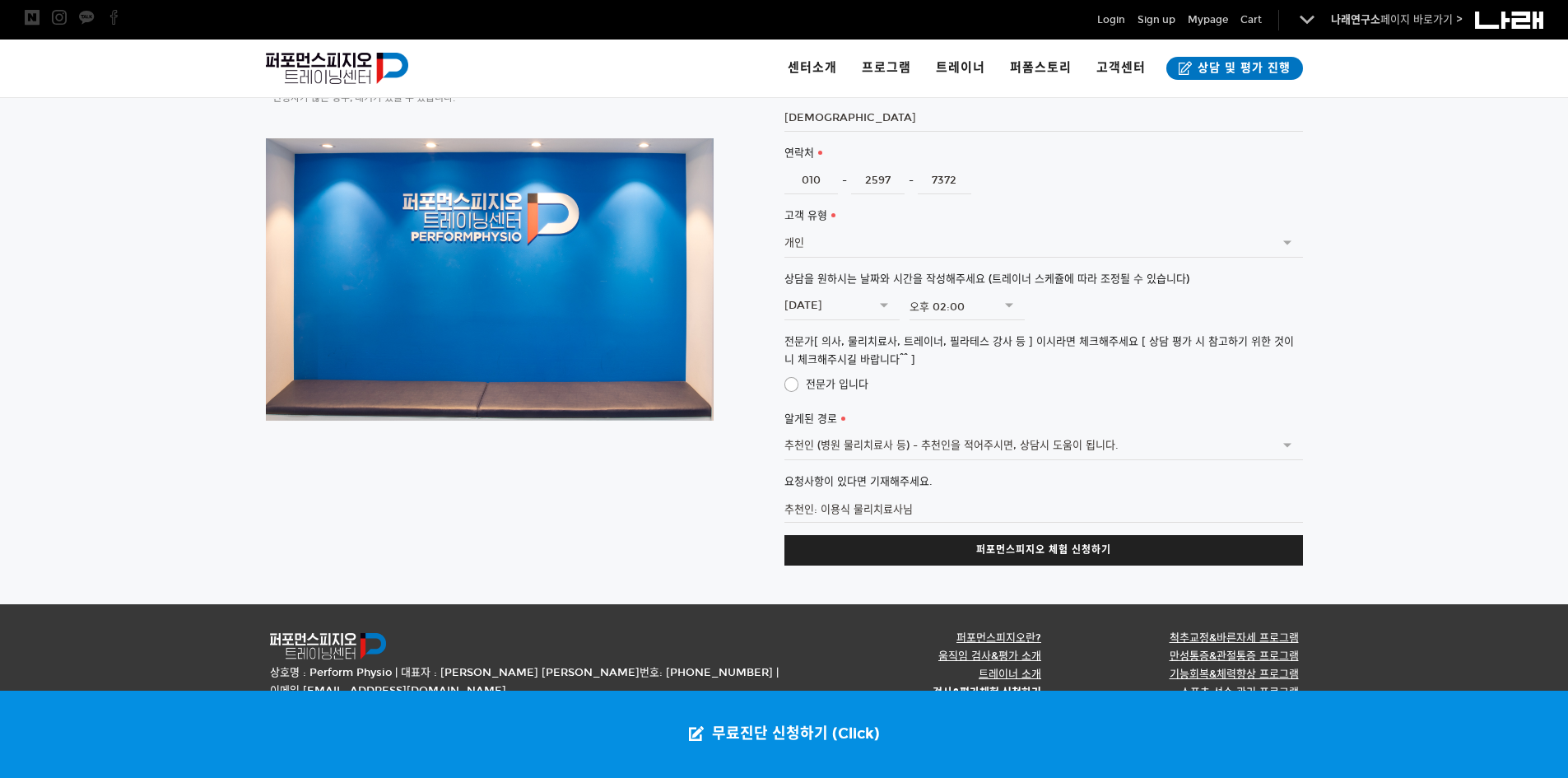
click at [1091, 536] on link "퍼포먼스피지오 체험 신청하기" at bounding box center [1043, 550] width 519 height 30
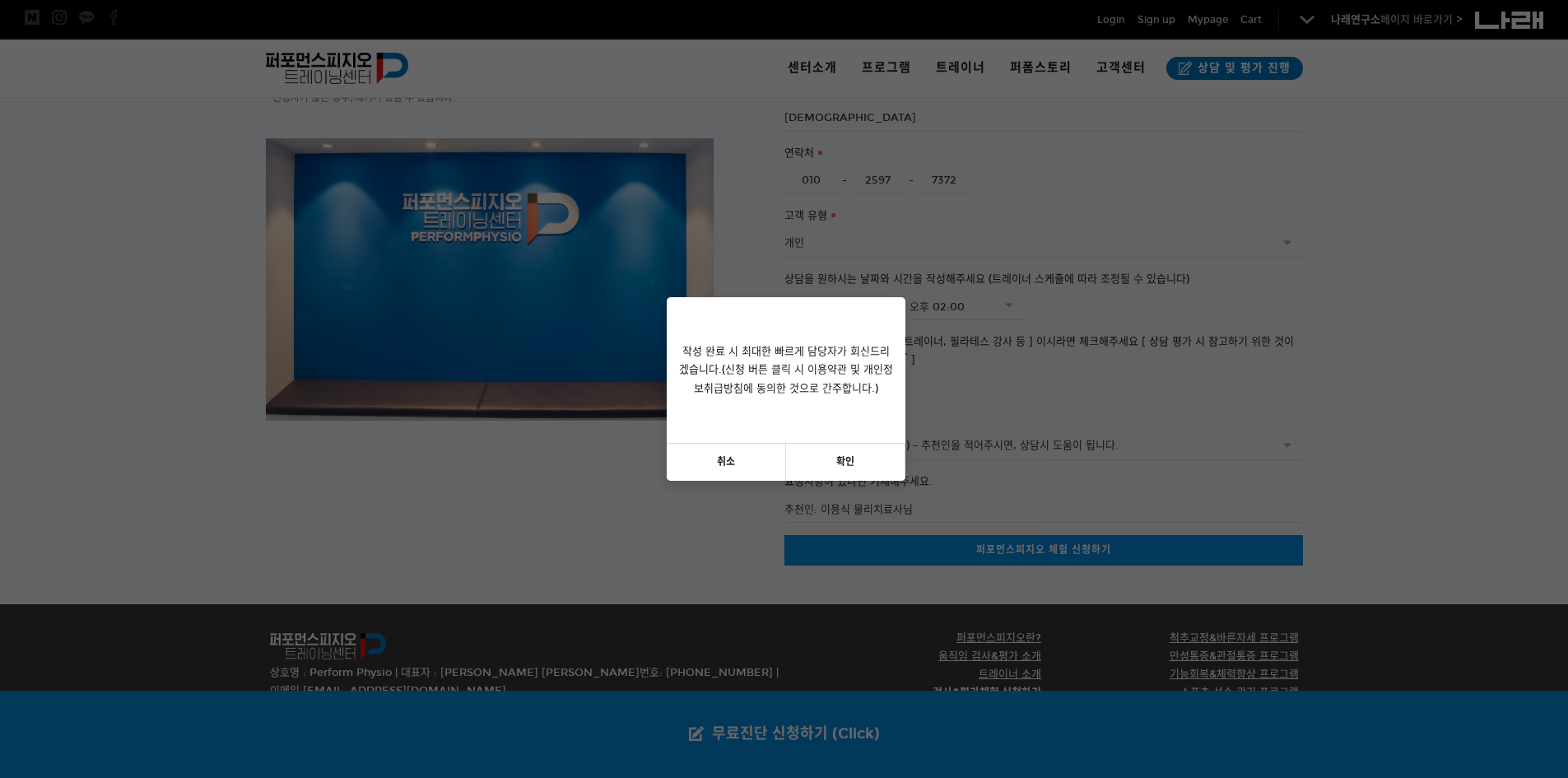
click at [867, 448] on link "확인" at bounding box center [846, 462] width 119 height 37
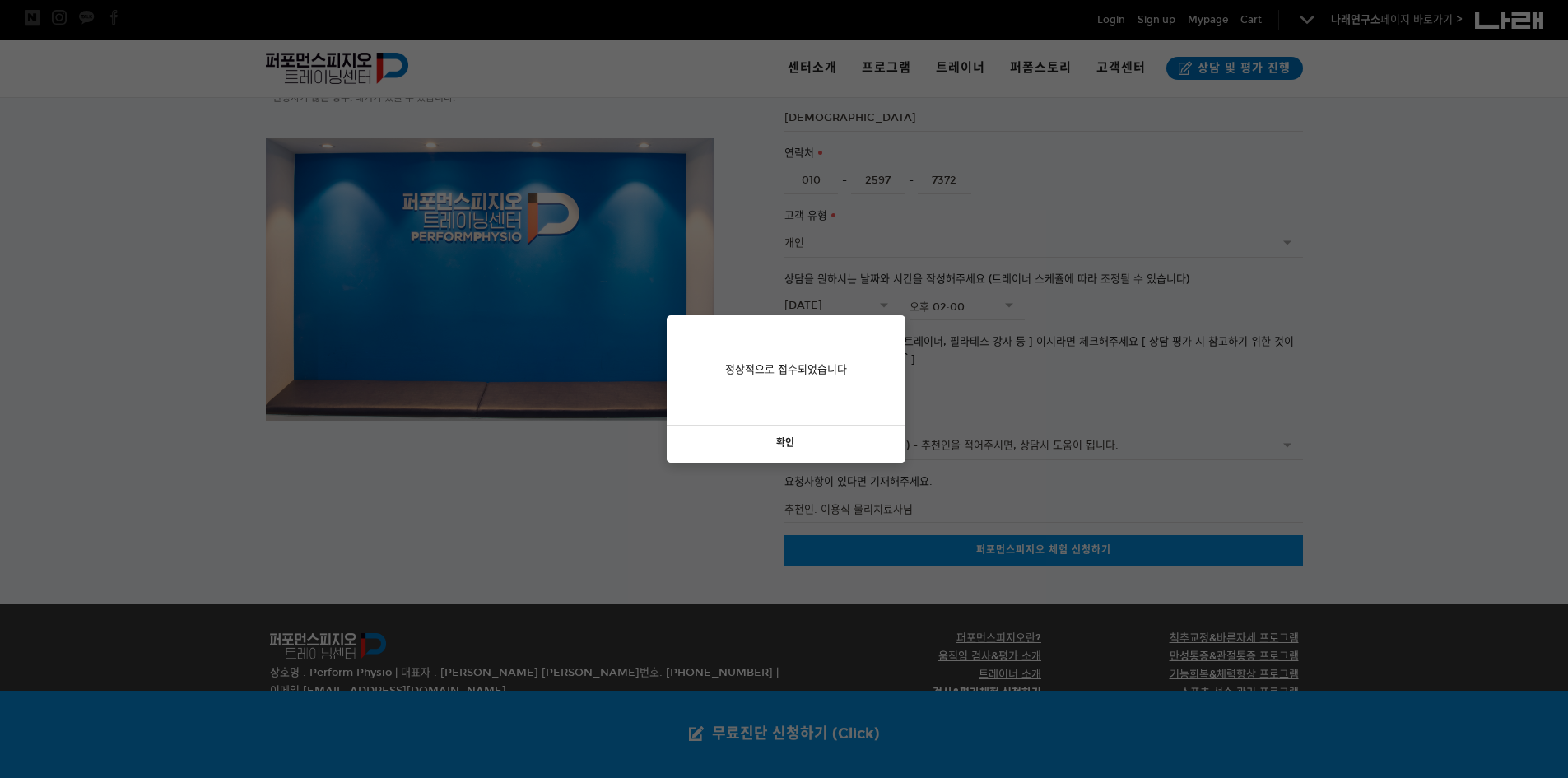
click at [853, 437] on link "확인" at bounding box center [786, 445] width 238 height 37
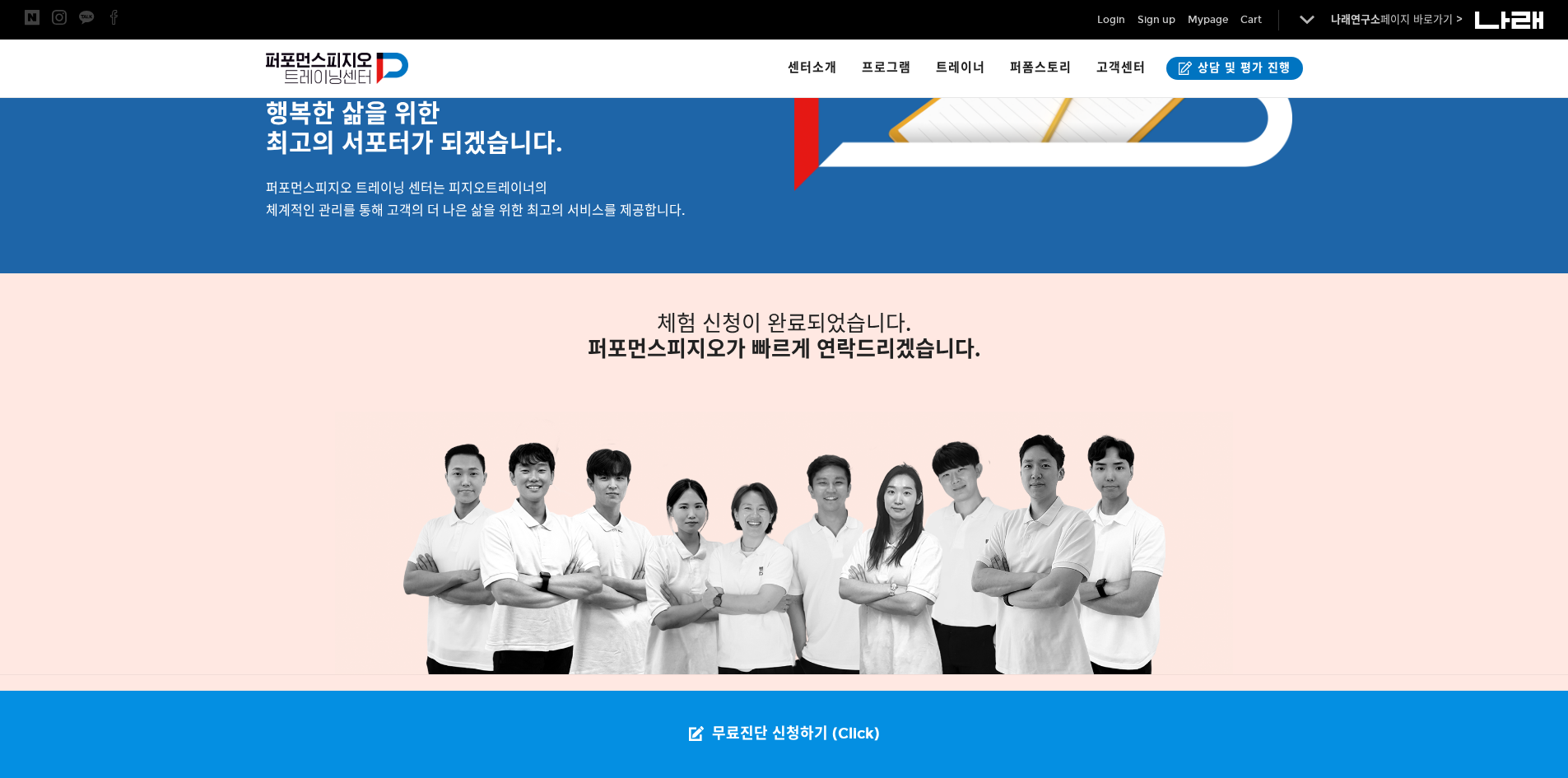
scroll to position [105, 0]
